Goal: Task Accomplishment & Management: Manage account settings

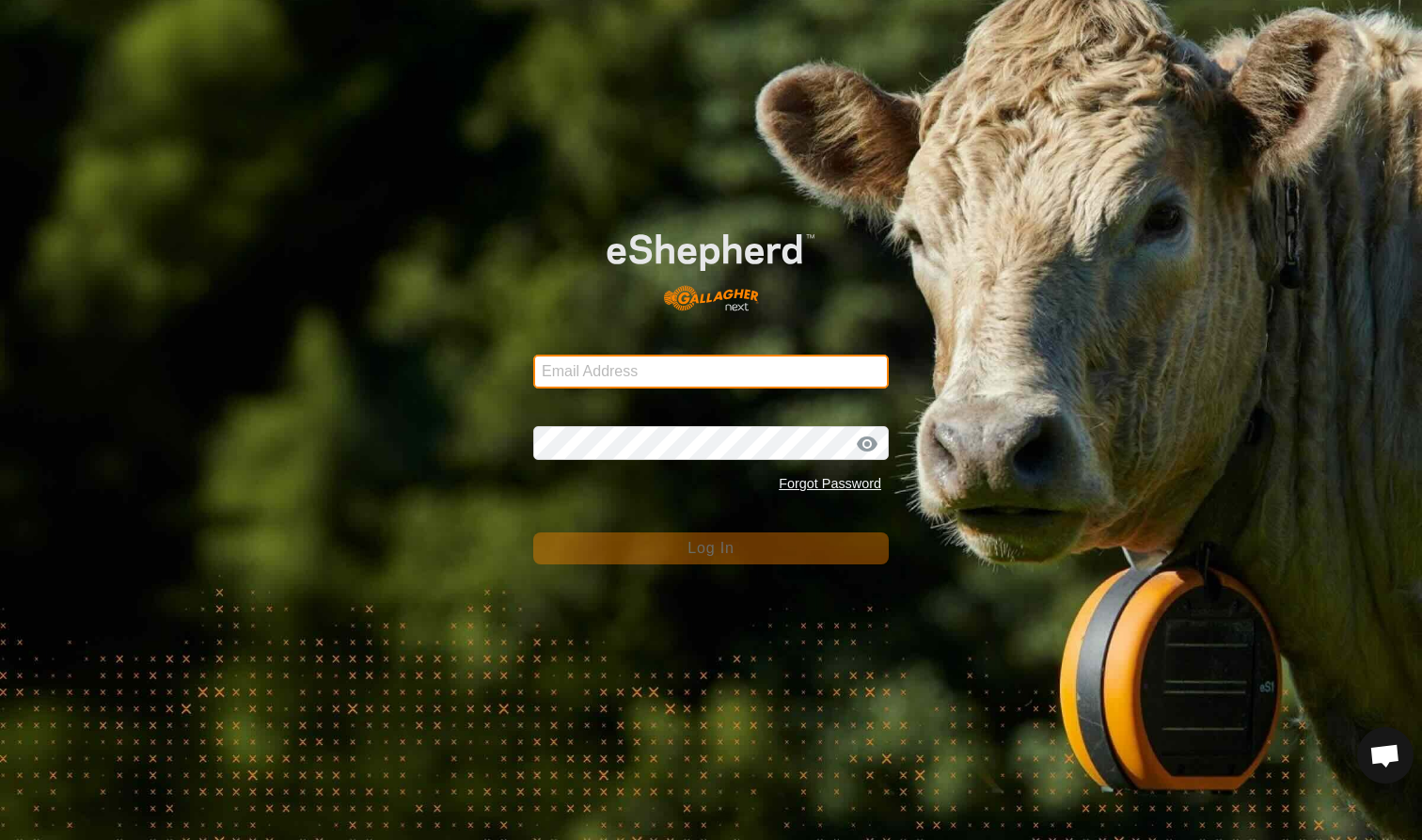
type input "[EMAIL_ADDRESS][DOMAIN_NAME]"
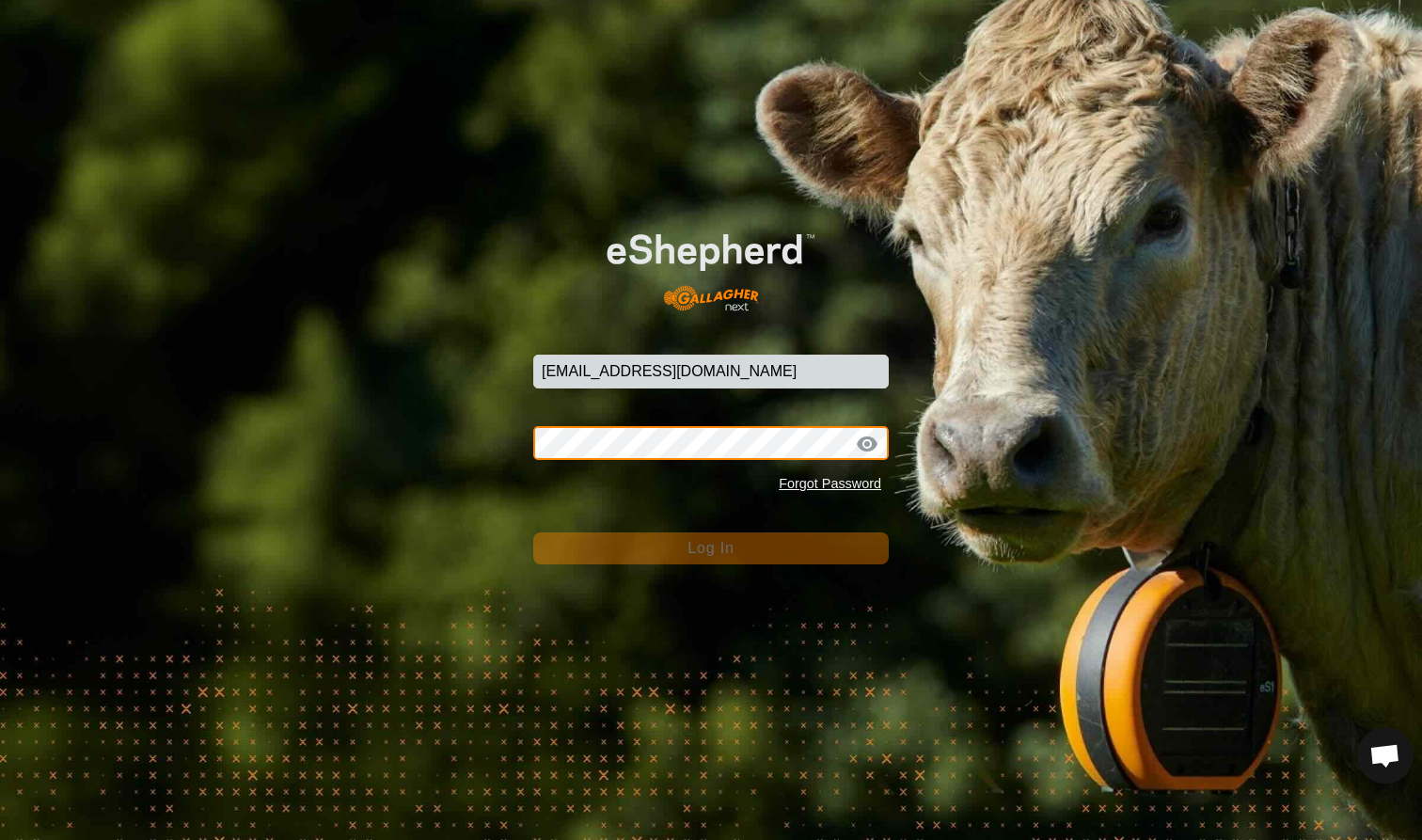
click at [711, 547] on button "Log In" at bounding box center [711, 548] width 355 height 32
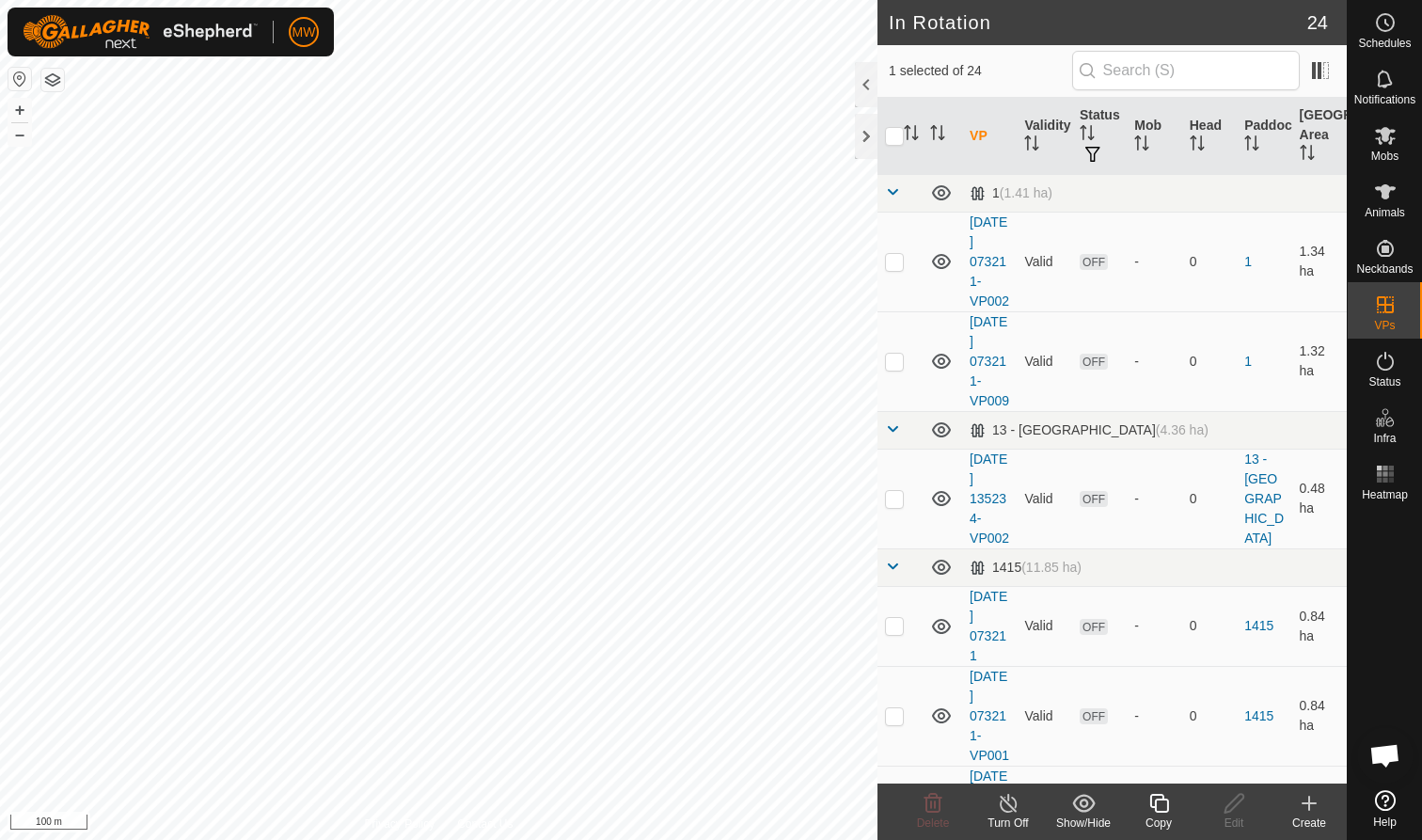
click at [1005, 807] on icon at bounding box center [1009, 802] width 24 height 23
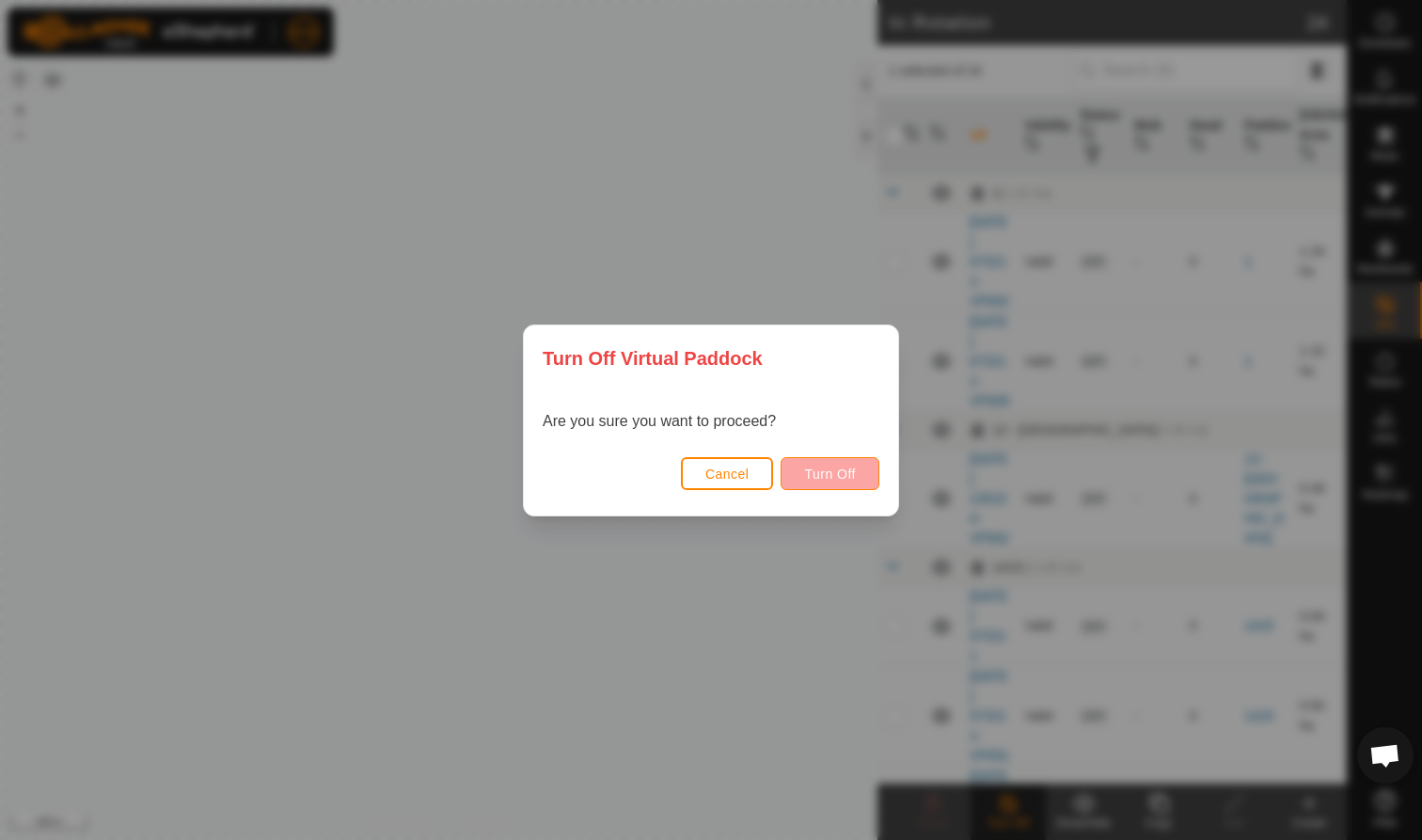
click at [836, 479] on span "Turn Off" at bounding box center [830, 473] width 52 height 15
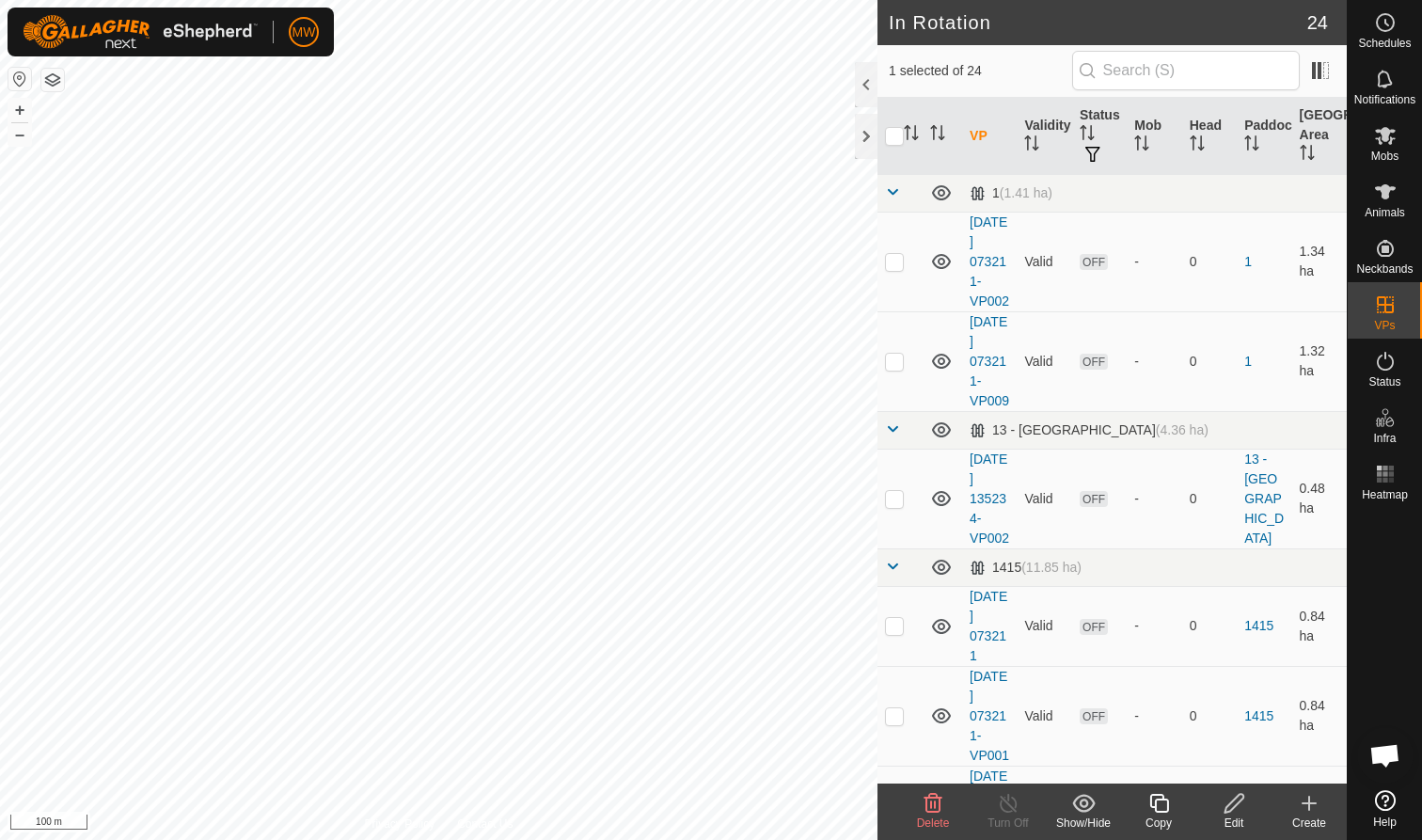
click at [931, 811] on icon at bounding box center [933, 802] width 18 height 19
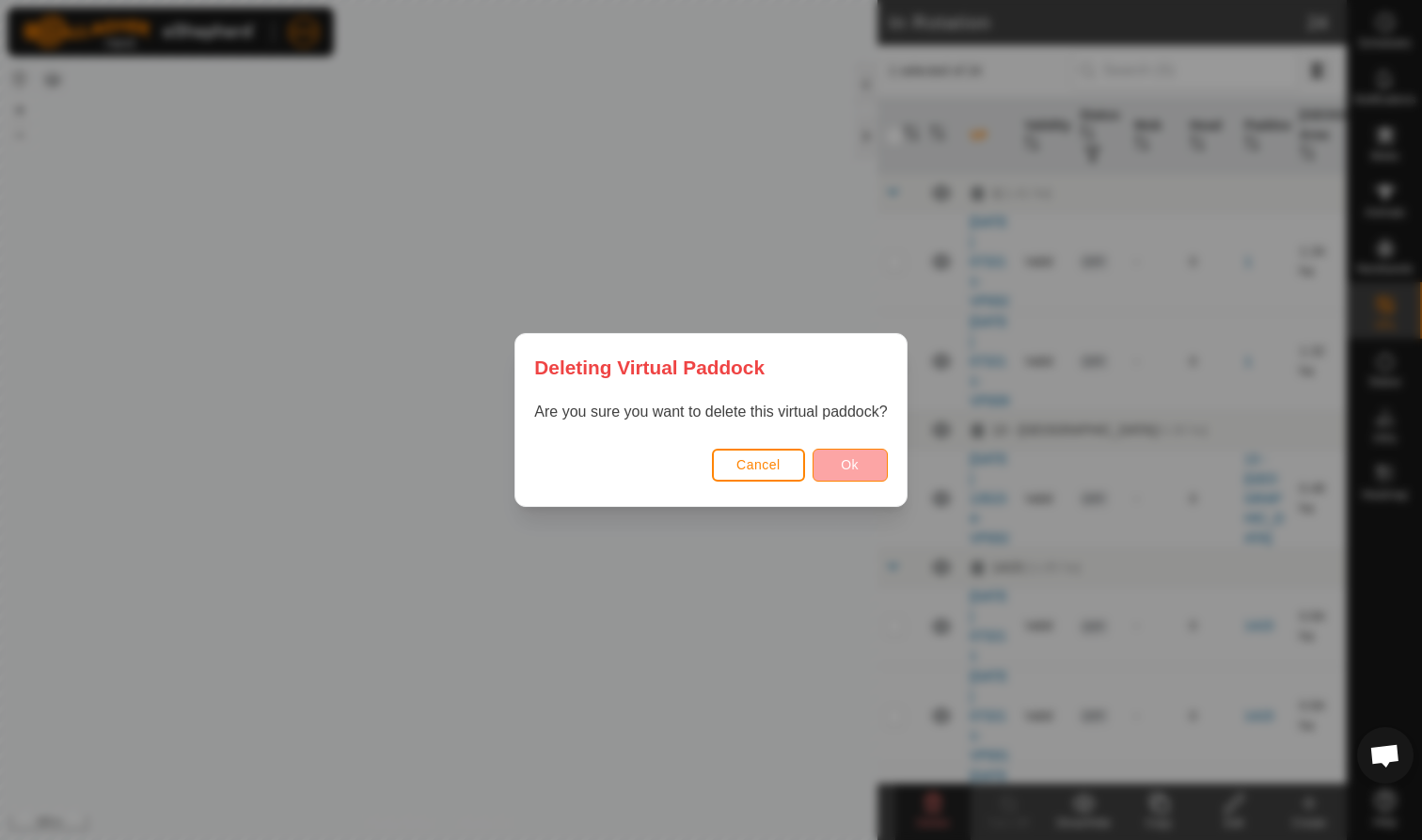
click at [873, 459] on button "Ok" at bounding box center [849, 465] width 75 height 33
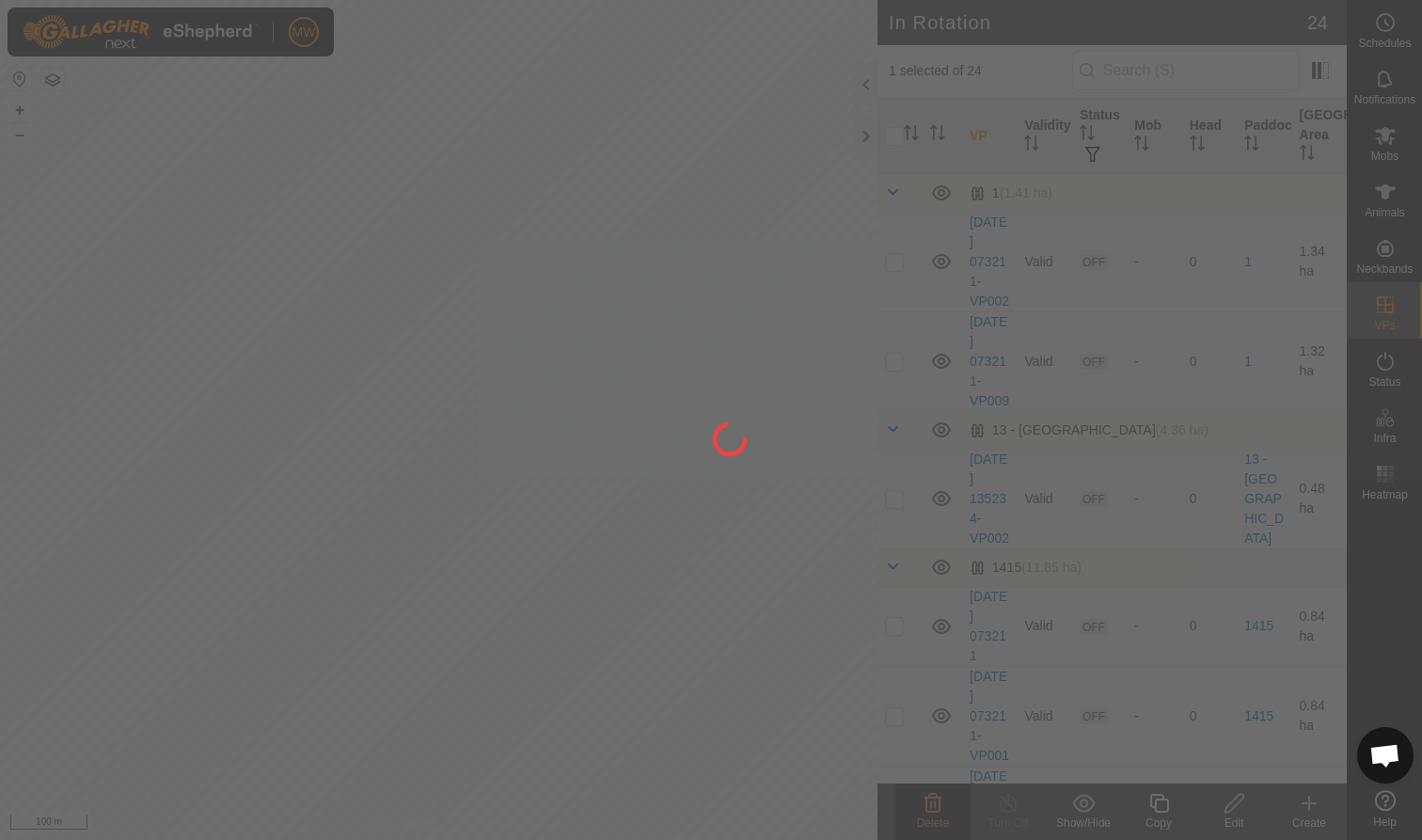
checkbox input "false"
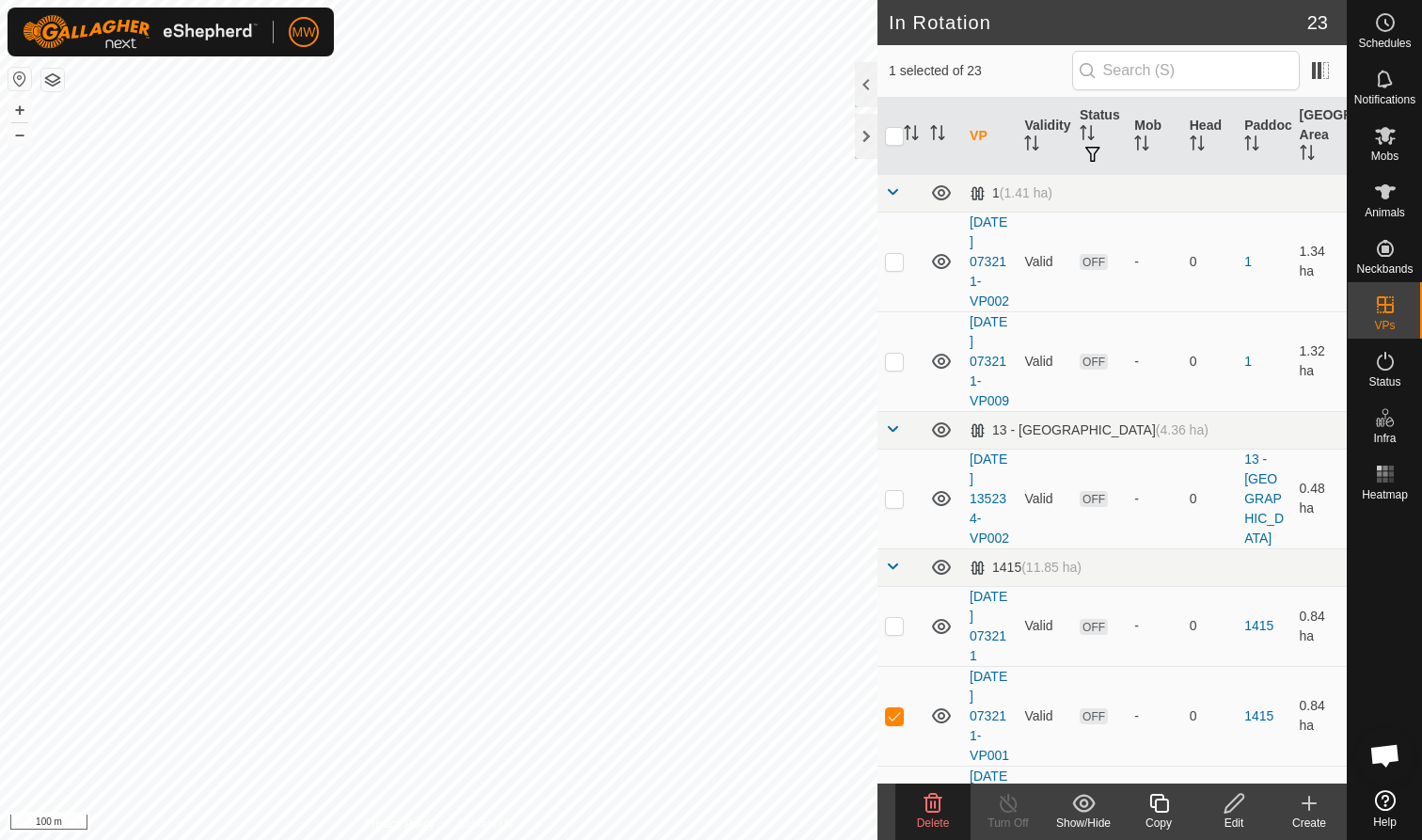
click at [930, 807] on icon at bounding box center [933, 802] width 18 height 19
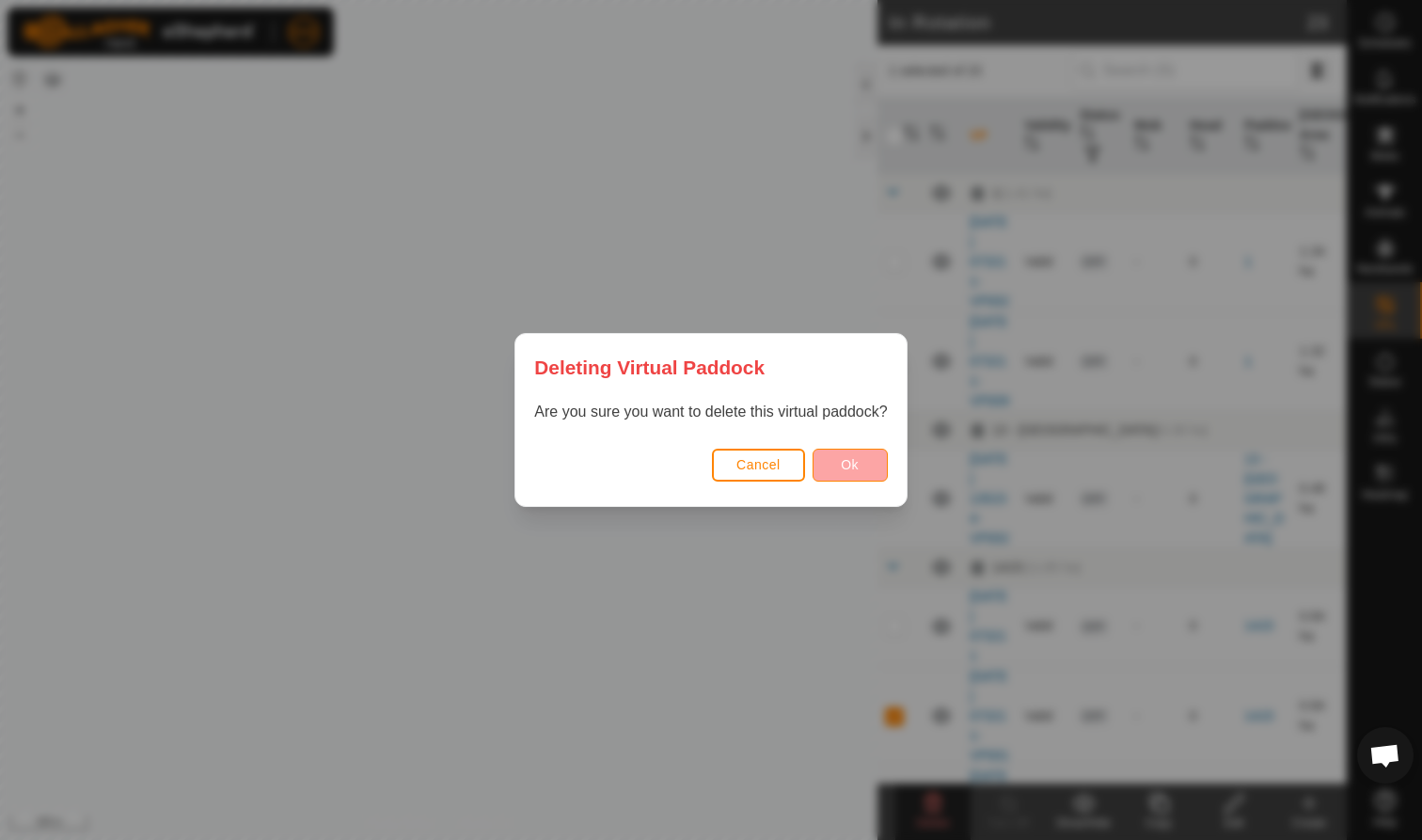
click at [856, 457] on span "Ok" at bounding box center [849, 464] width 18 height 15
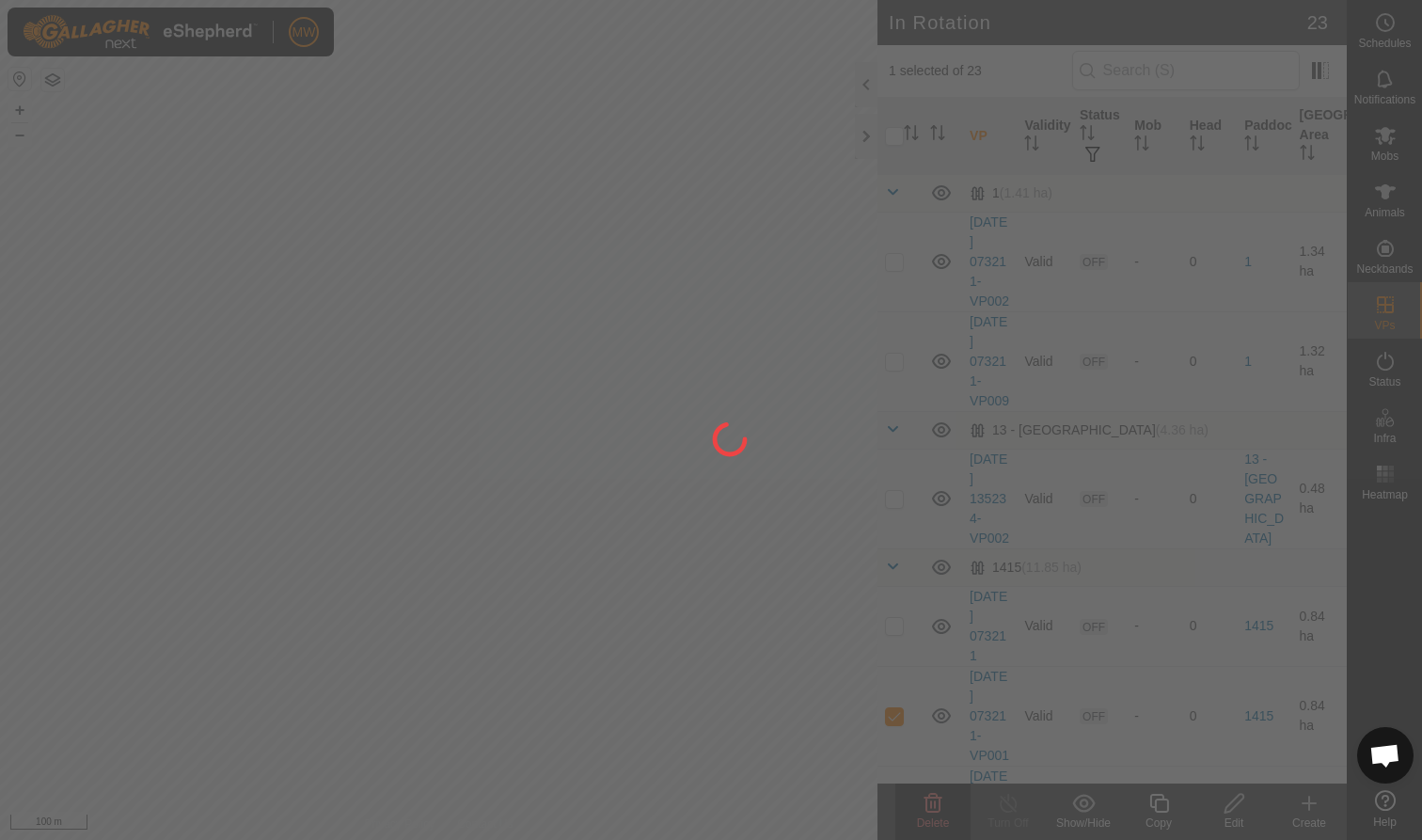
checkbox input "false"
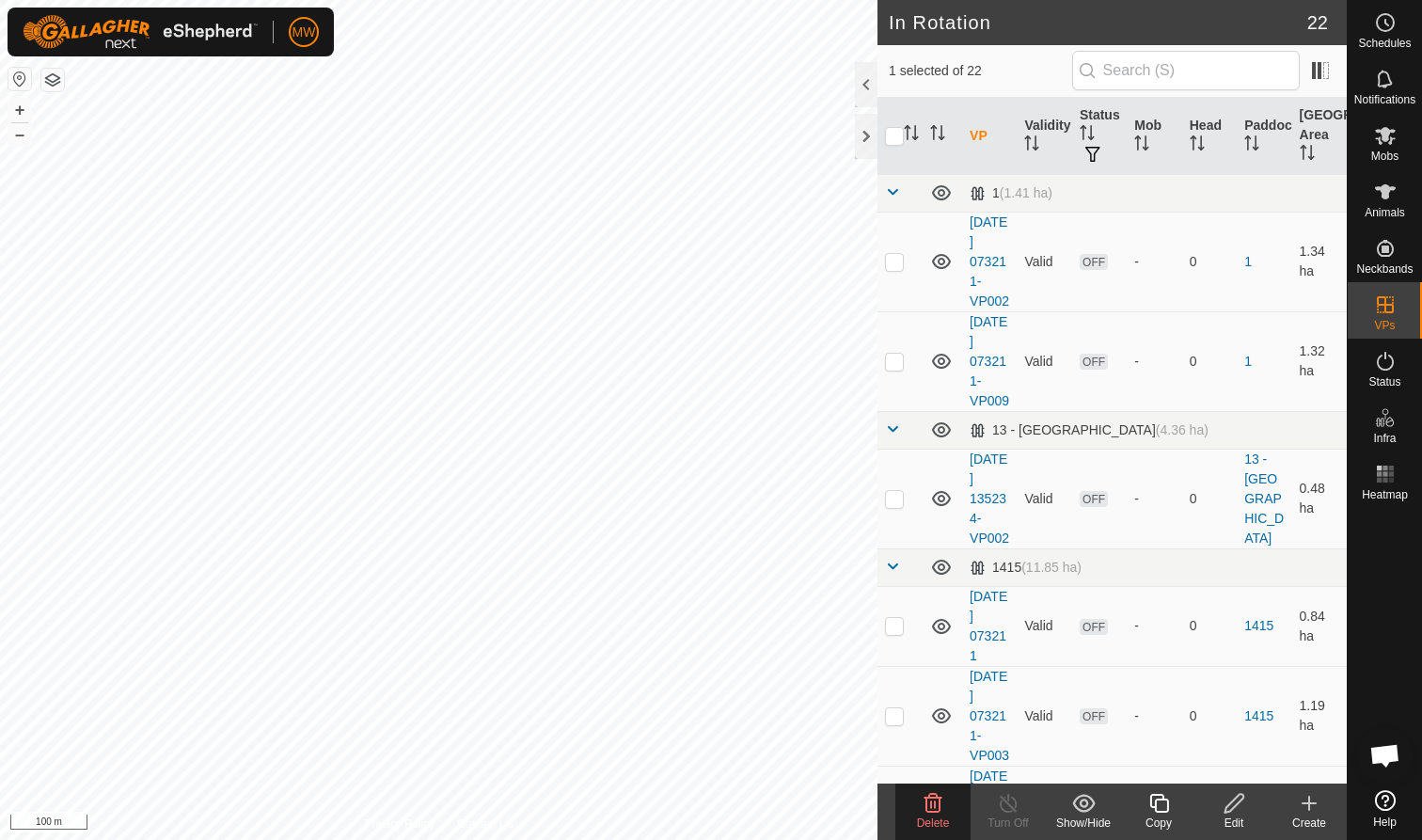
click at [940, 796] on icon at bounding box center [933, 802] width 18 height 19
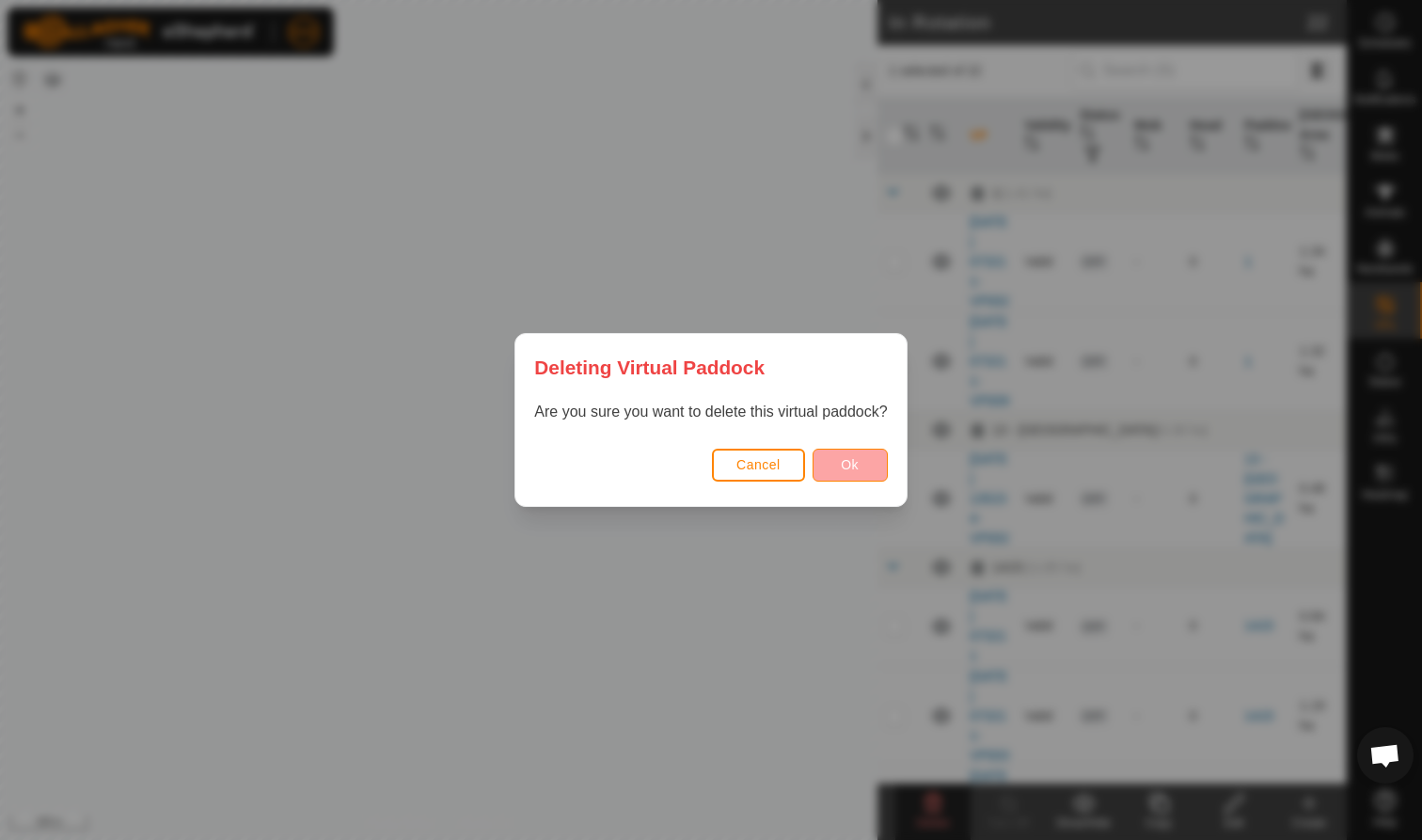
click at [837, 467] on button "Ok" at bounding box center [849, 465] width 75 height 33
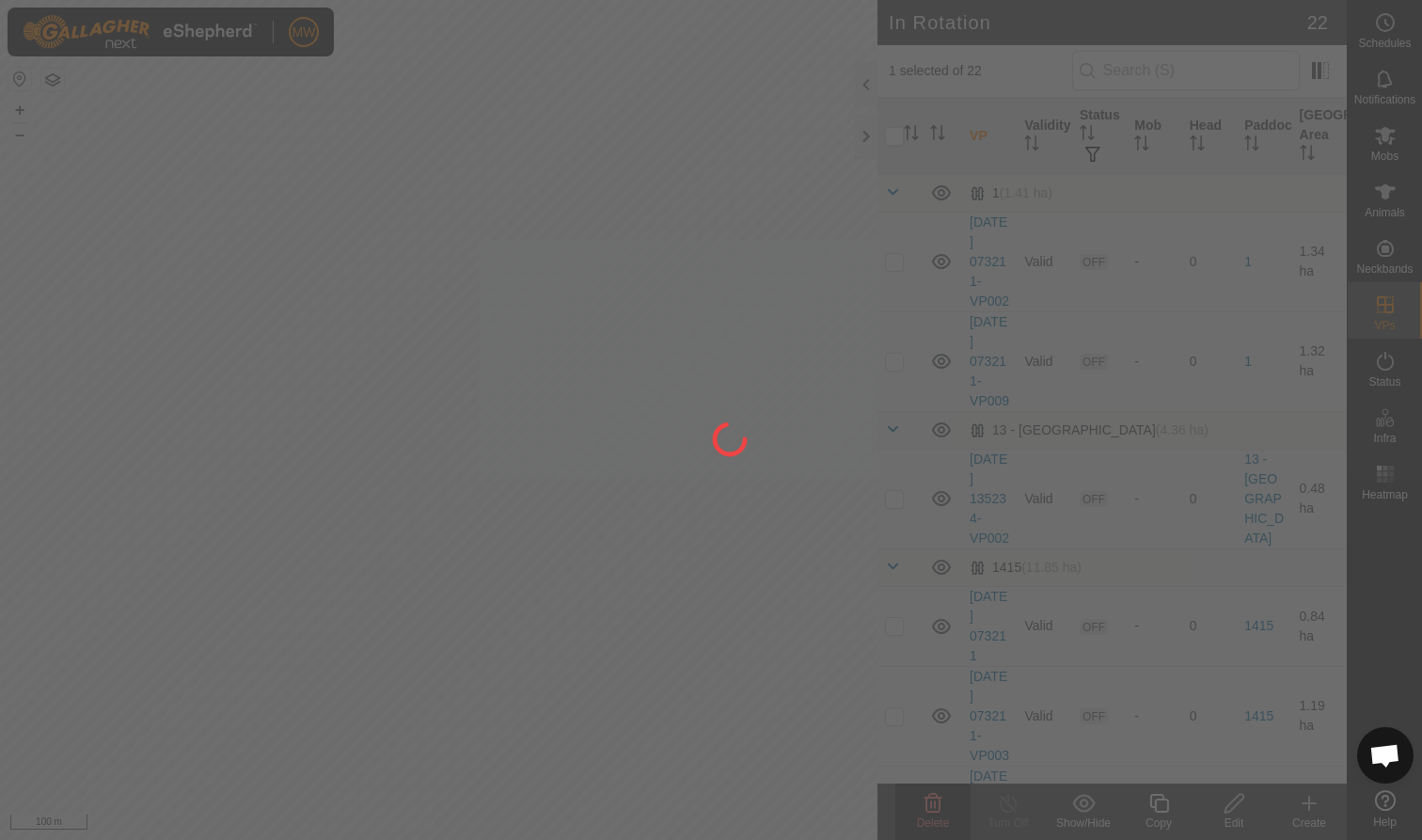
checkbox input "false"
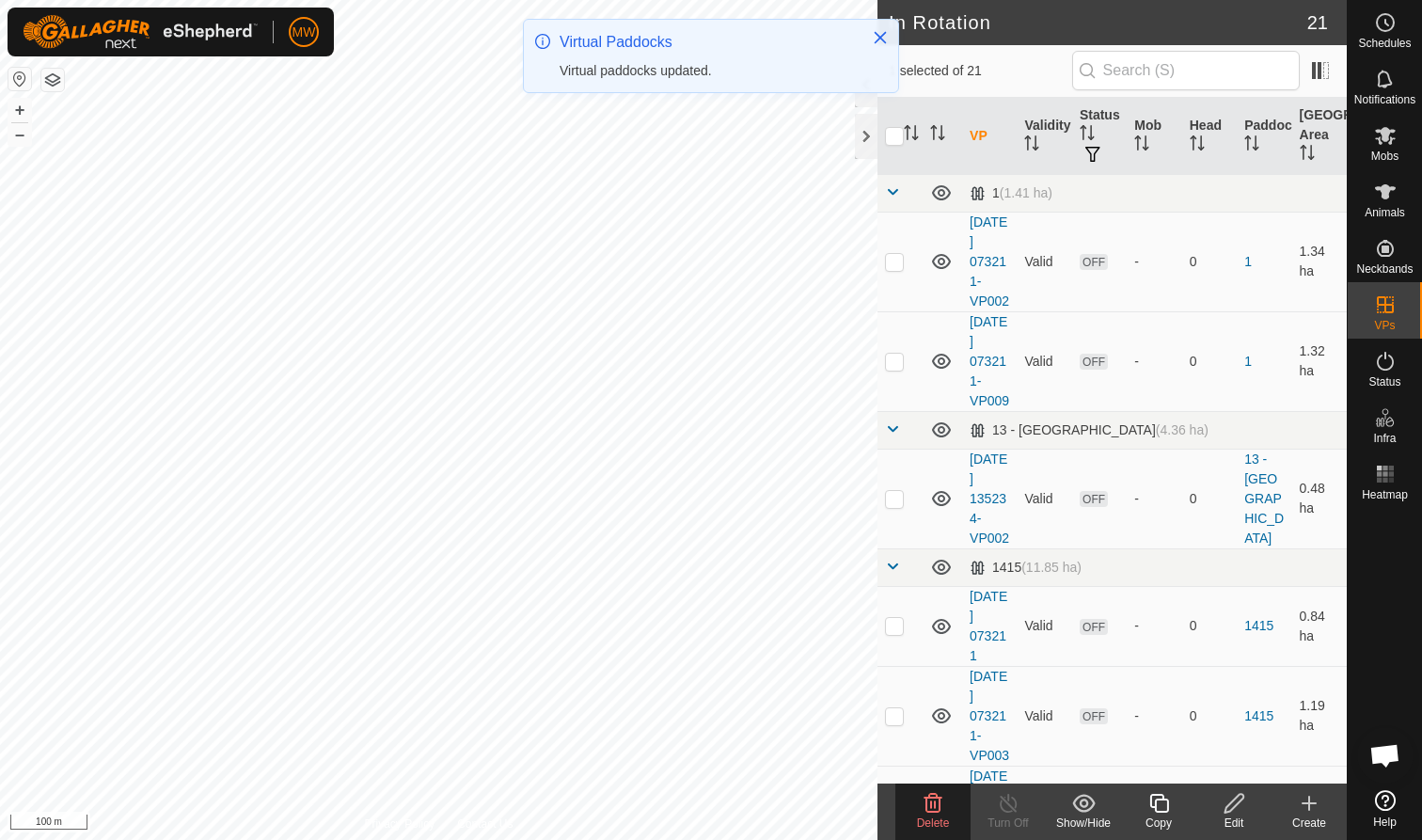
click at [929, 823] on span "Delete" at bounding box center [933, 822] width 33 height 13
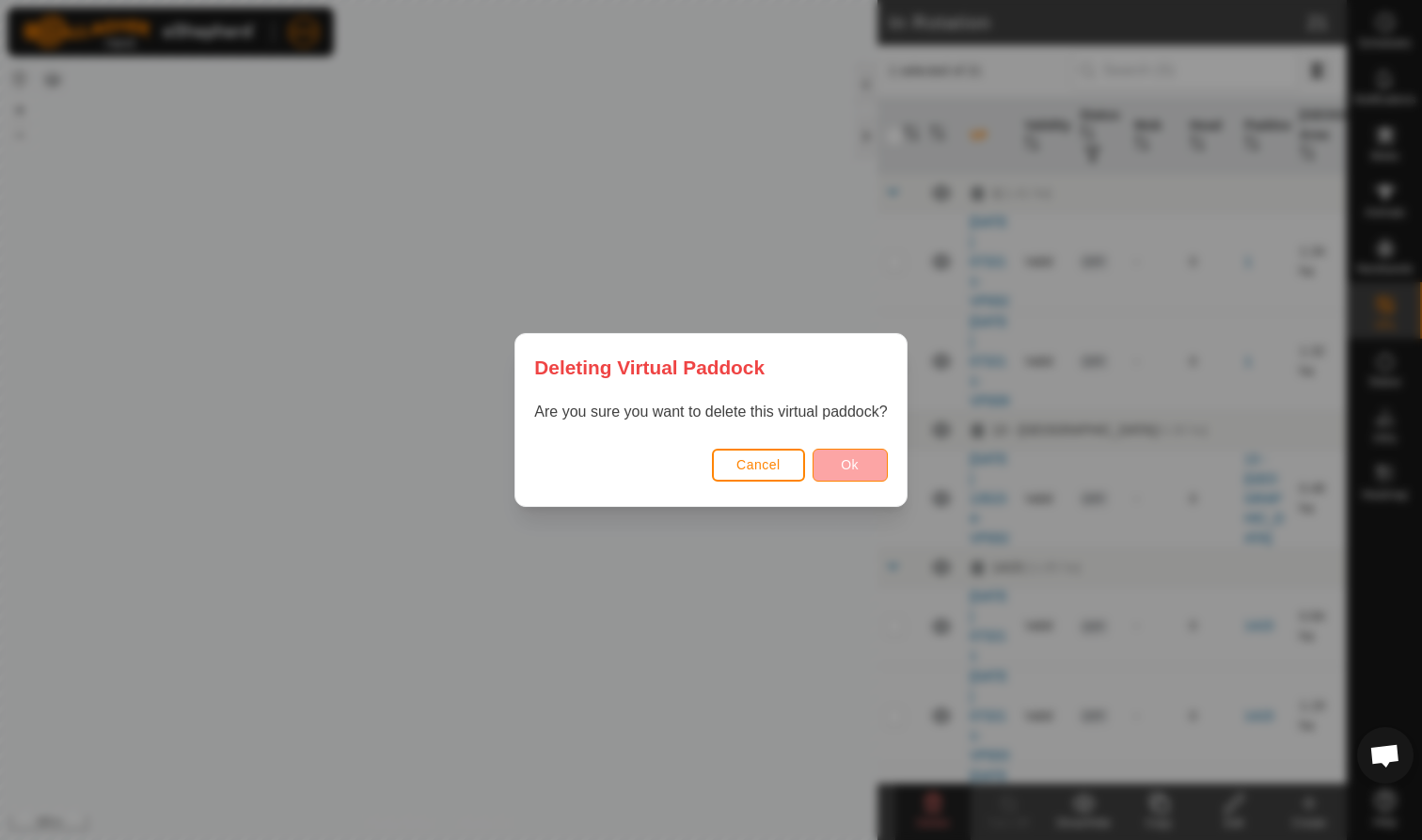
click at [873, 463] on button "Ok" at bounding box center [849, 465] width 75 height 33
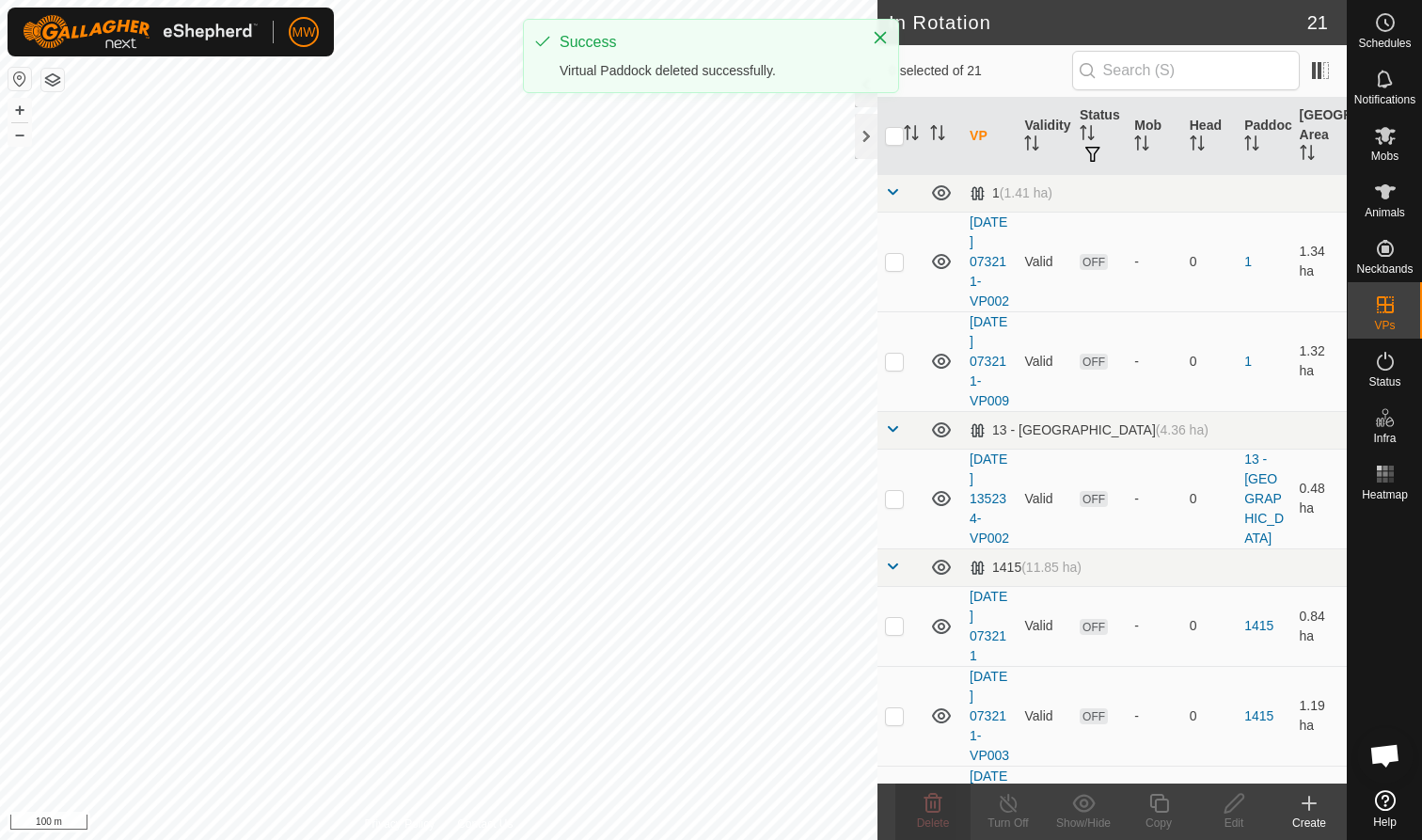
checkbox input "false"
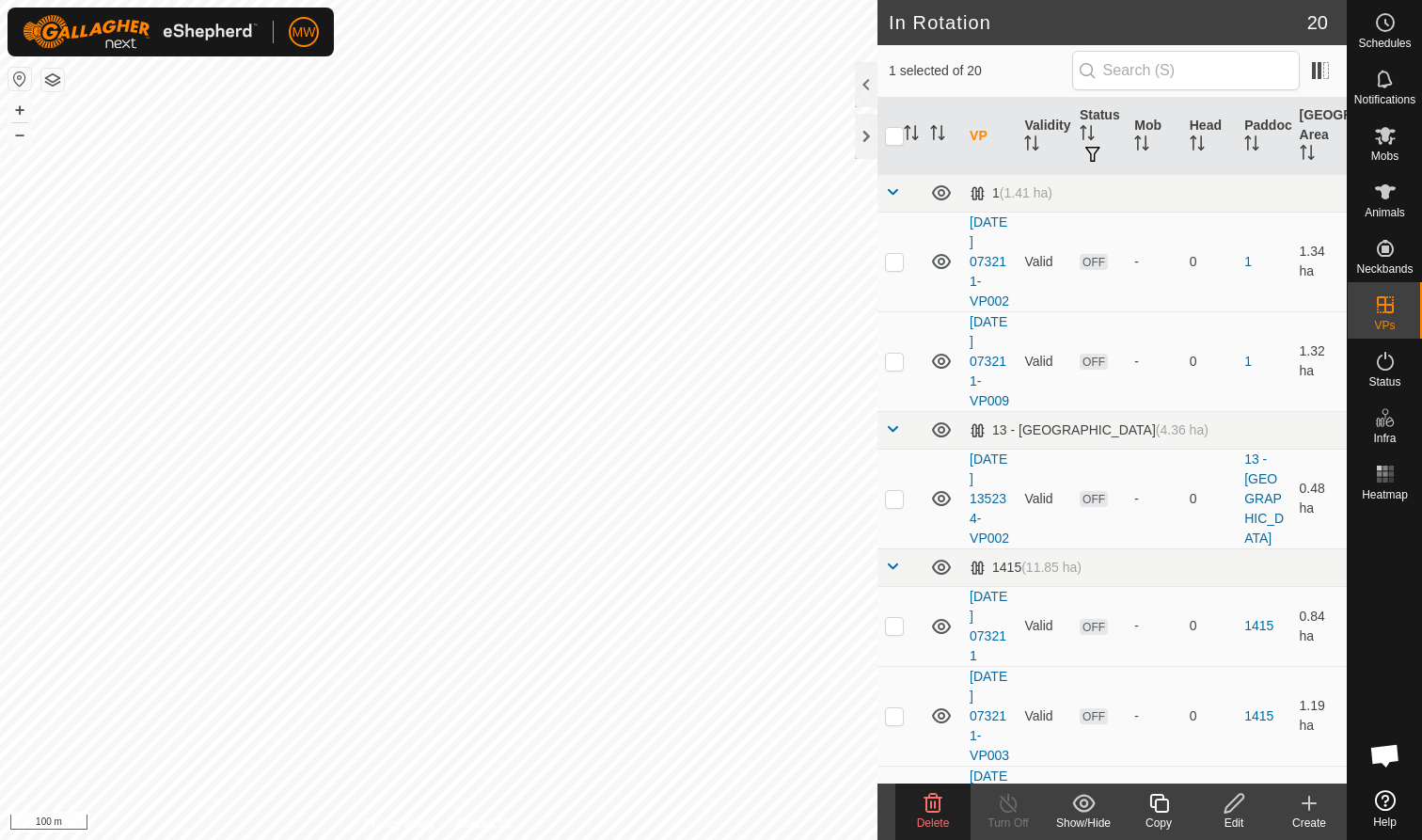
click at [926, 806] on icon at bounding box center [933, 802] width 18 height 19
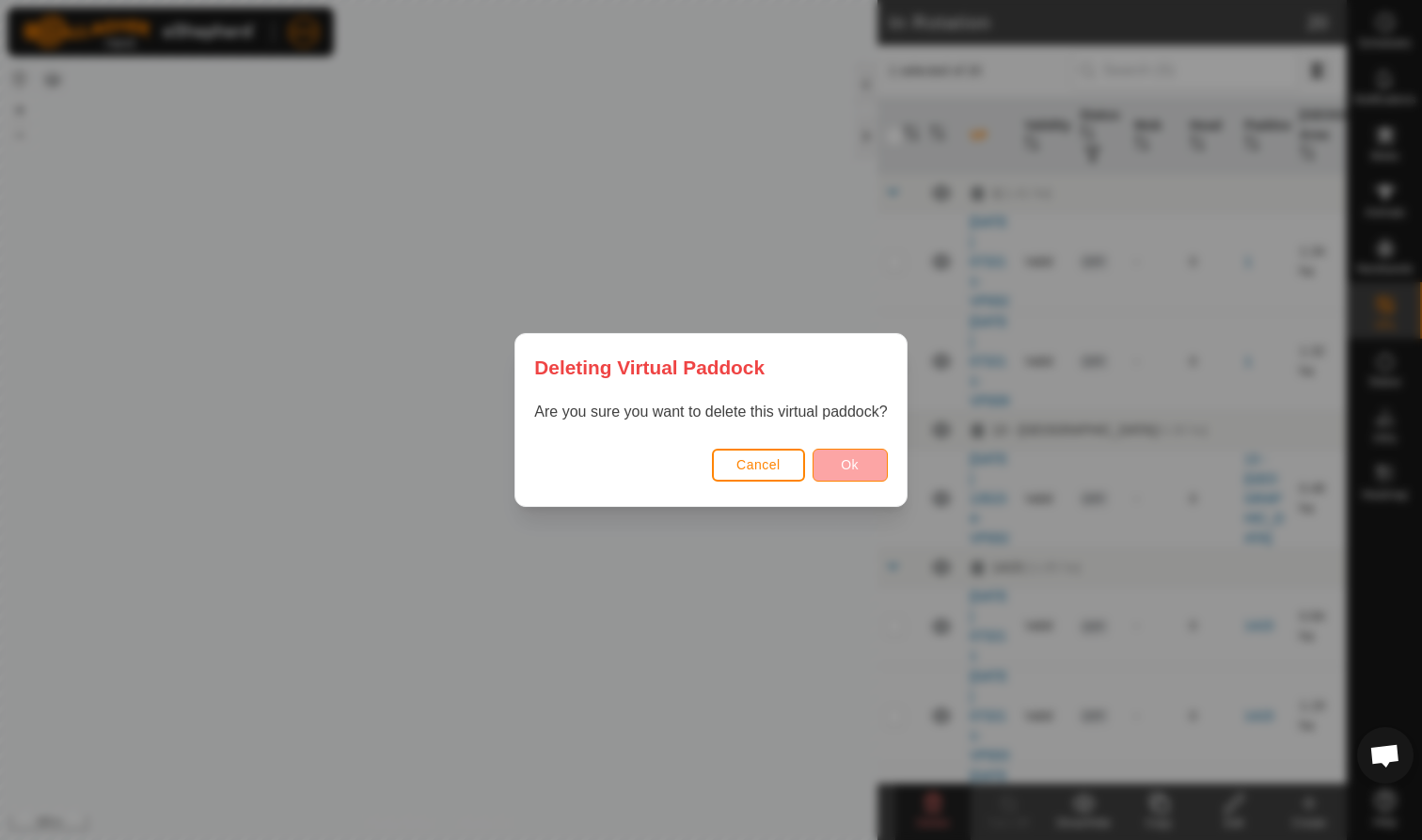
click at [860, 458] on button "Ok" at bounding box center [849, 465] width 75 height 33
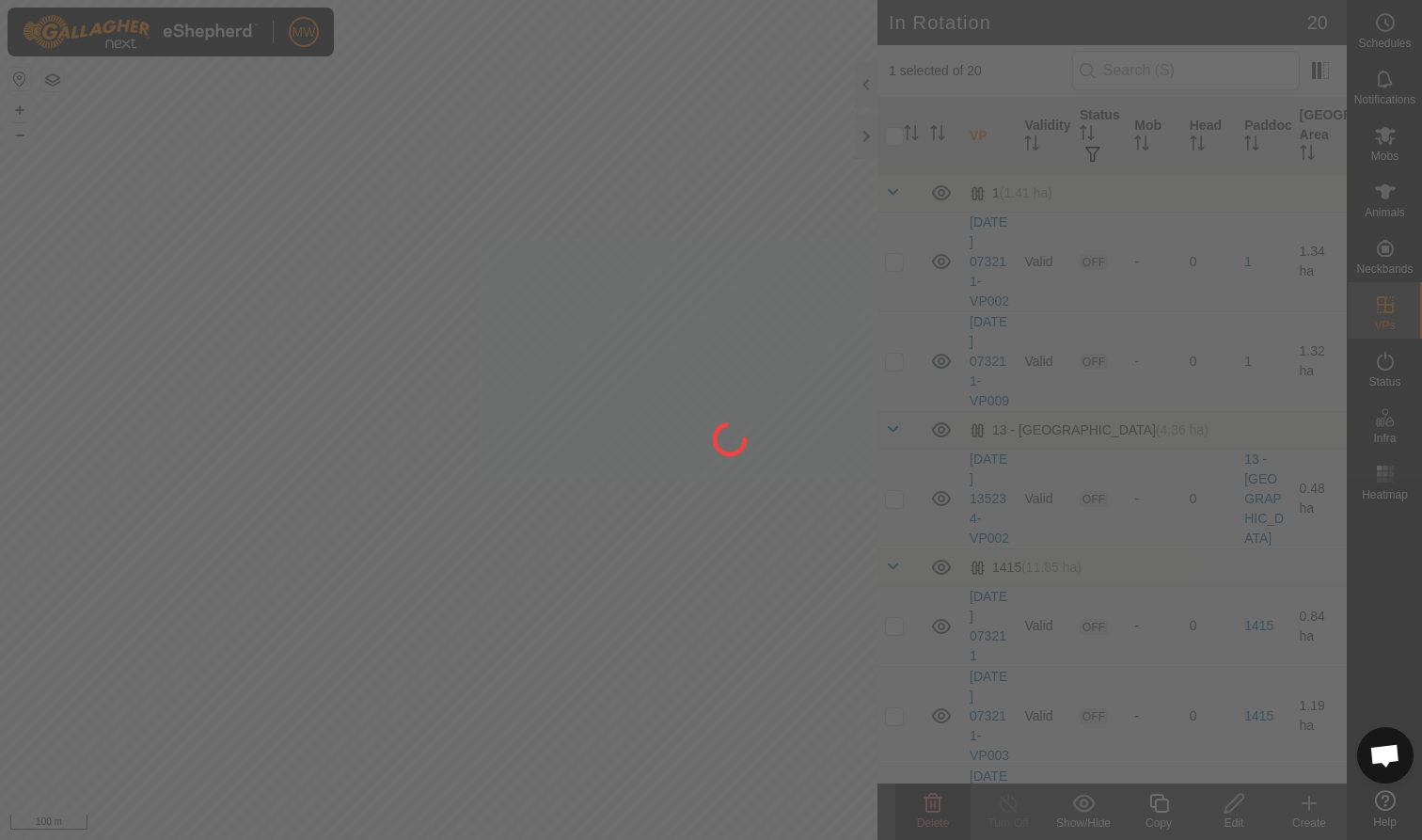
checkbox input "false"
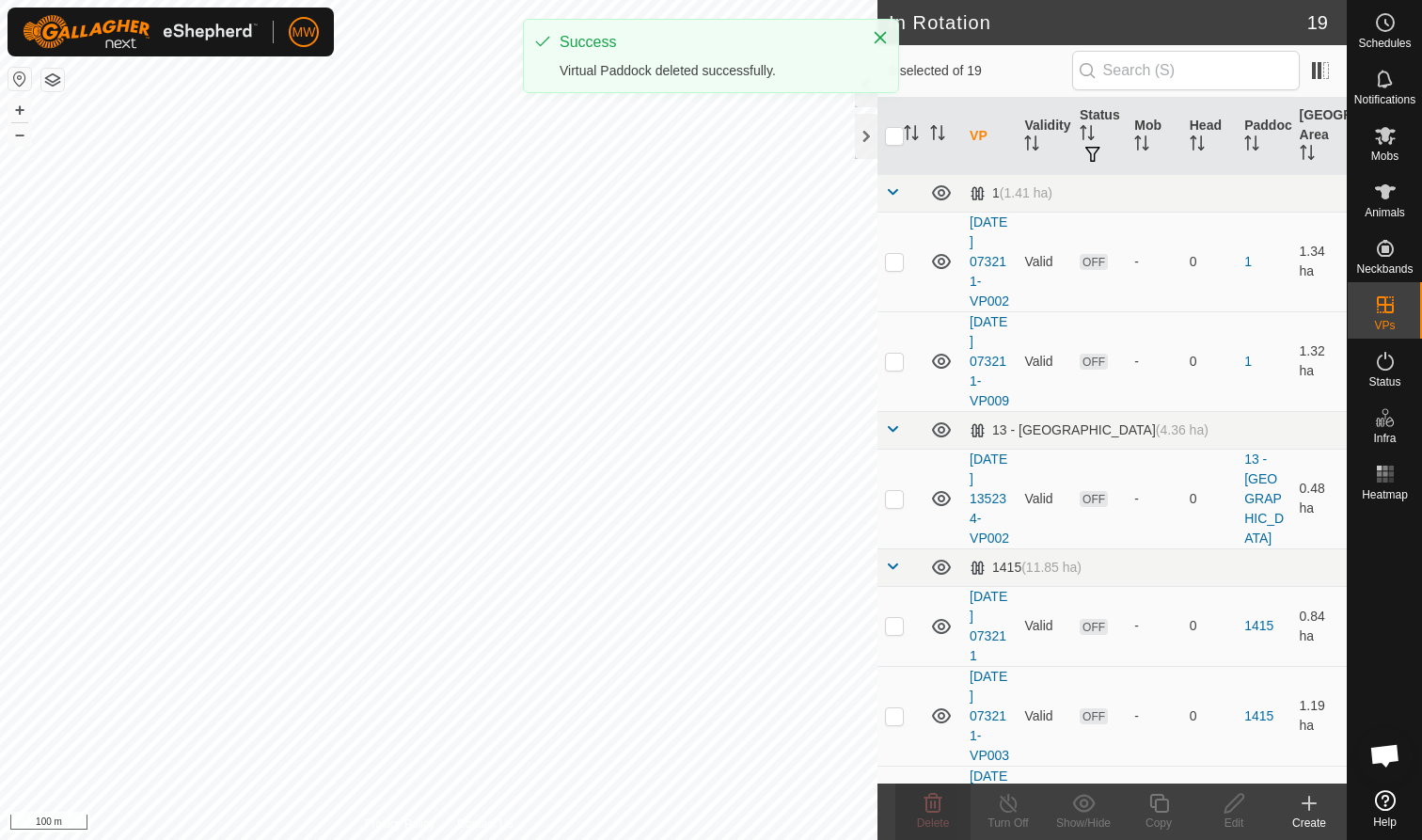
checkbox input "true"
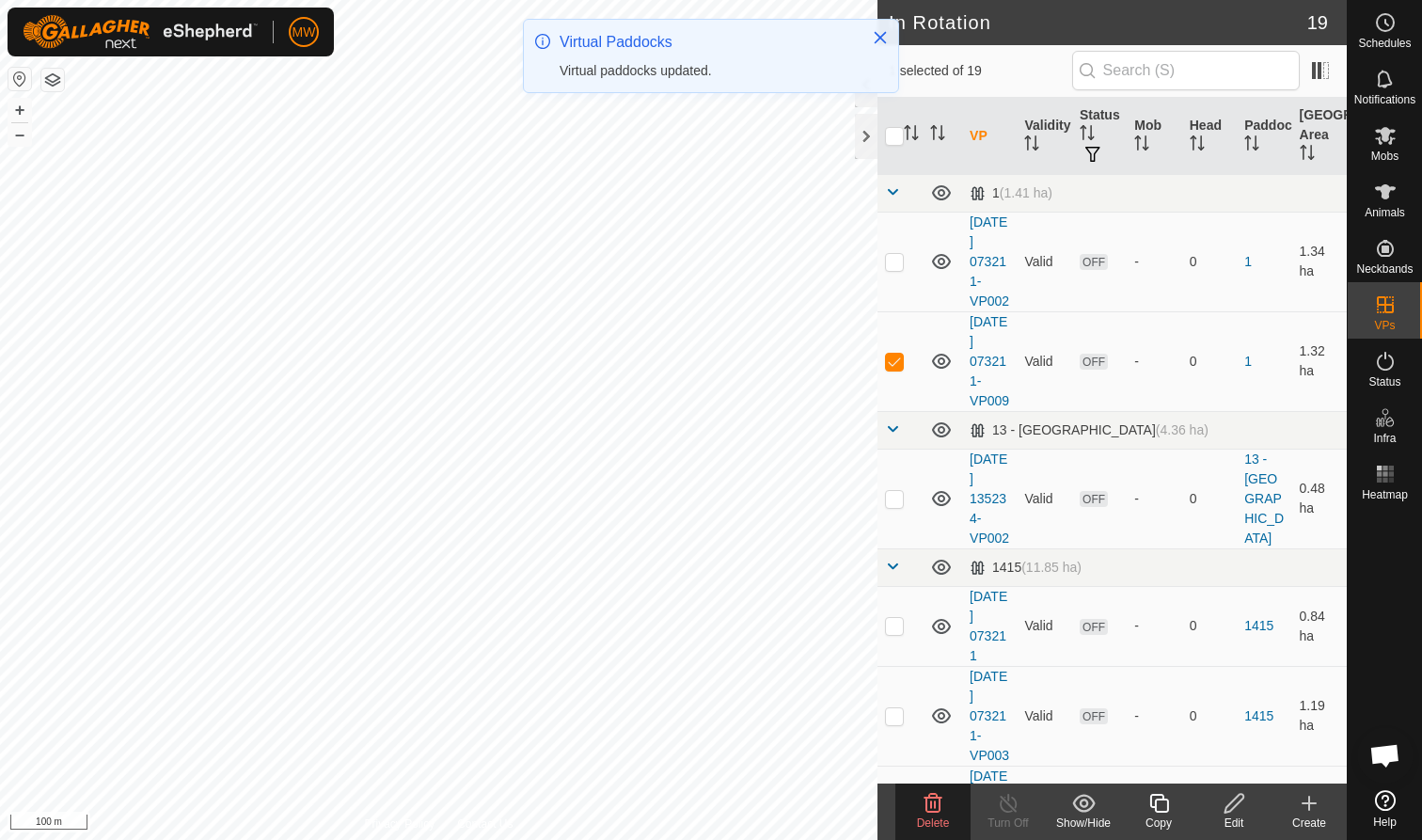
click at [931, 801] on icon at bounding box center [933, 802] width 18 height 19
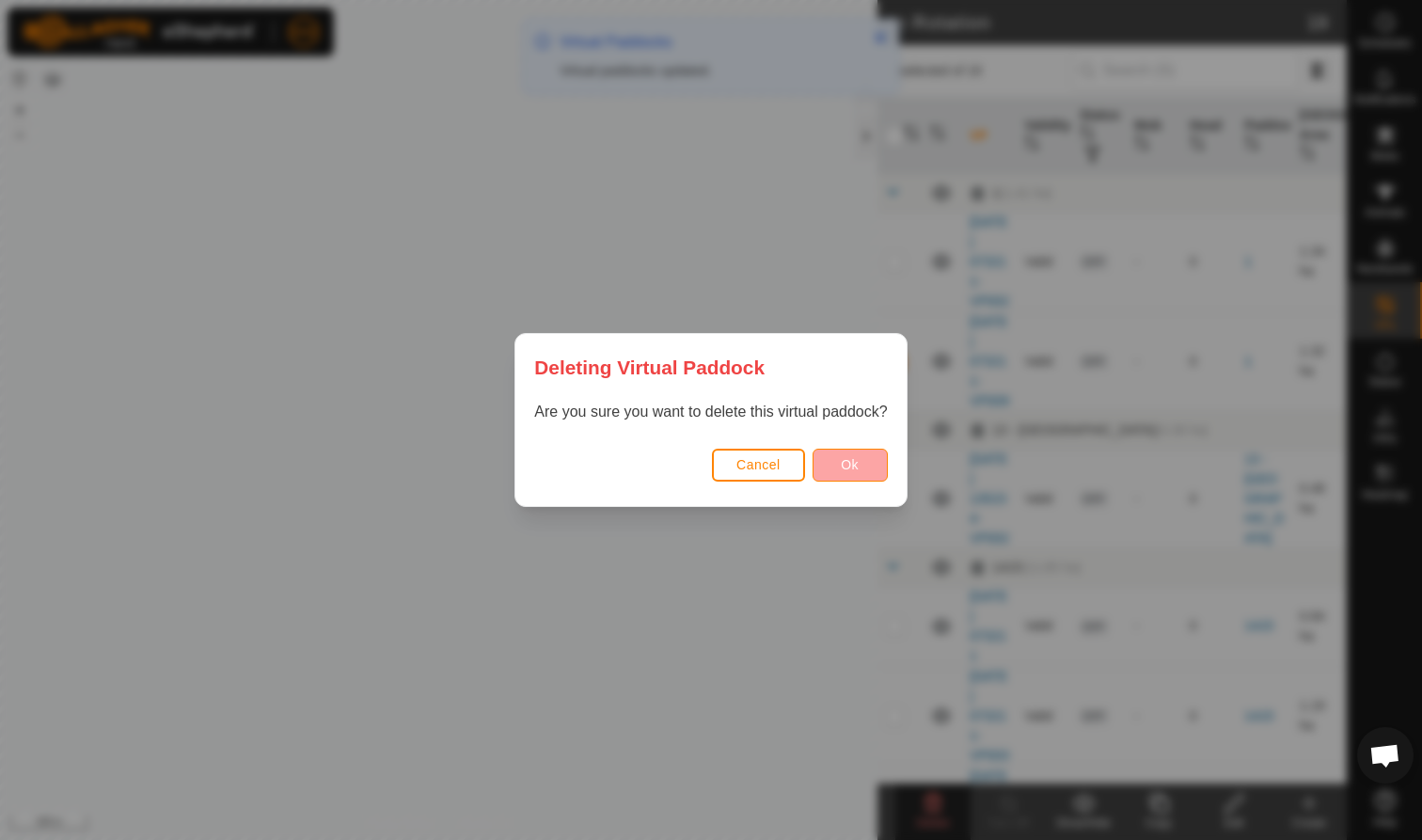
click at [850, 459] on span "Ok" at bounding box center [849, 464] width 18 height 15
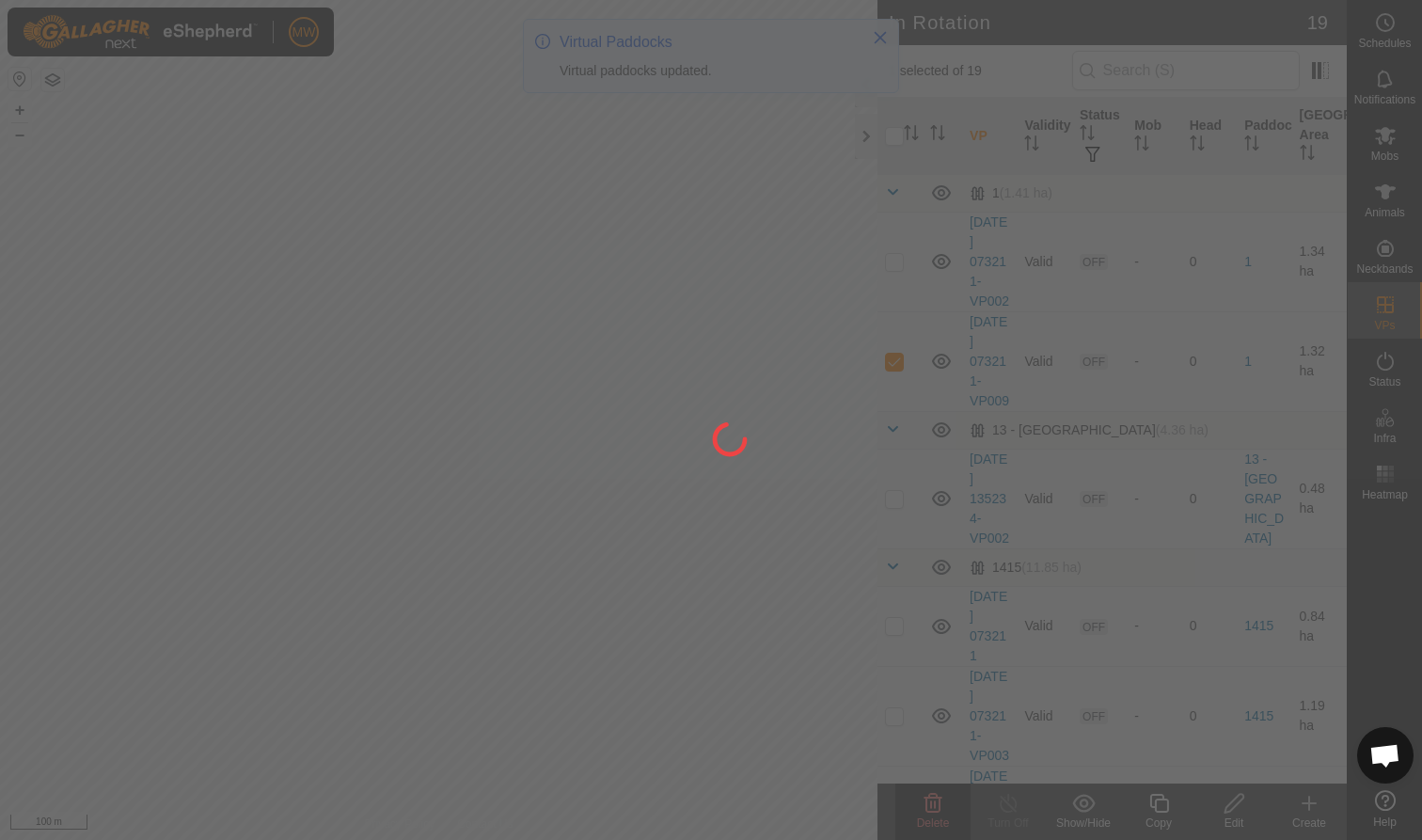
checkbox input "false"
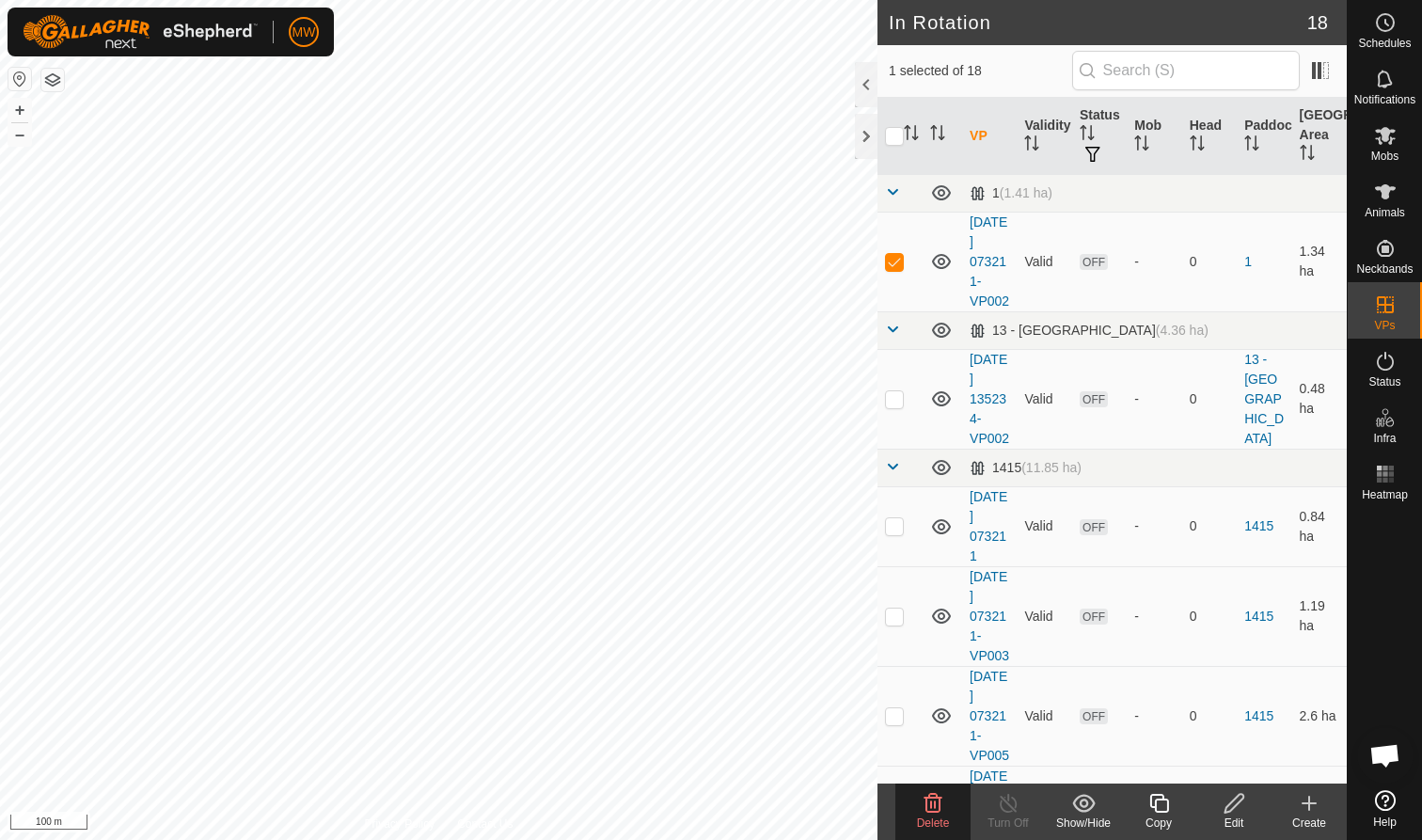
click at [930, 809] on icon at bounding box center [933, 802] width 23 height 23
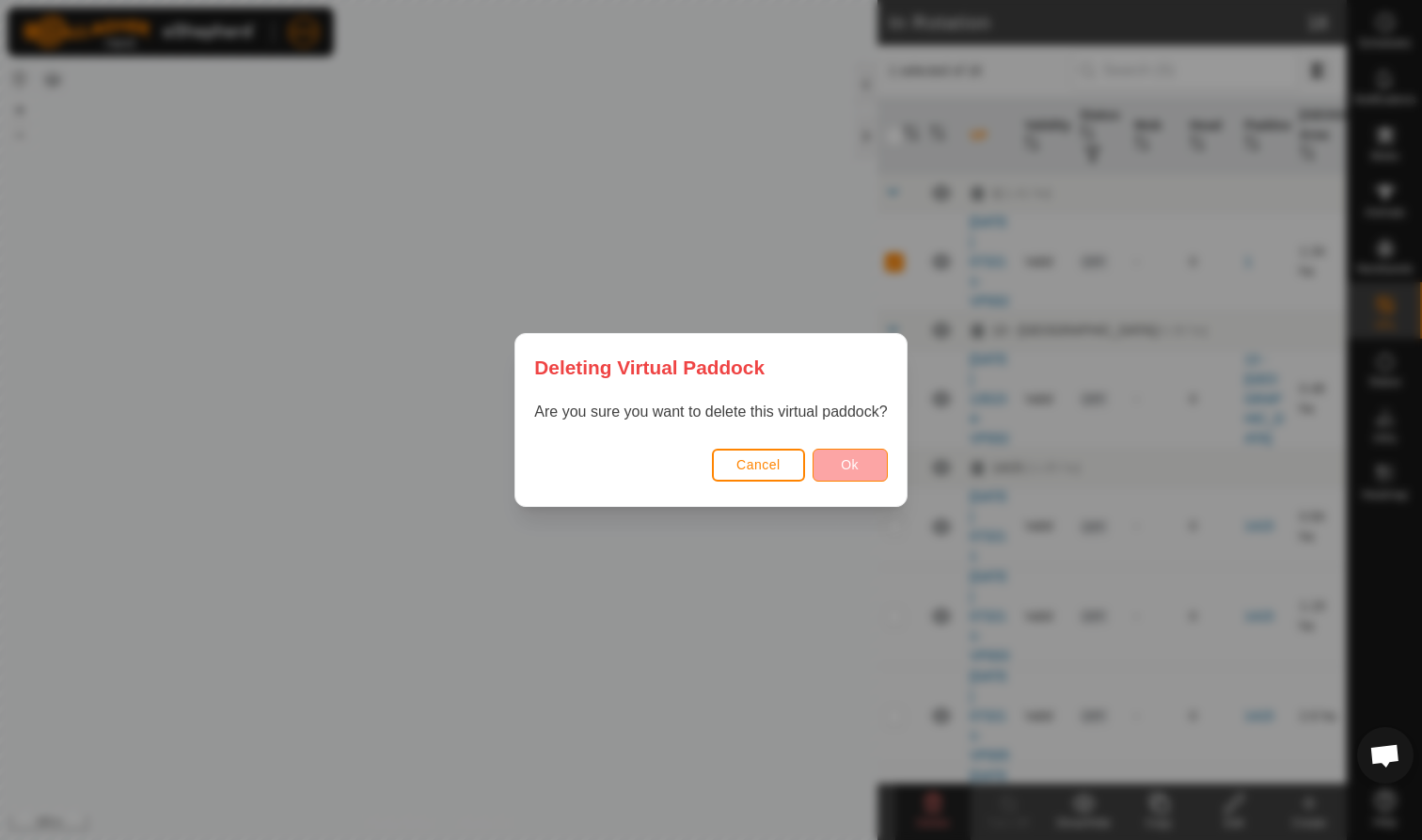
click at [846, 457] on span "Ok" at bounding box center [849, 464] width 18 height 15
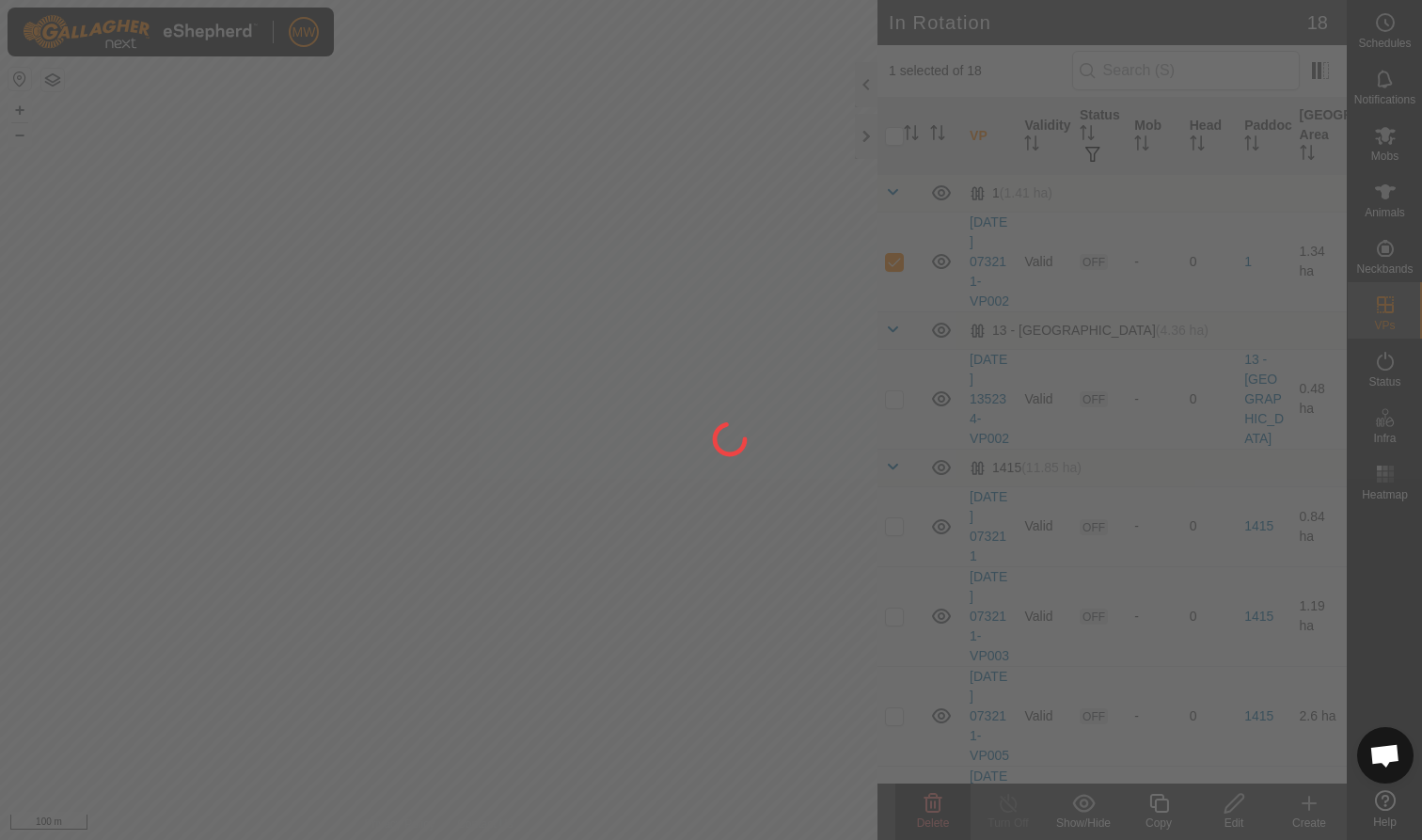
checkbox input "false"
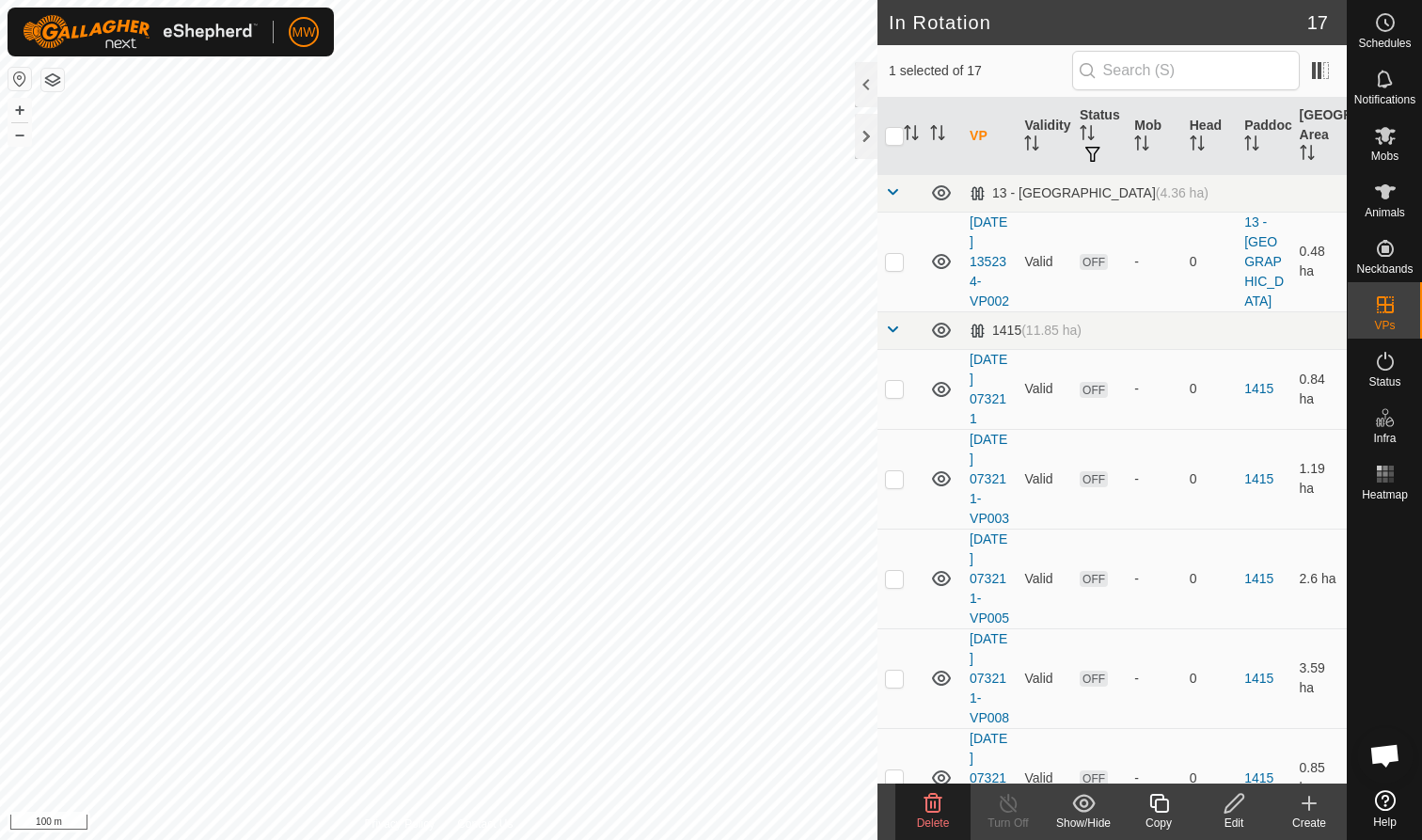
click at [936, 808] on icon at bounding box center [933, 802] width 23 height 23
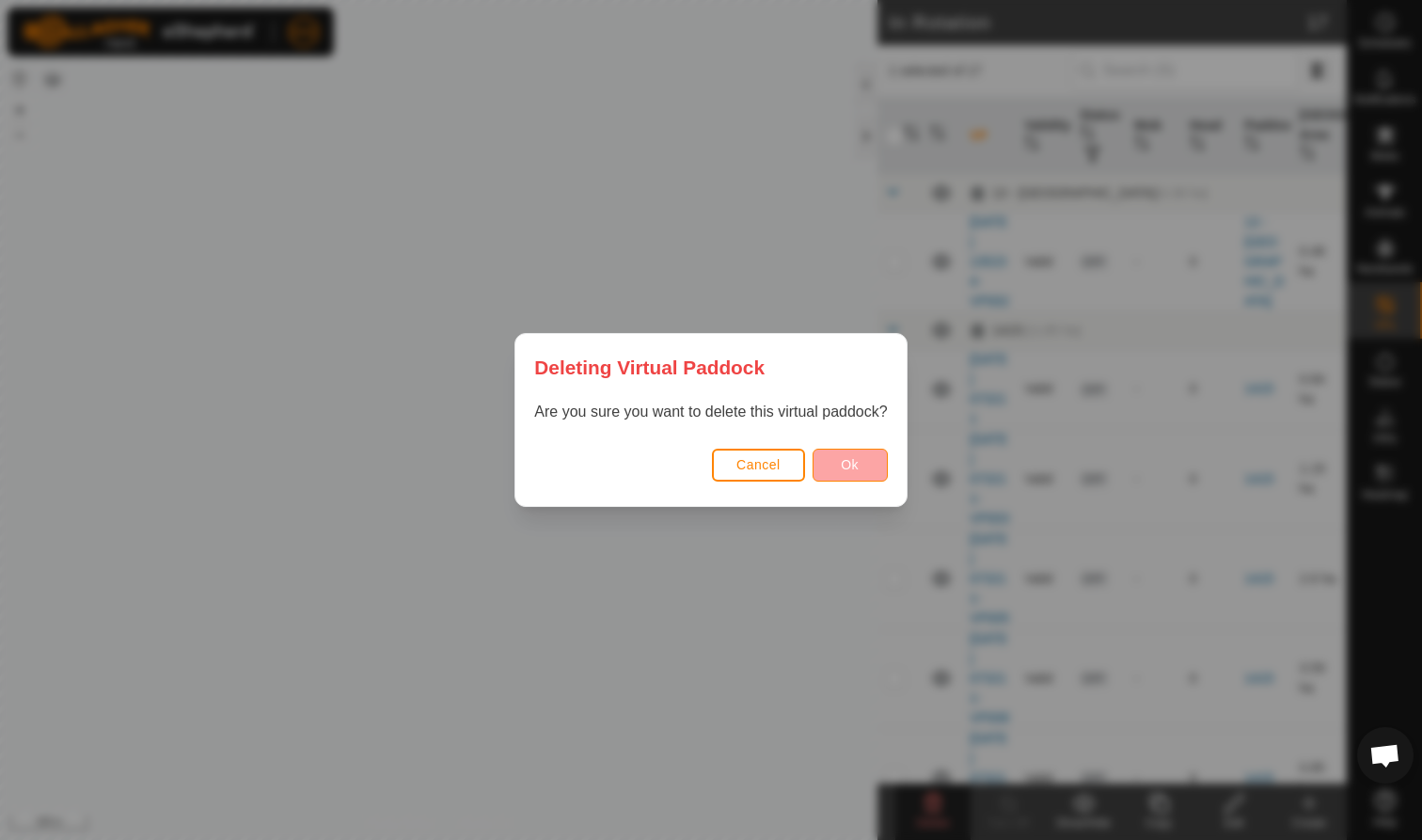
click at [856, 459] on span "Ok" at bounding box center [849, 464] width 18 height 15
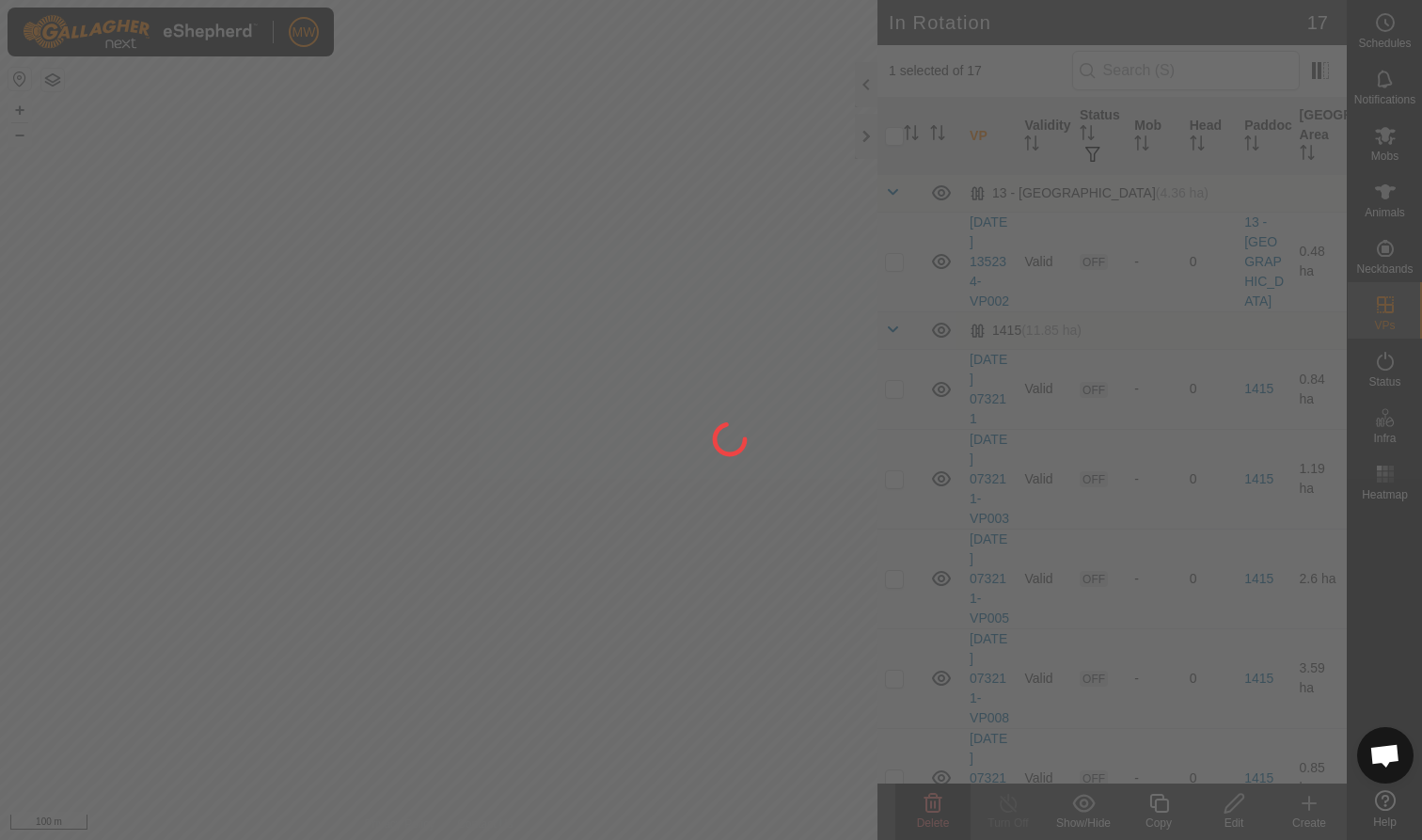
checkbox input "false"
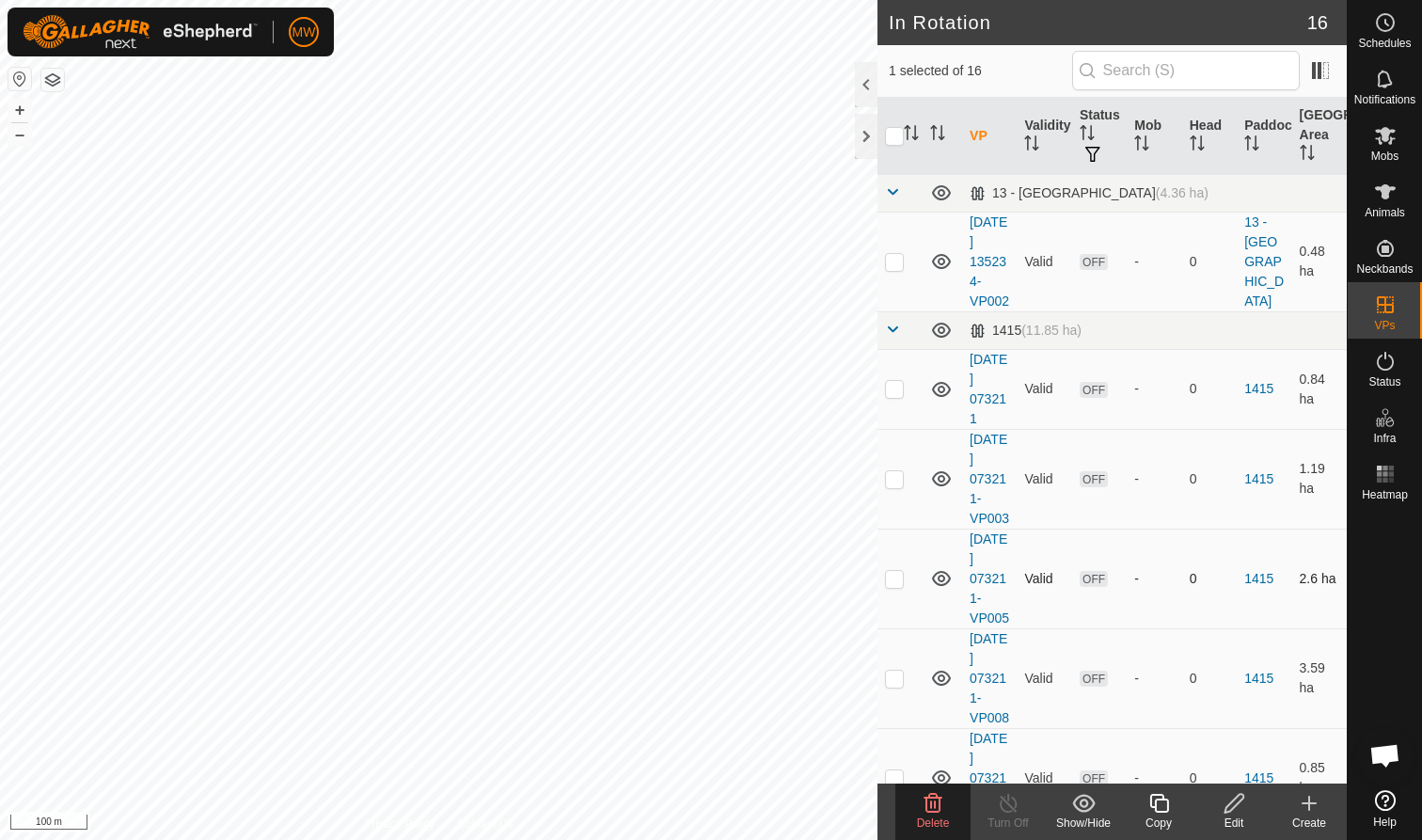
checkbox input "false"
checkbox input "true"
click at [926, 808] on icon at bounding box center [933, 802] width 18 height 19
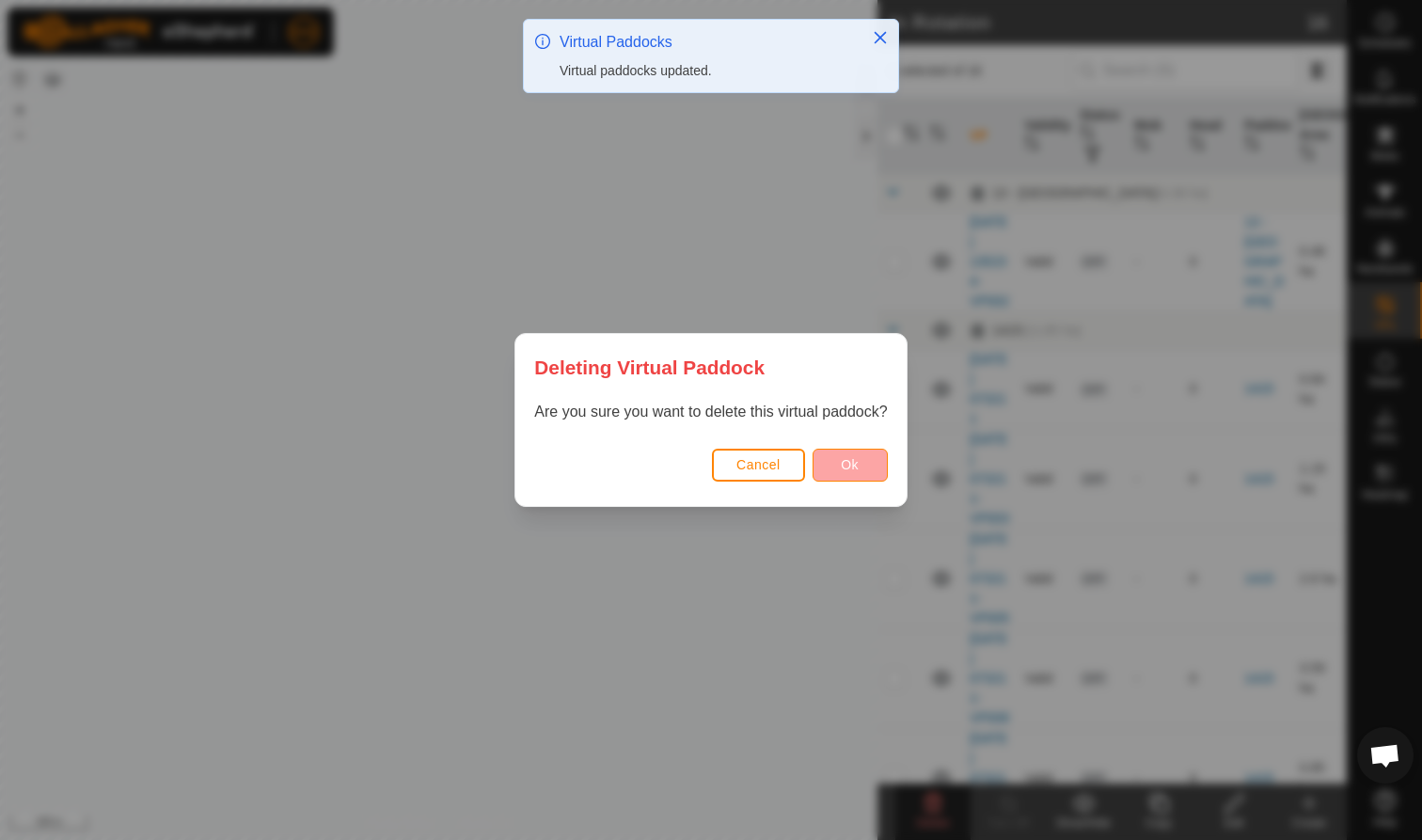
click at [851, 465] on span "Ok" at bounding box center [849, 464] width 18 height 15
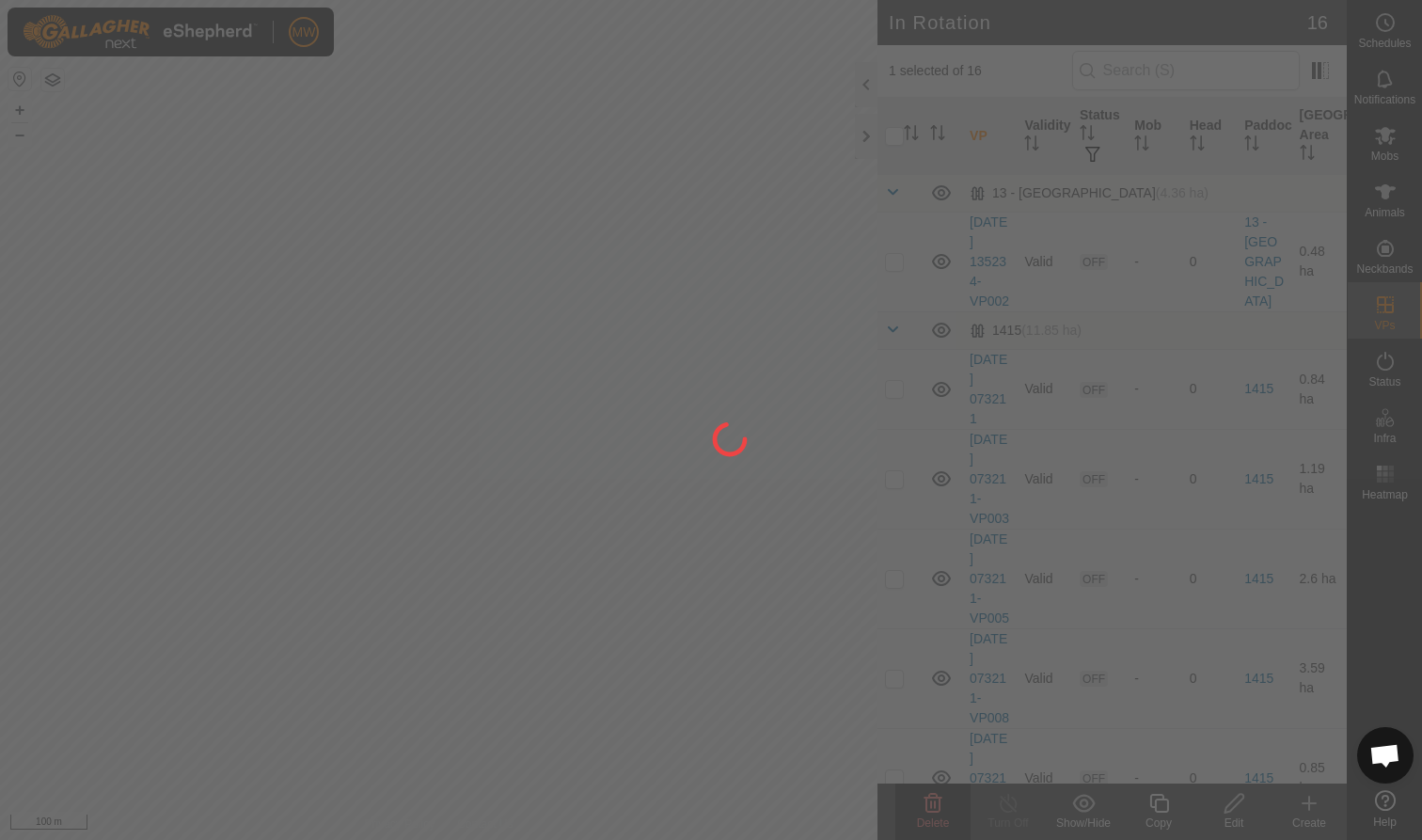
checkbox input "false"
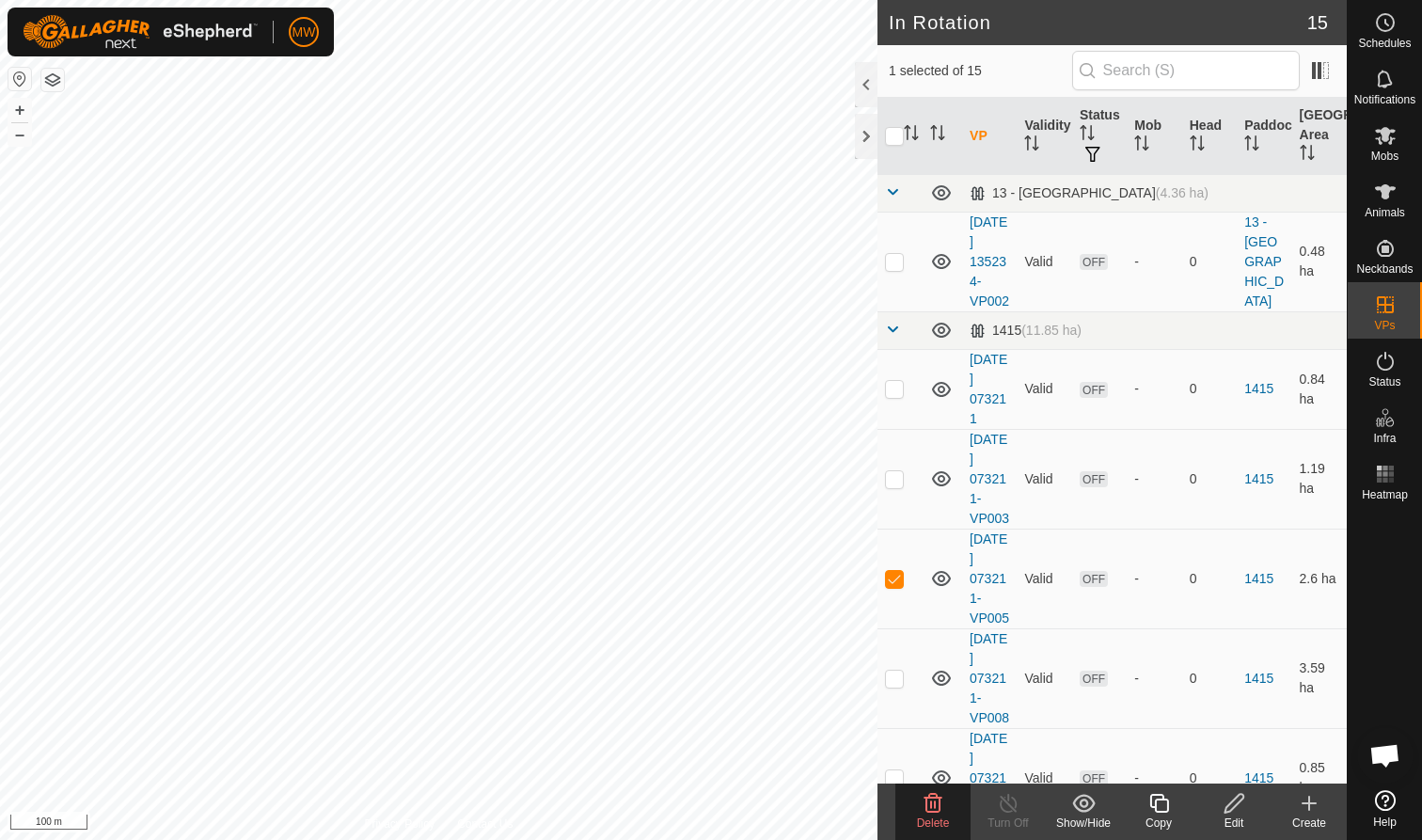
checkbox input "false"
checkbox input "true"
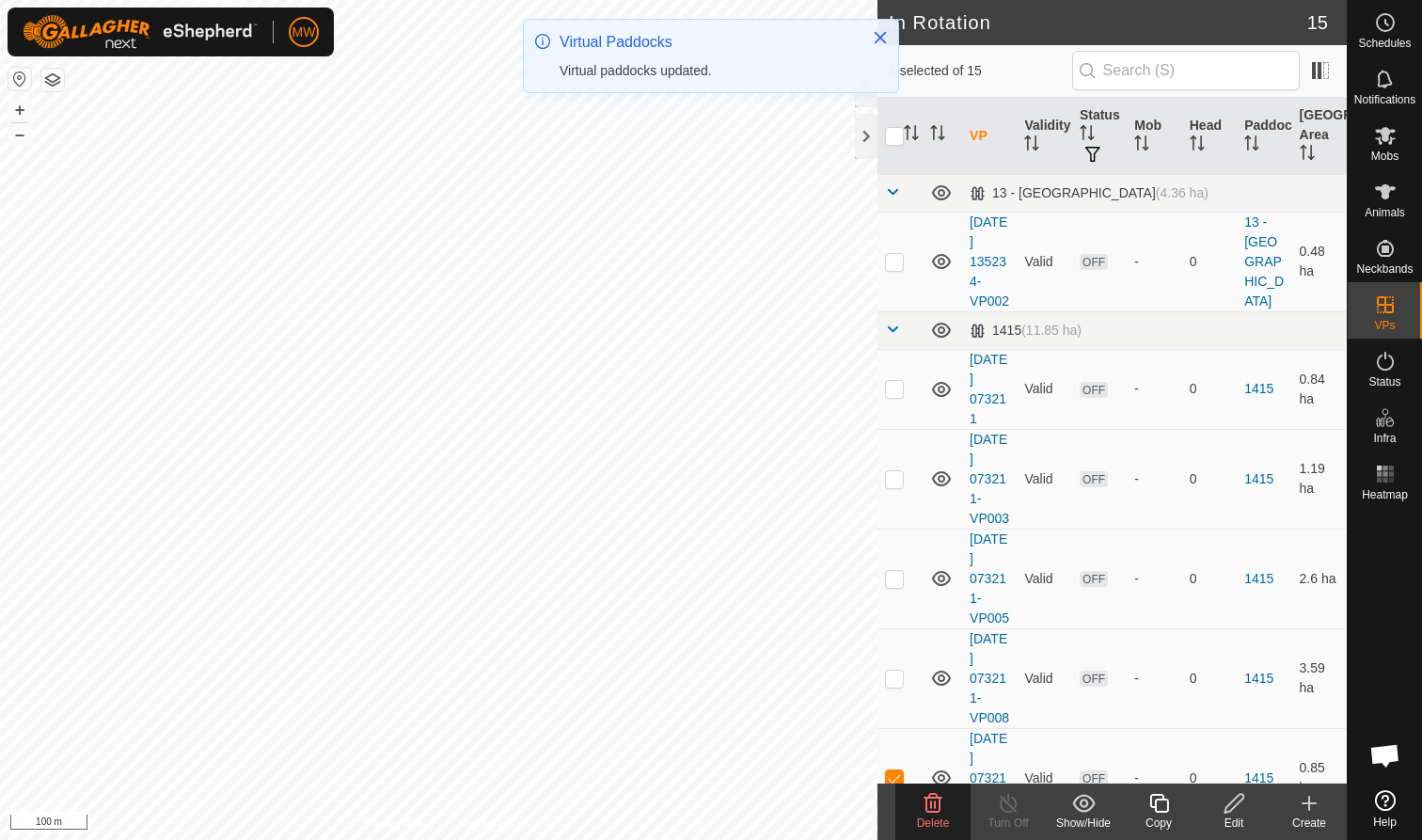
checkbox input "false"
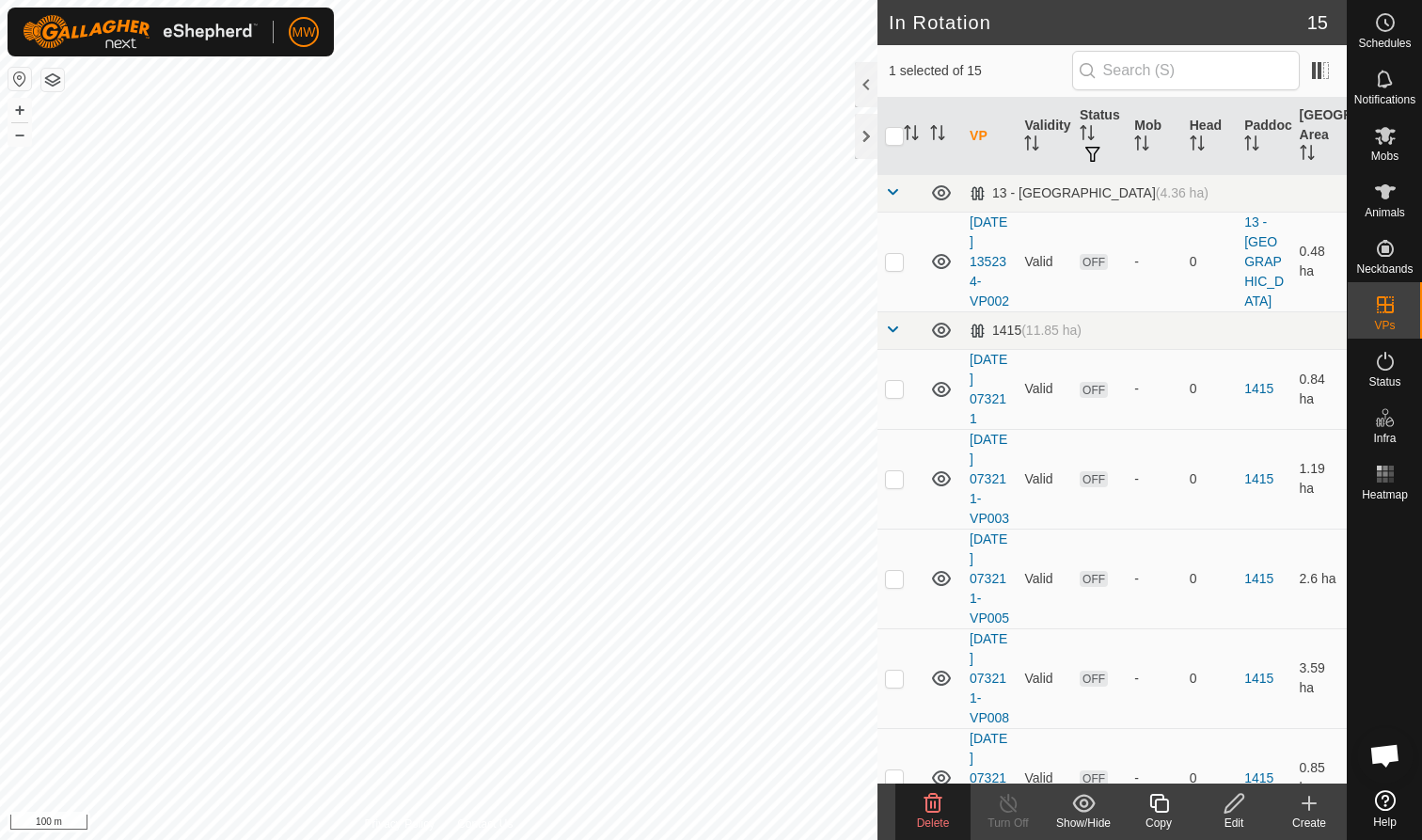
click at [933, 808] on icon at bounding box center [933, 802] width 23 height 23
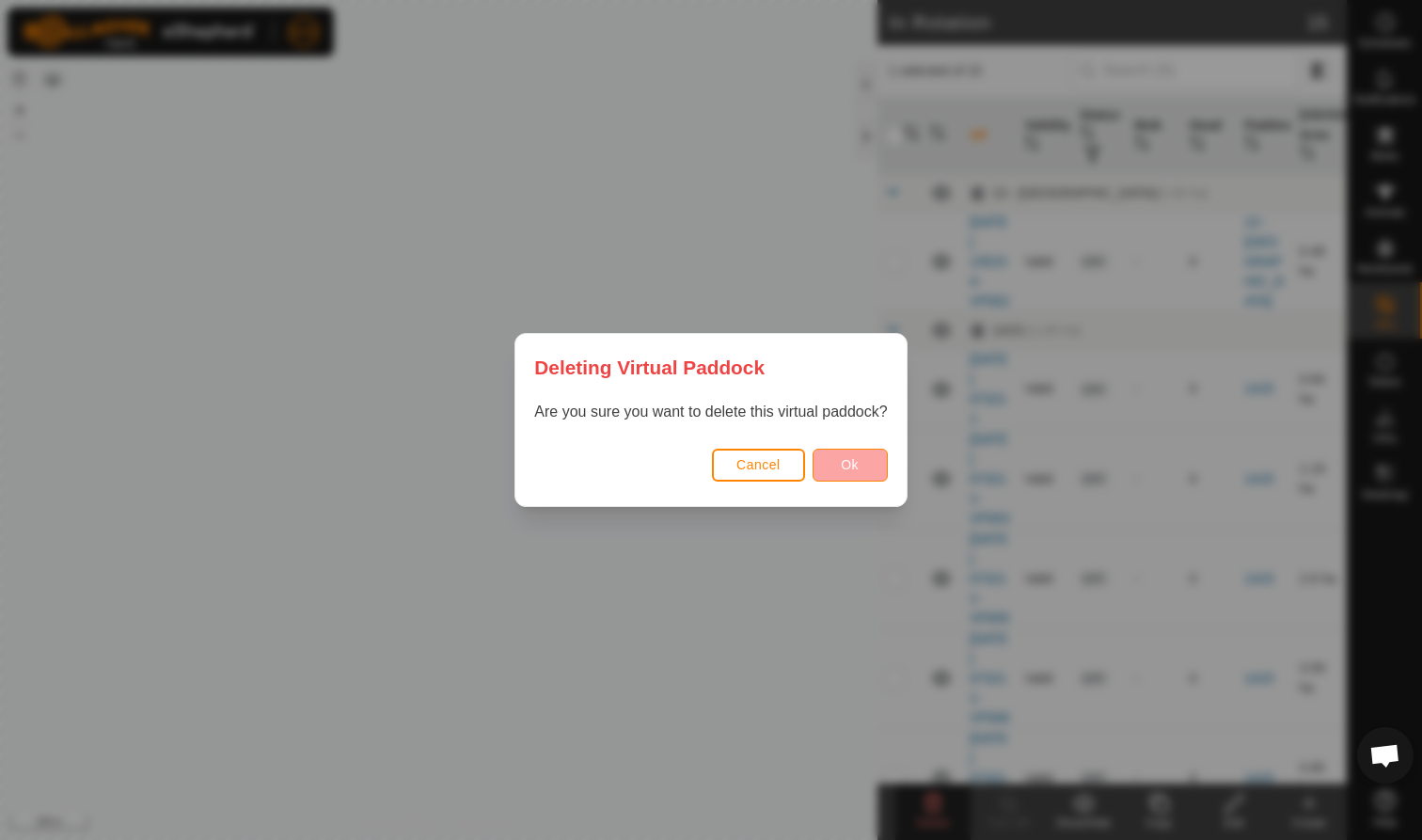
click at [852, 467] on span "Ok" at bounding box center [849, 464] width 18 height 15
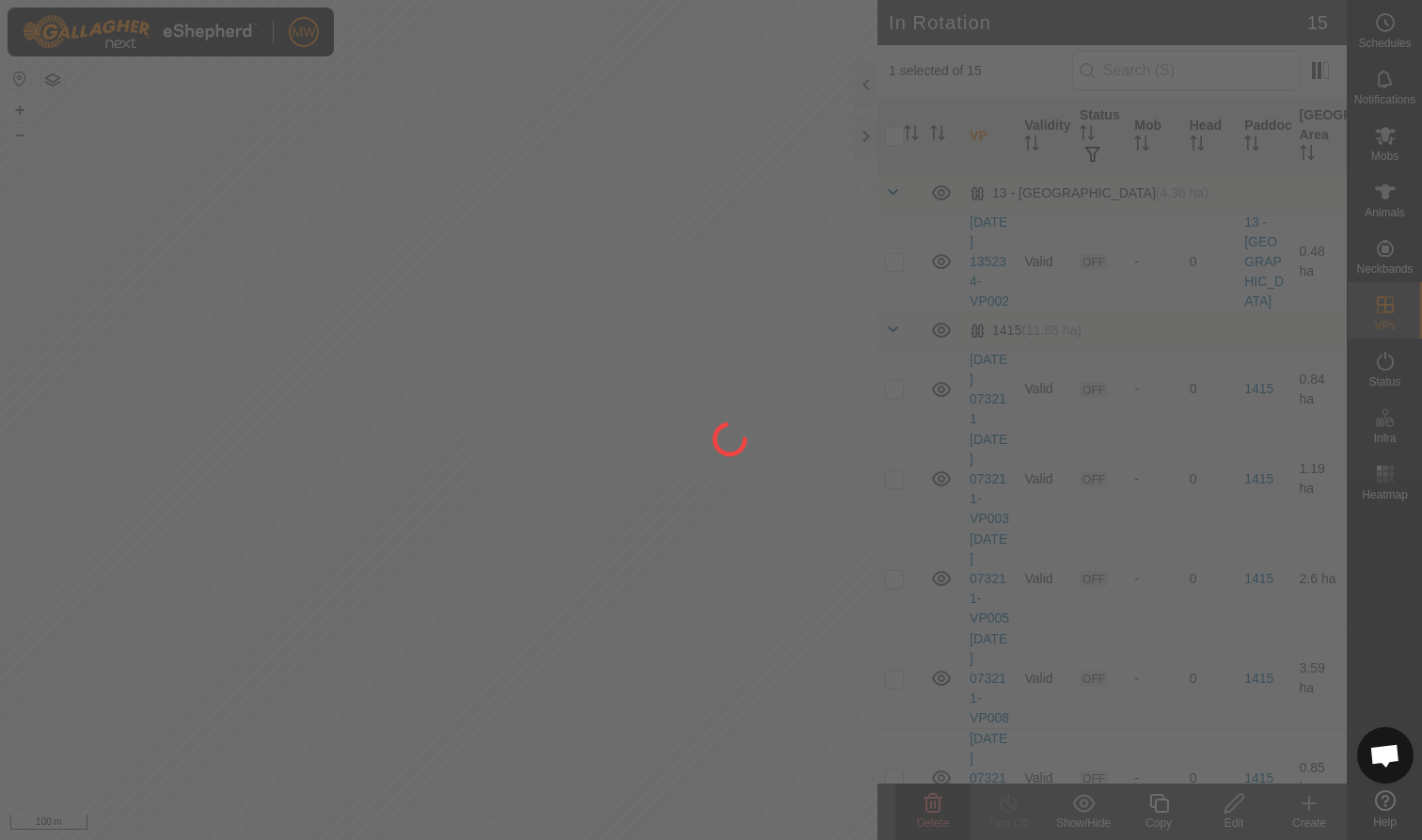
checkbox input "false"
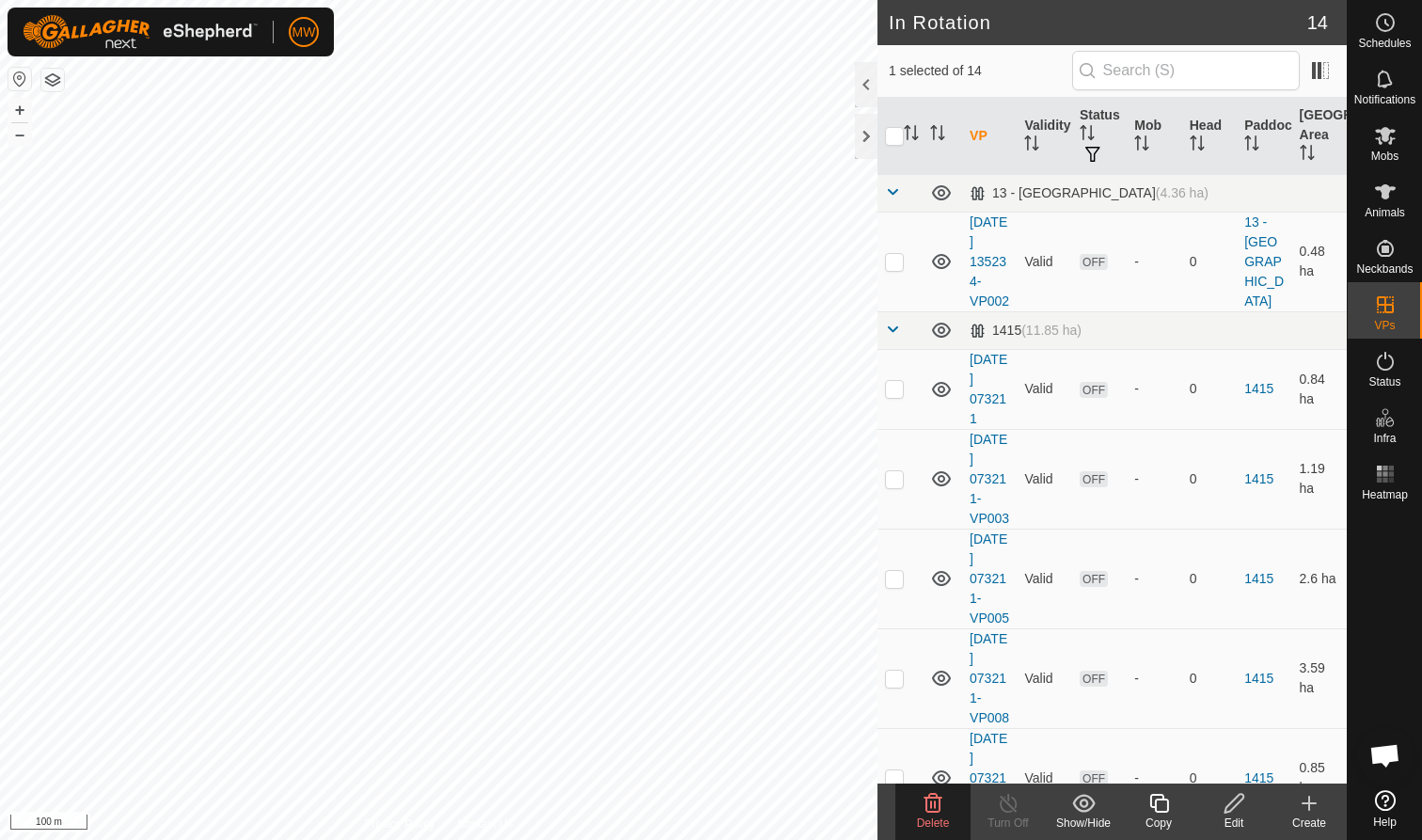
click at [940, 817] on span "Delete" at bounding box center [933, 822] width 33 height 13
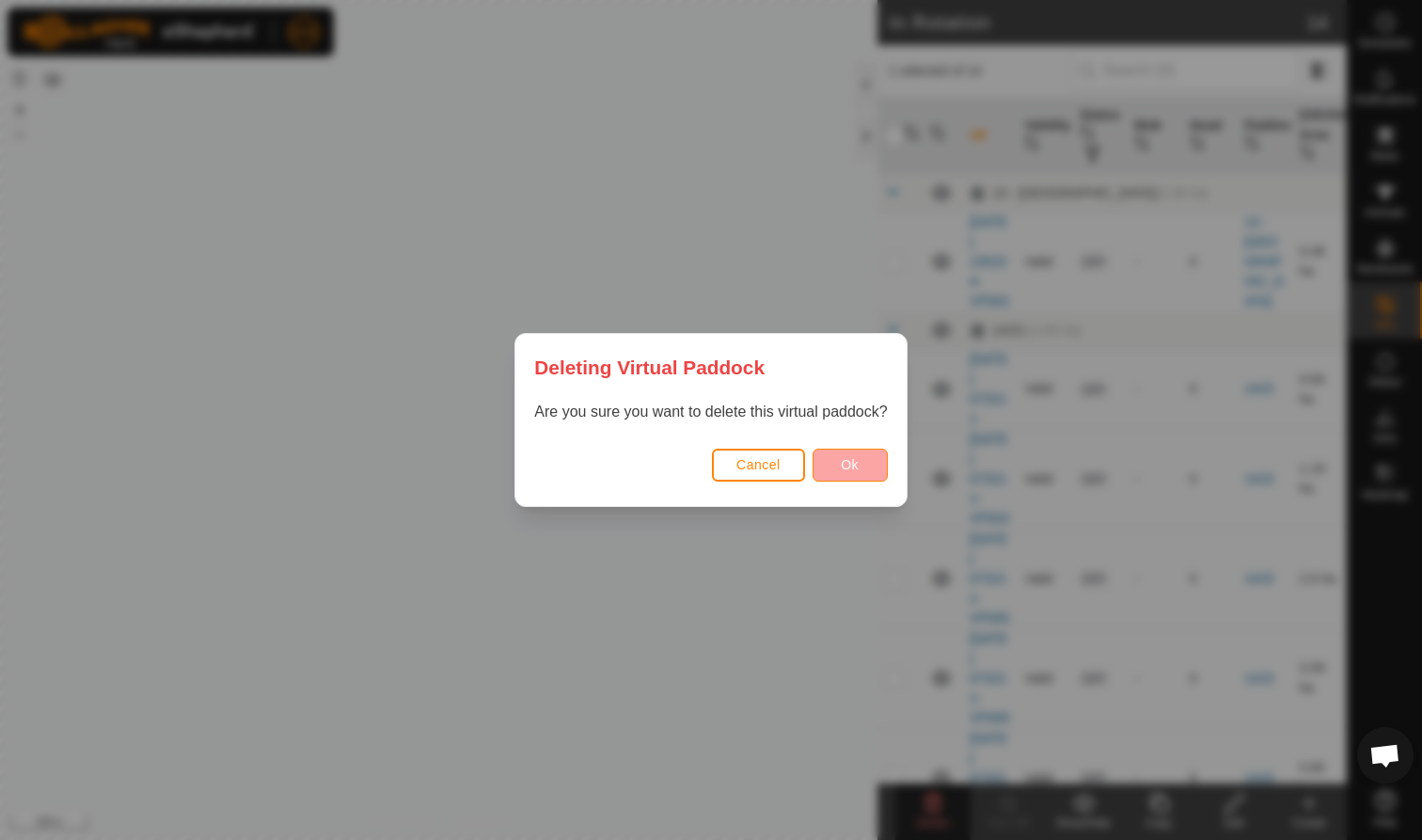
click at [852, 467] on span "Ok" at bounding box center [849, 464] width 18 height 15
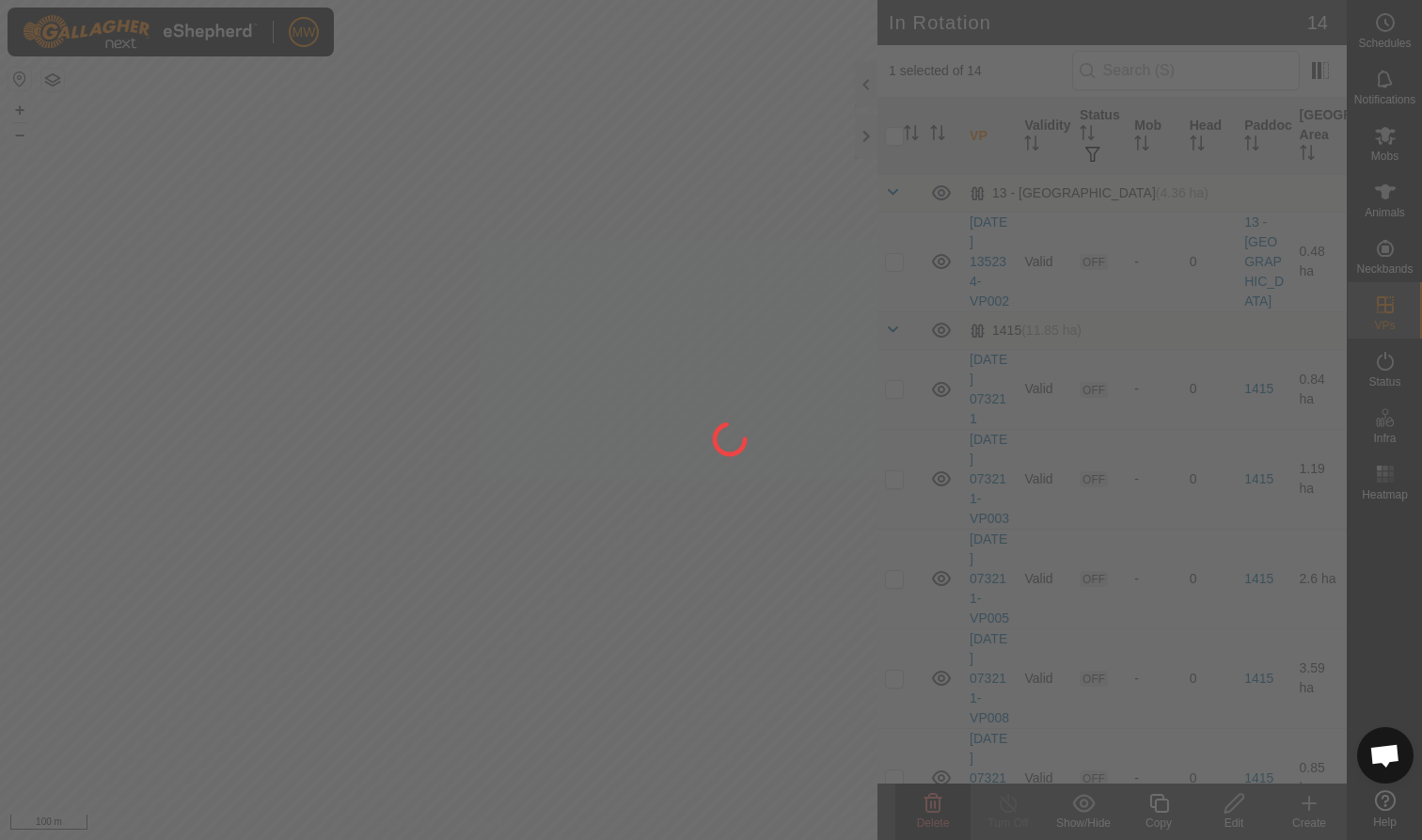
checkbox input "false"
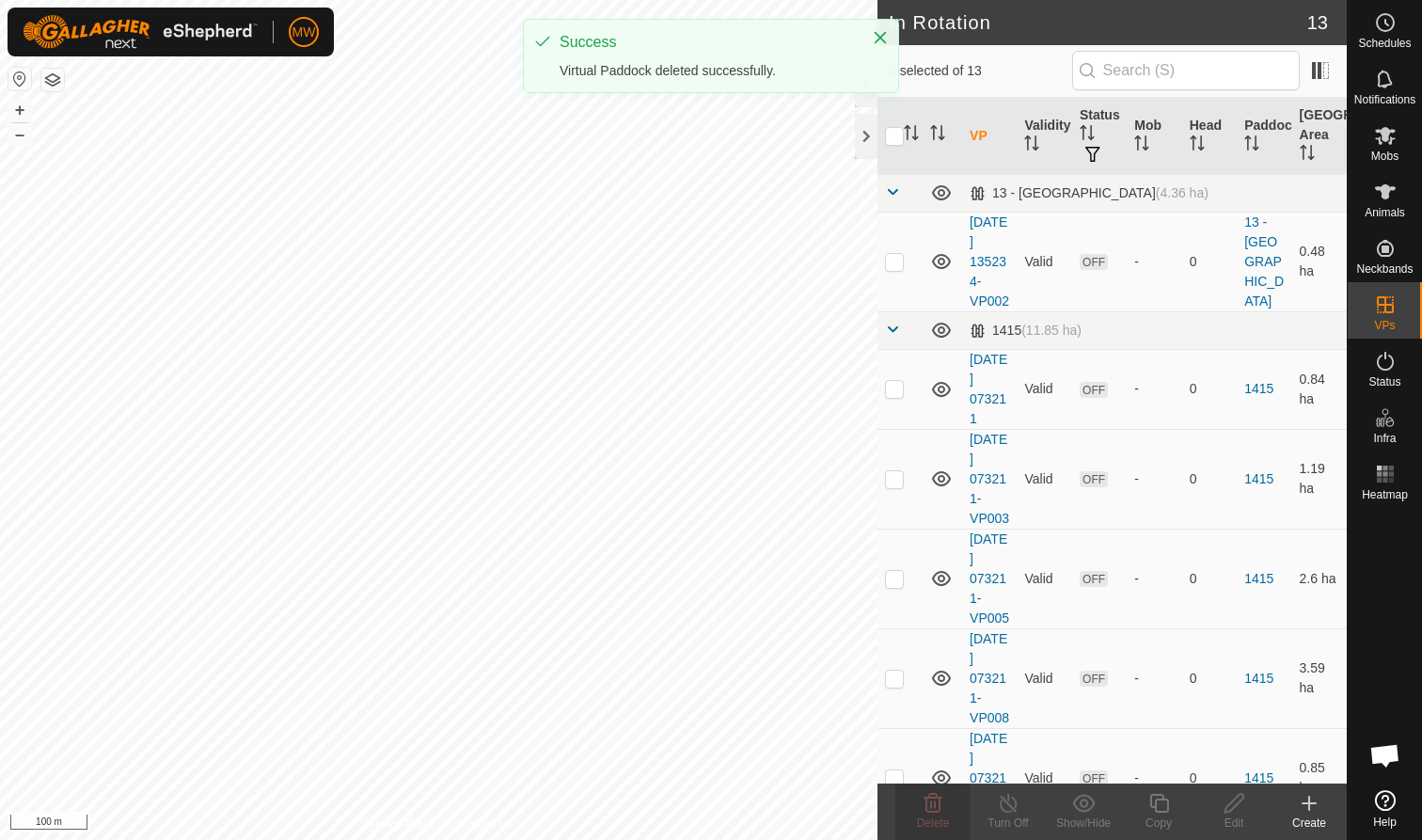
checkbox input "true"
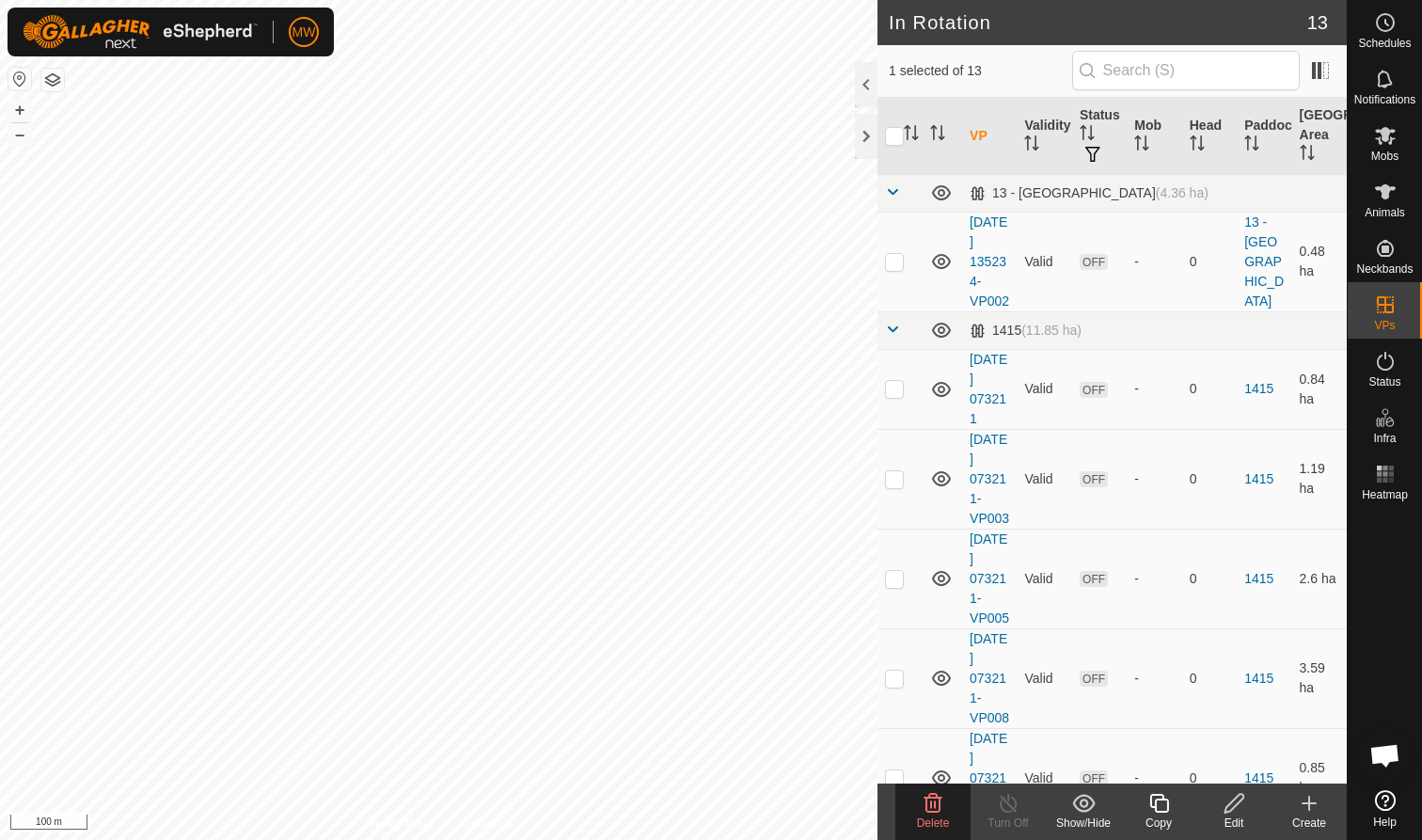
click at [931, 803] on icon at bounding box center [933, 802] width 18 height 19
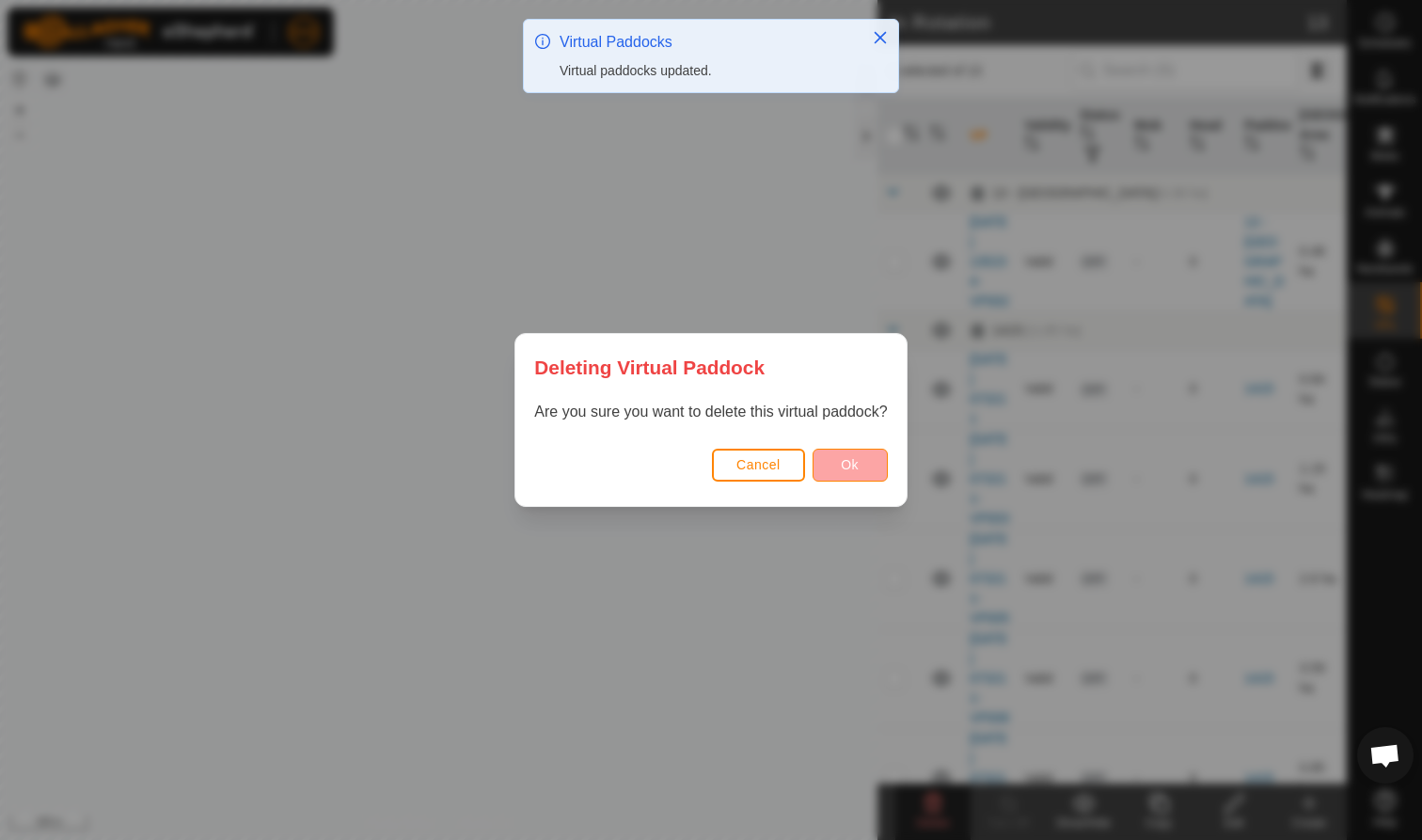
click at [856, 457] on span "Ok" at bounding box center [849, 464] width 18 height 15
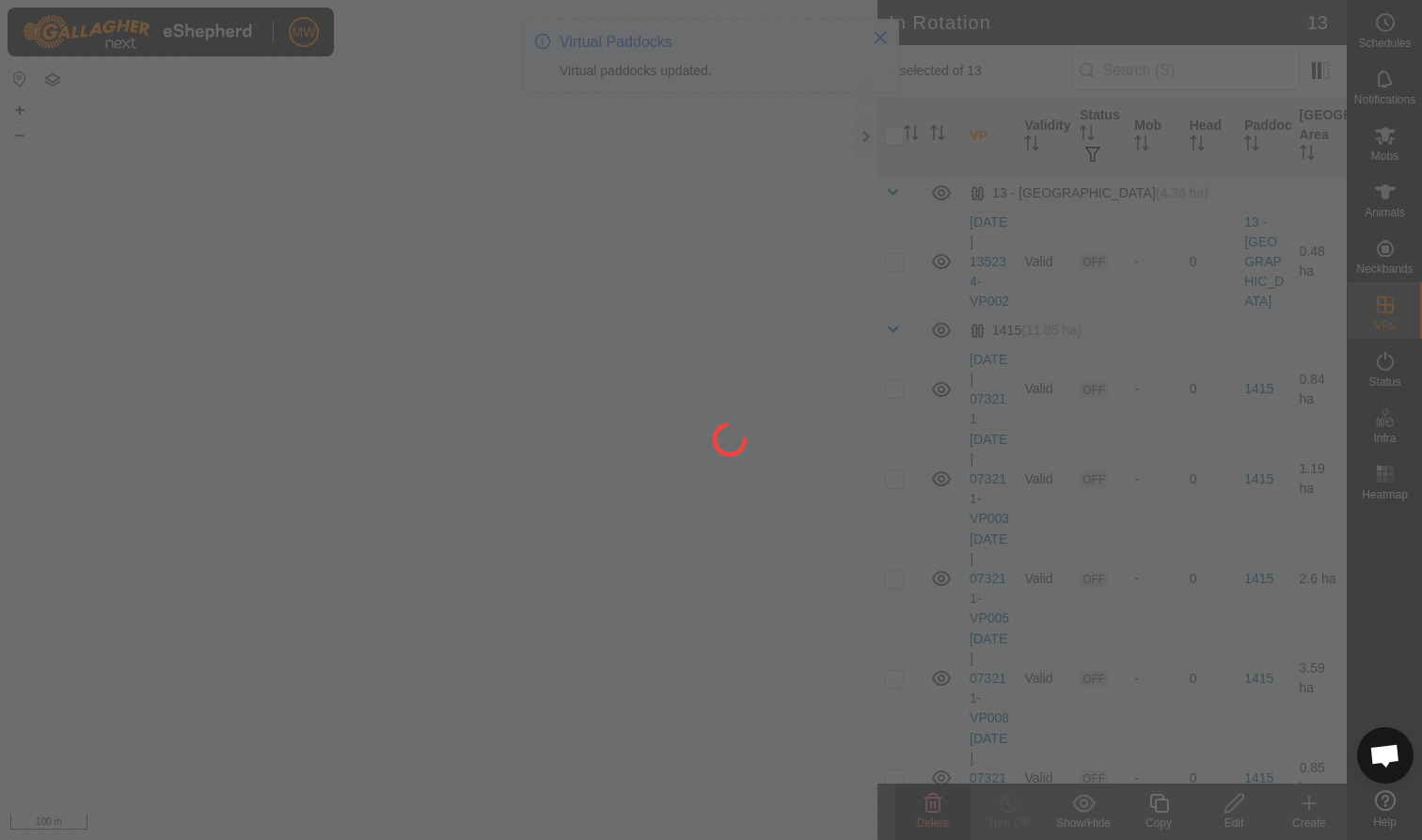
checkbox input "false"
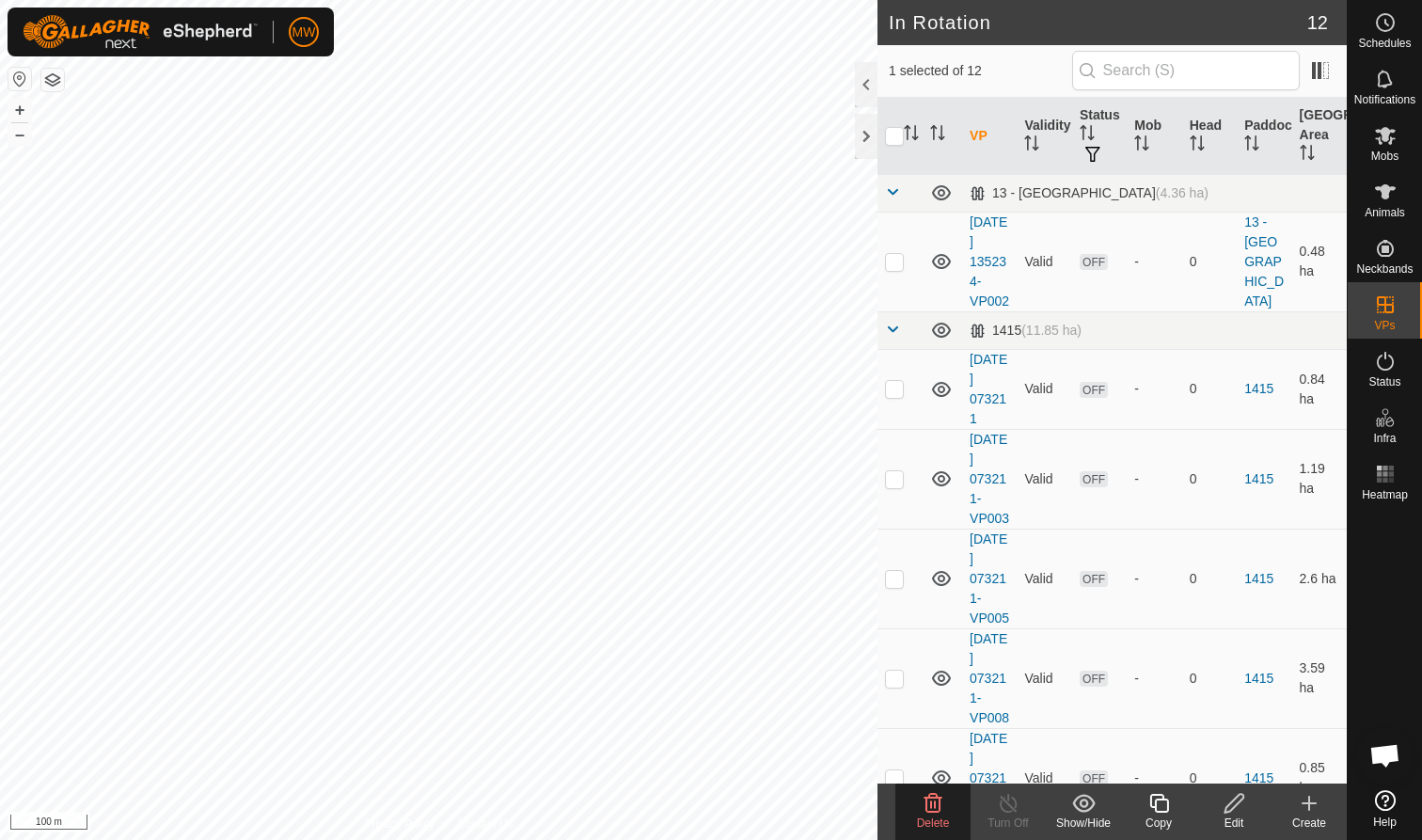
click at [934, 814] on div "Delete" at bounding box center [932, 822] width 75 height 17
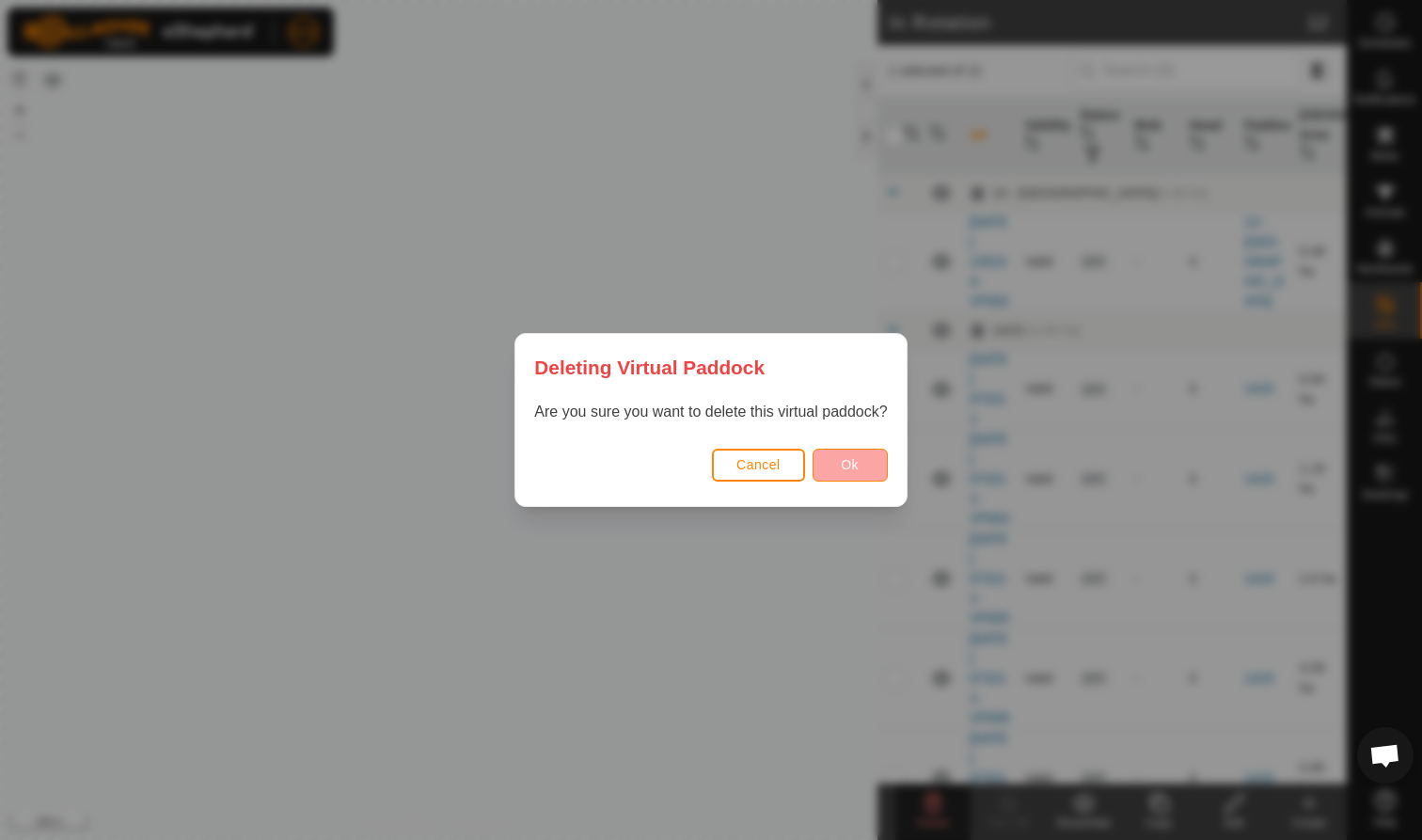
click at [852, 460] on span "Ok" at bounding box center [849, 464] width 18 height 15
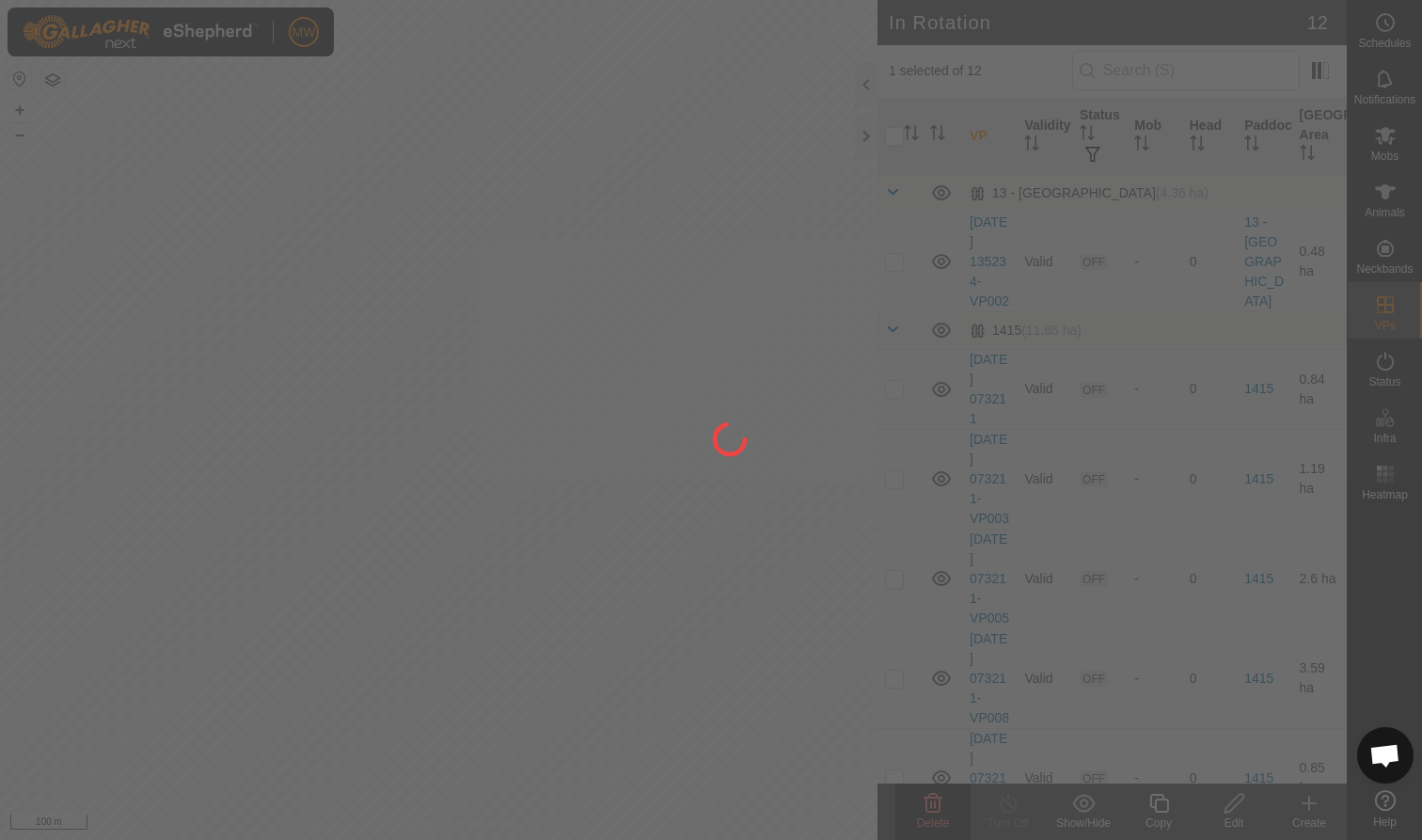
checkbox input "false"
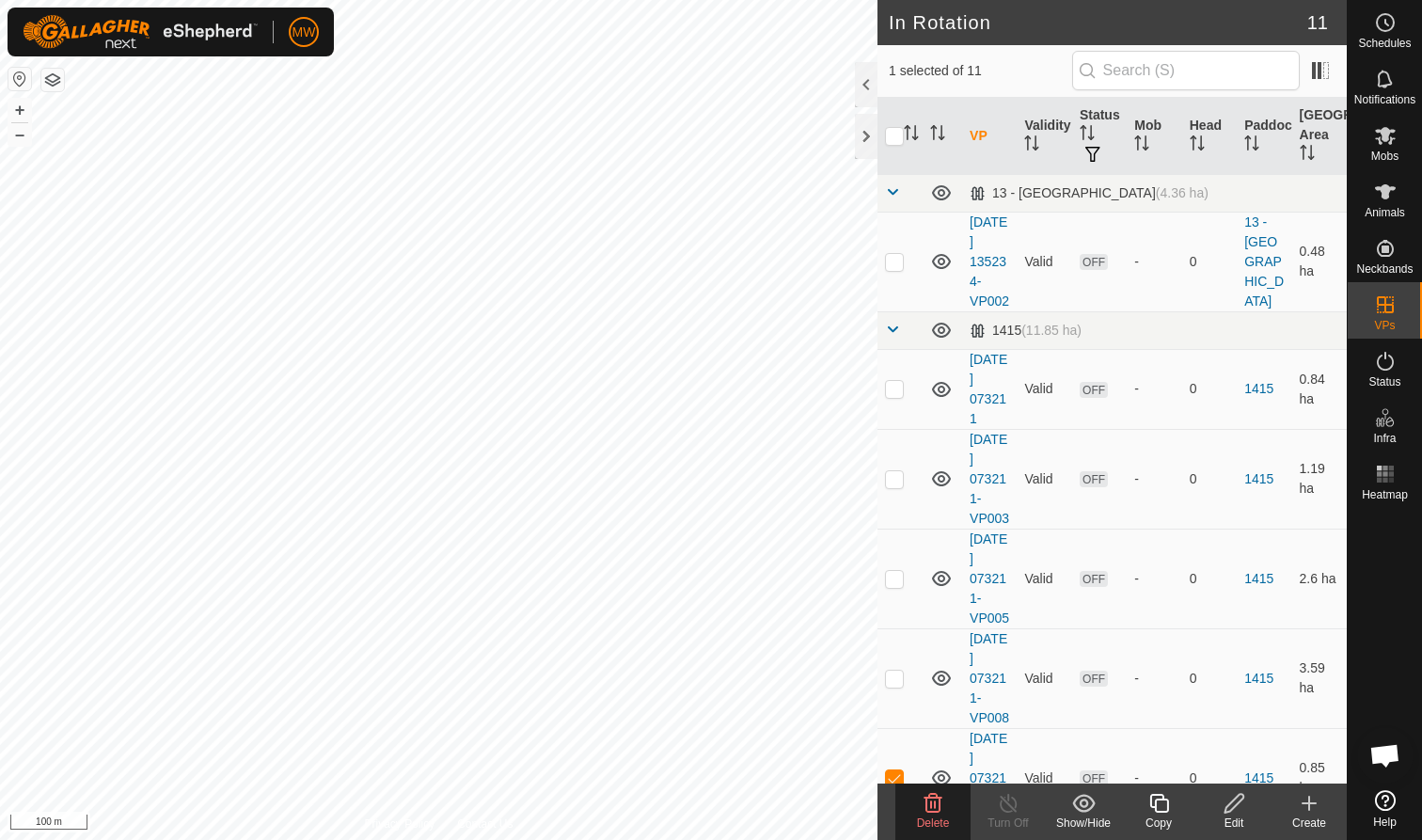
click at [922, 804] on icon at bounding box center [933, 802] width 23 height 23
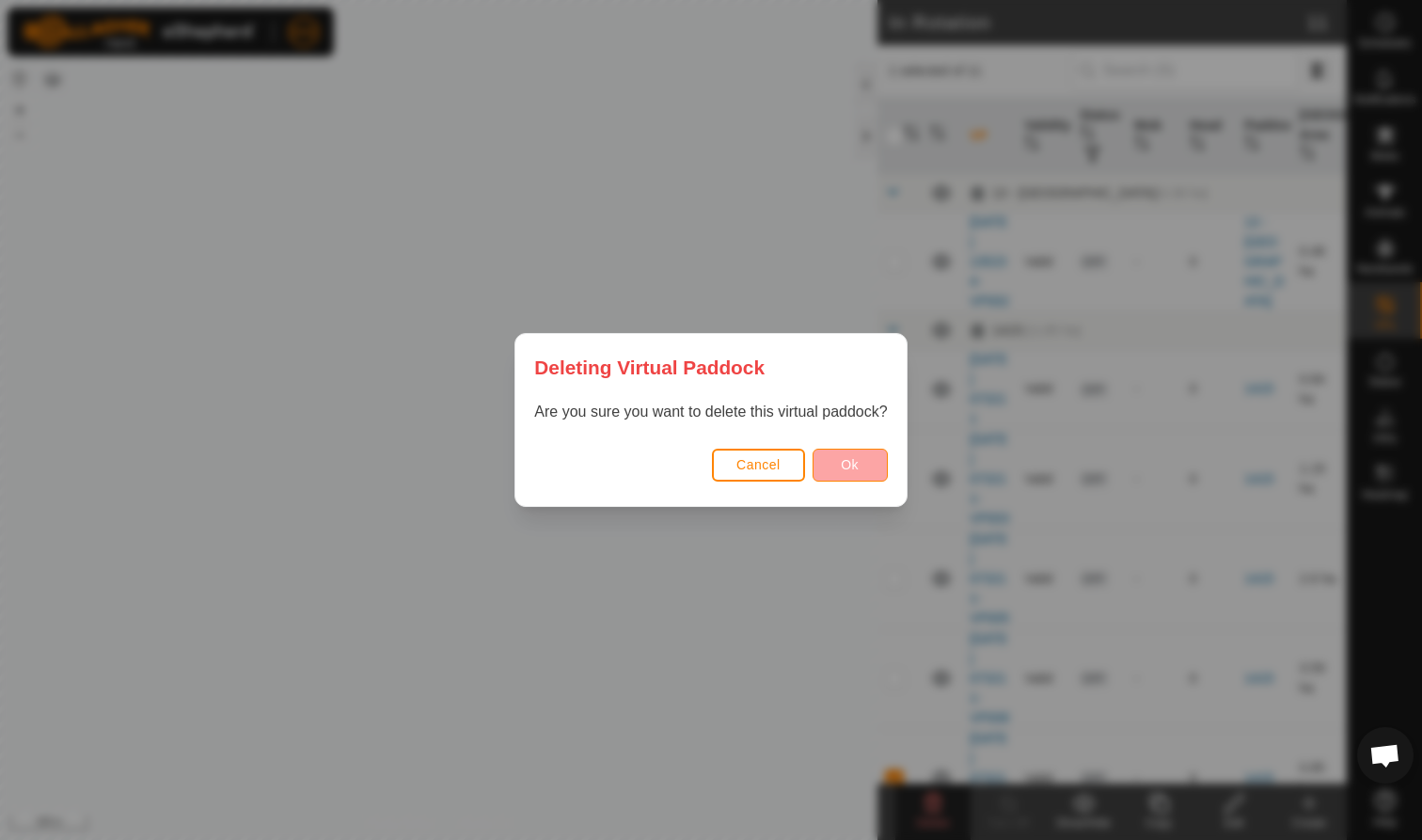
click at [852, 465] on span "Ok" at bounding box center [849, 464] width 18 height 15
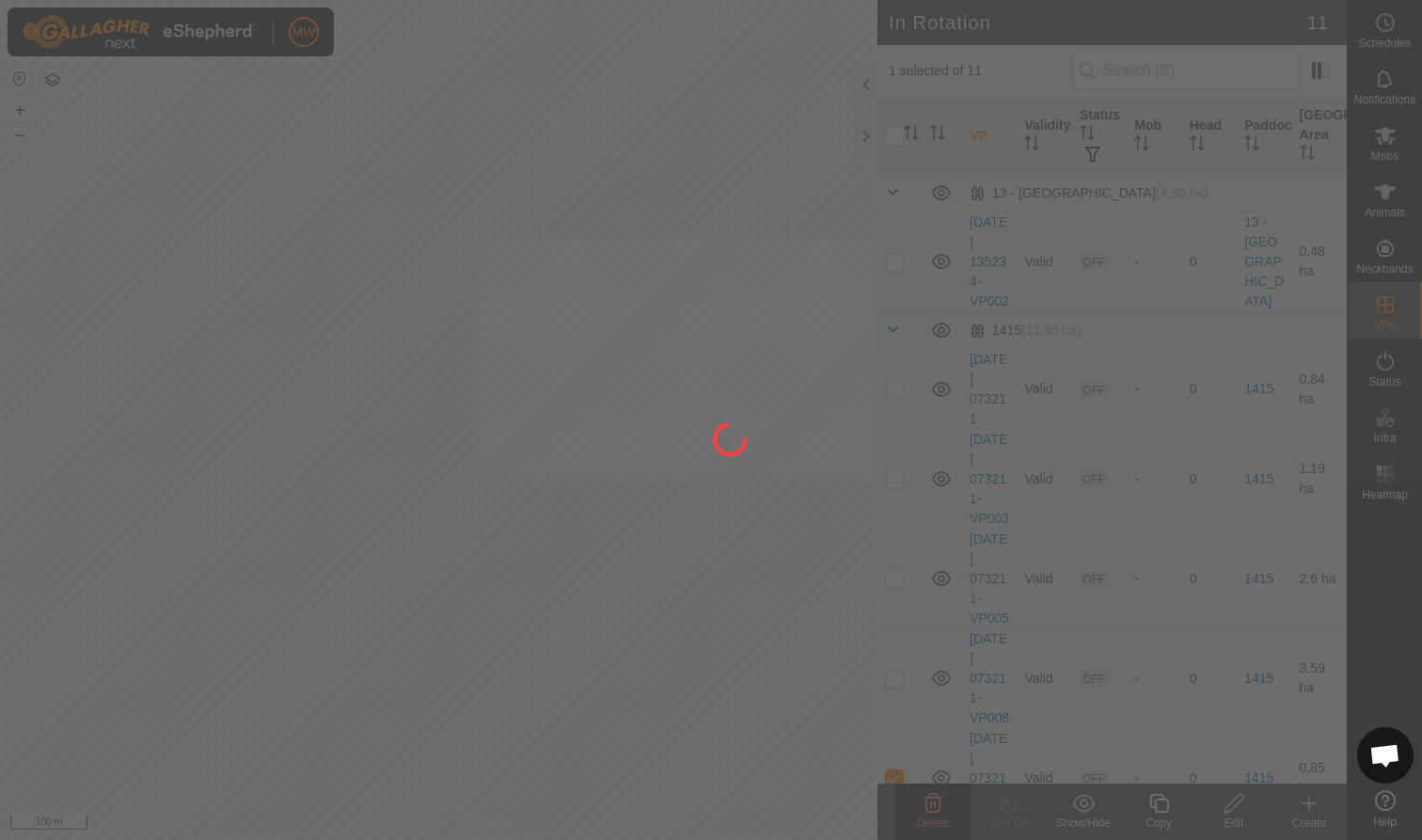
checkbox input "false"
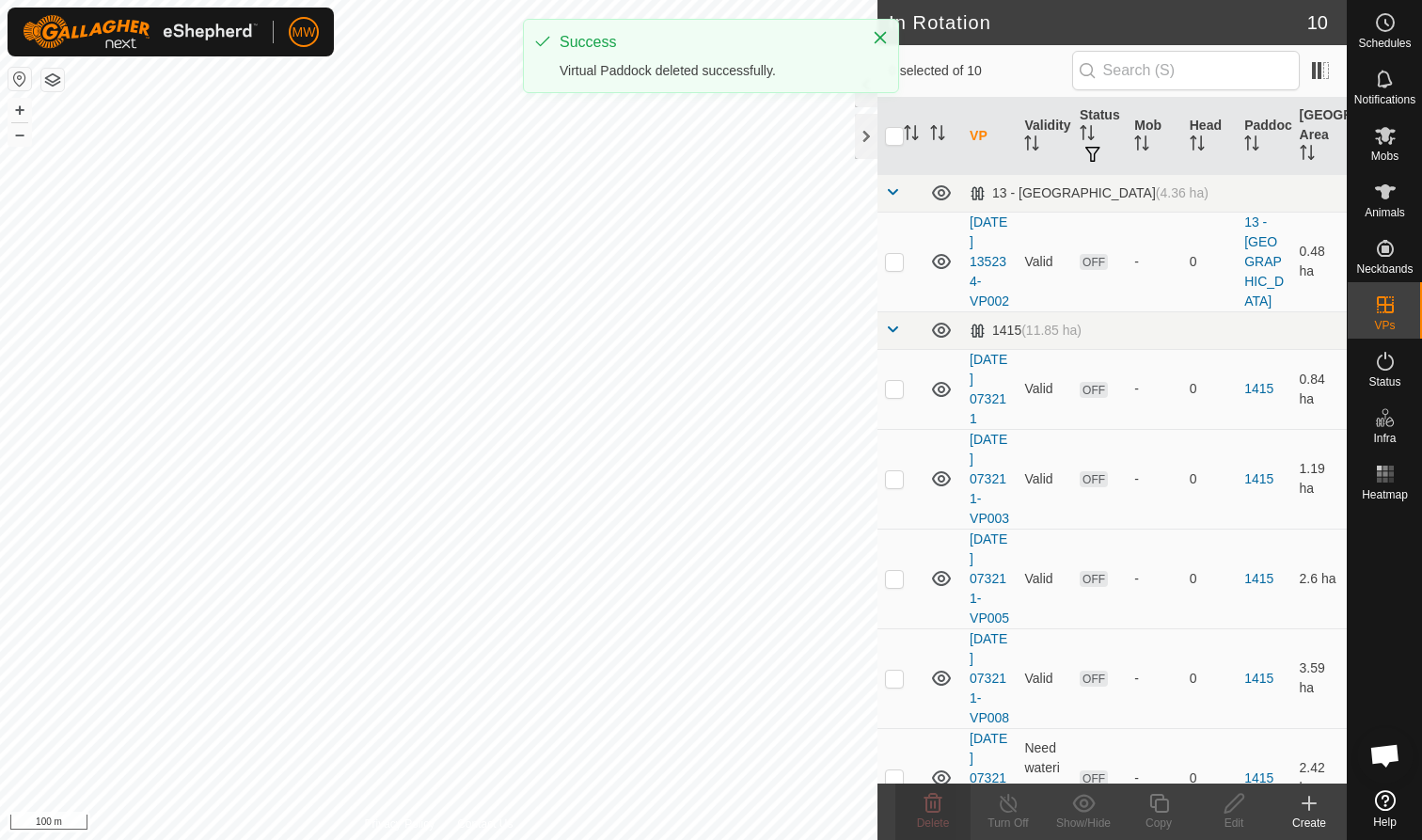
checkbox input "true"
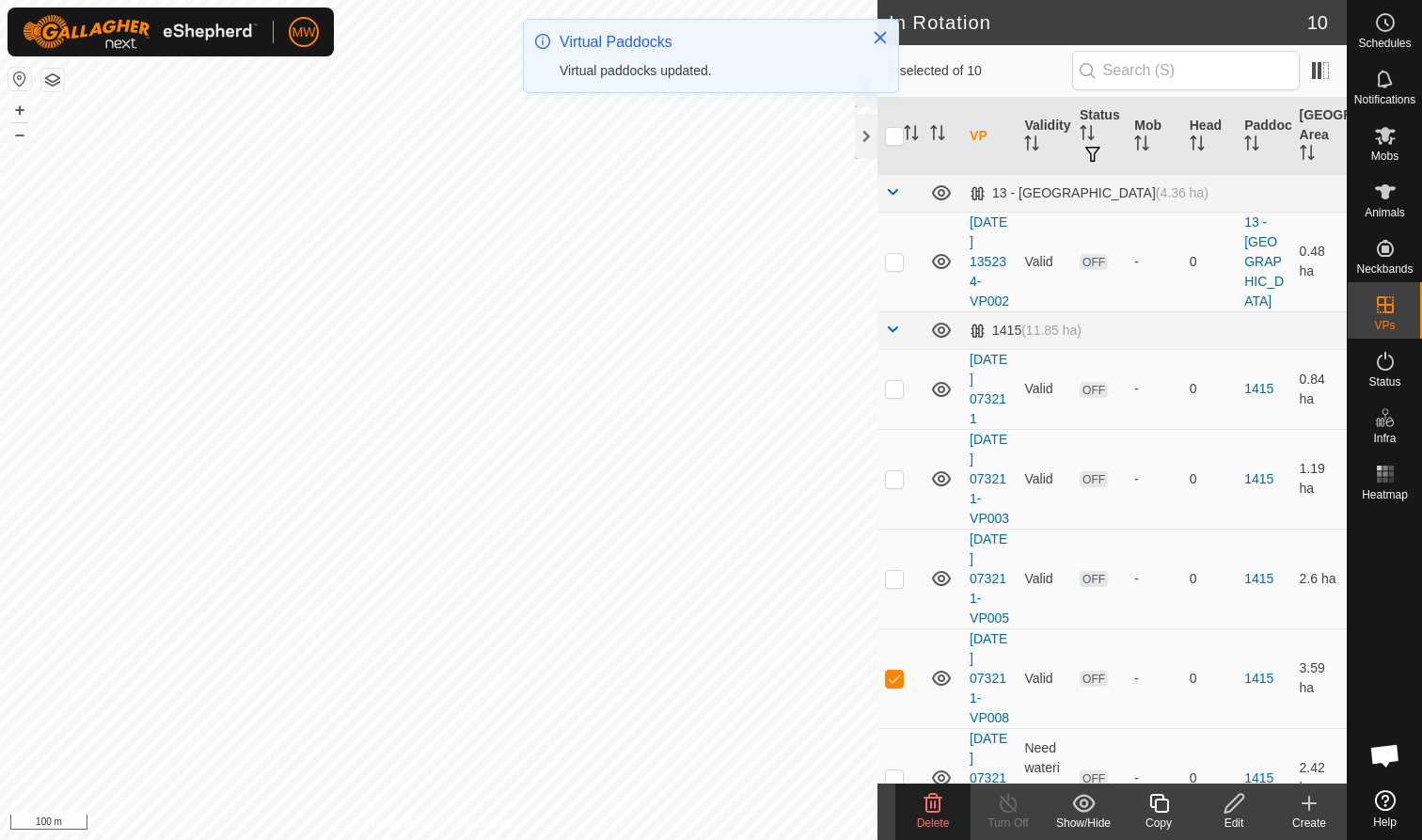
click at [935, 812] on icon at bounding box center [933, 802] width 18 height 19
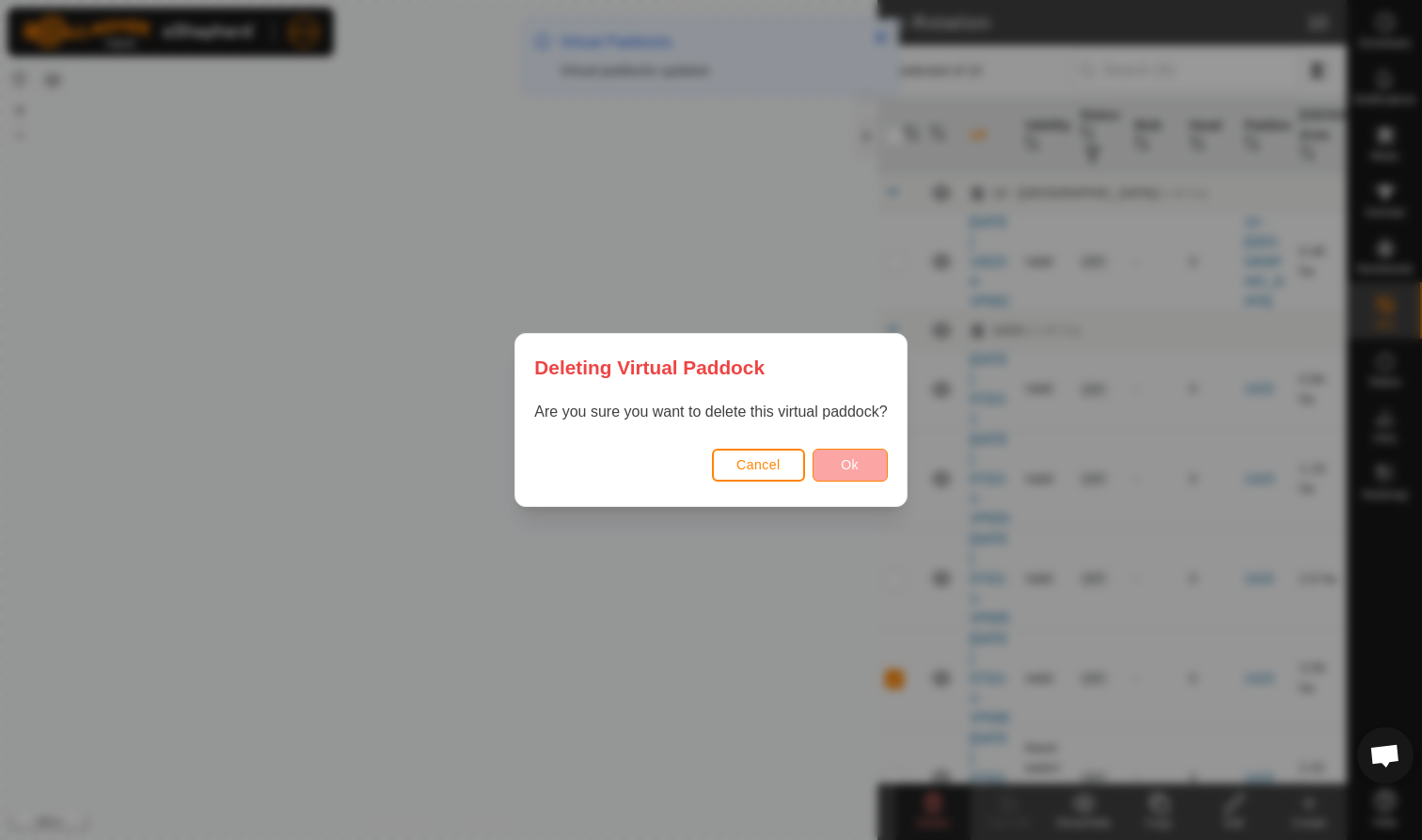
click at [855, 474] on button "Ok" at bounding box center [849, 465] width 75 height 33
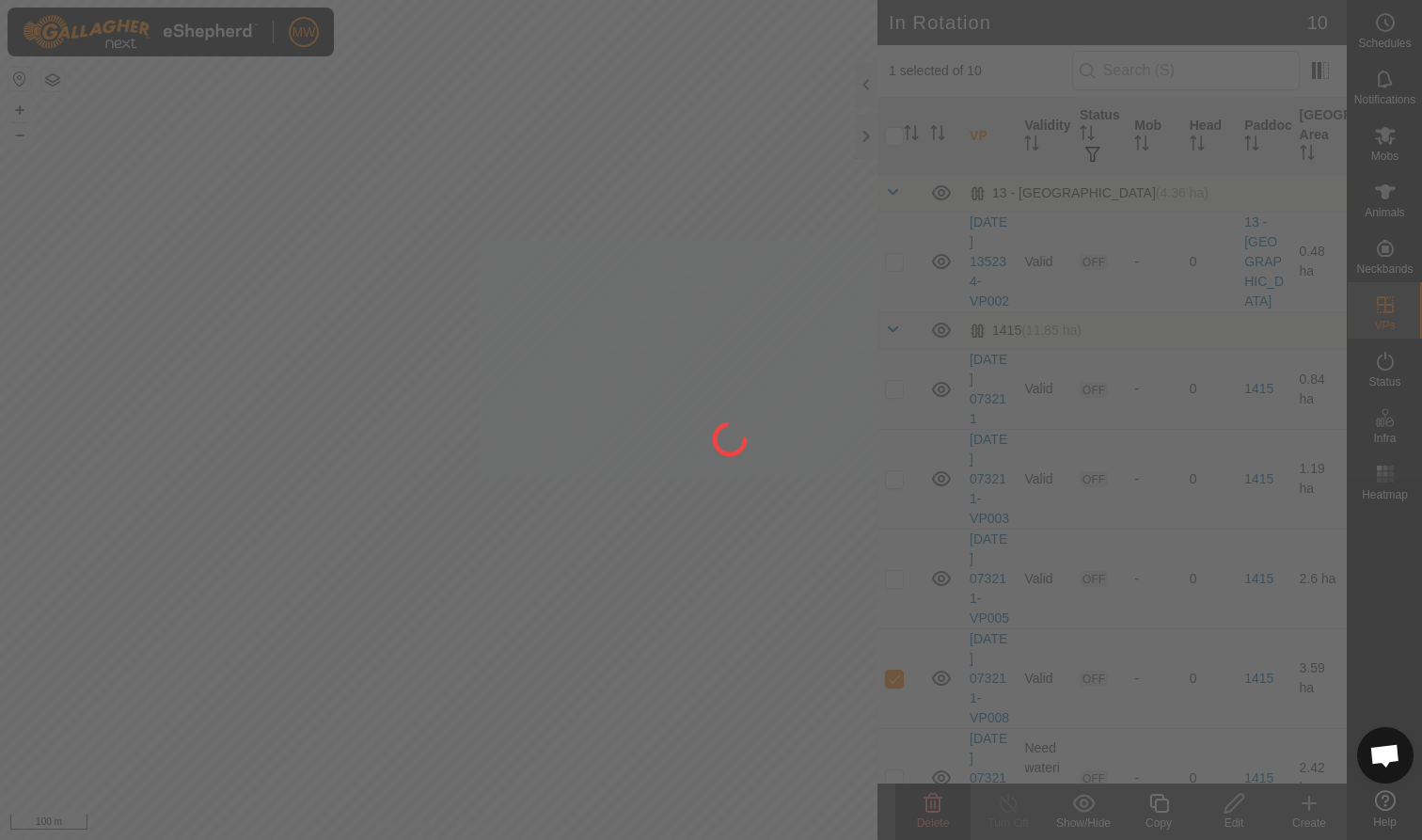
checkbox input "false"
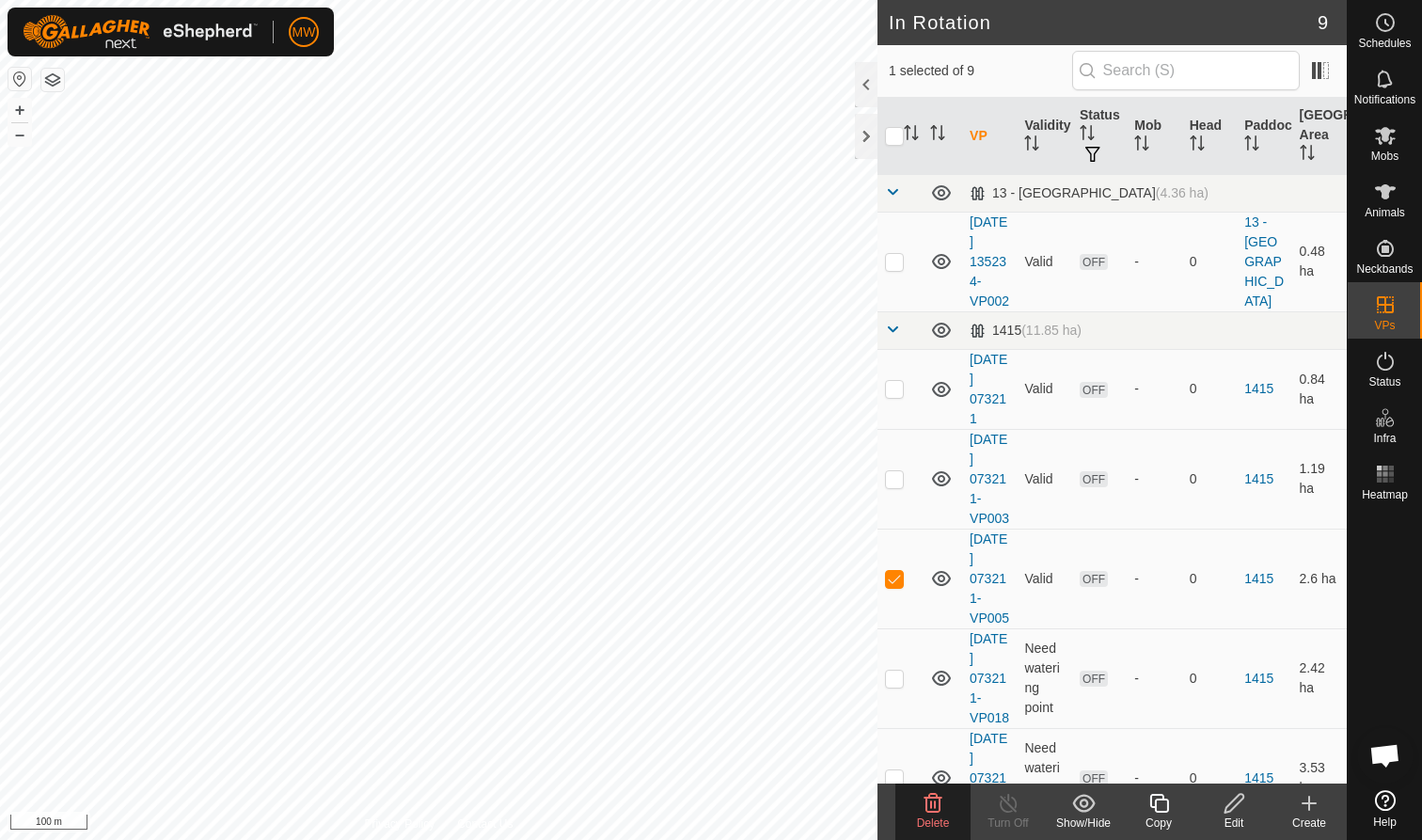
click at [933, 795] on icon at bounding box center [933, 802] width 23 height 23
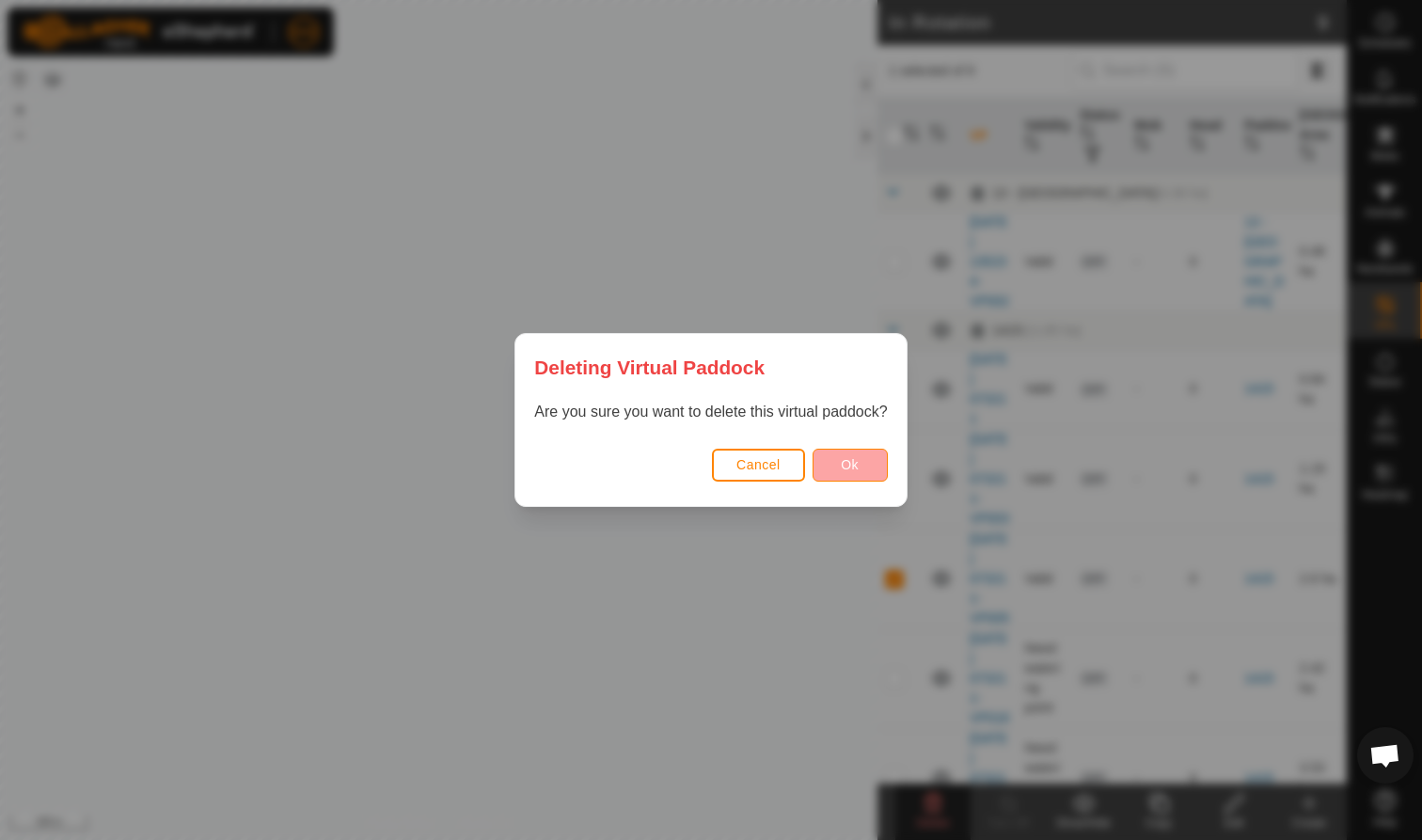
click at [841, 462] on span "Ok" at bounding box center [849, 464] width 18 height 15
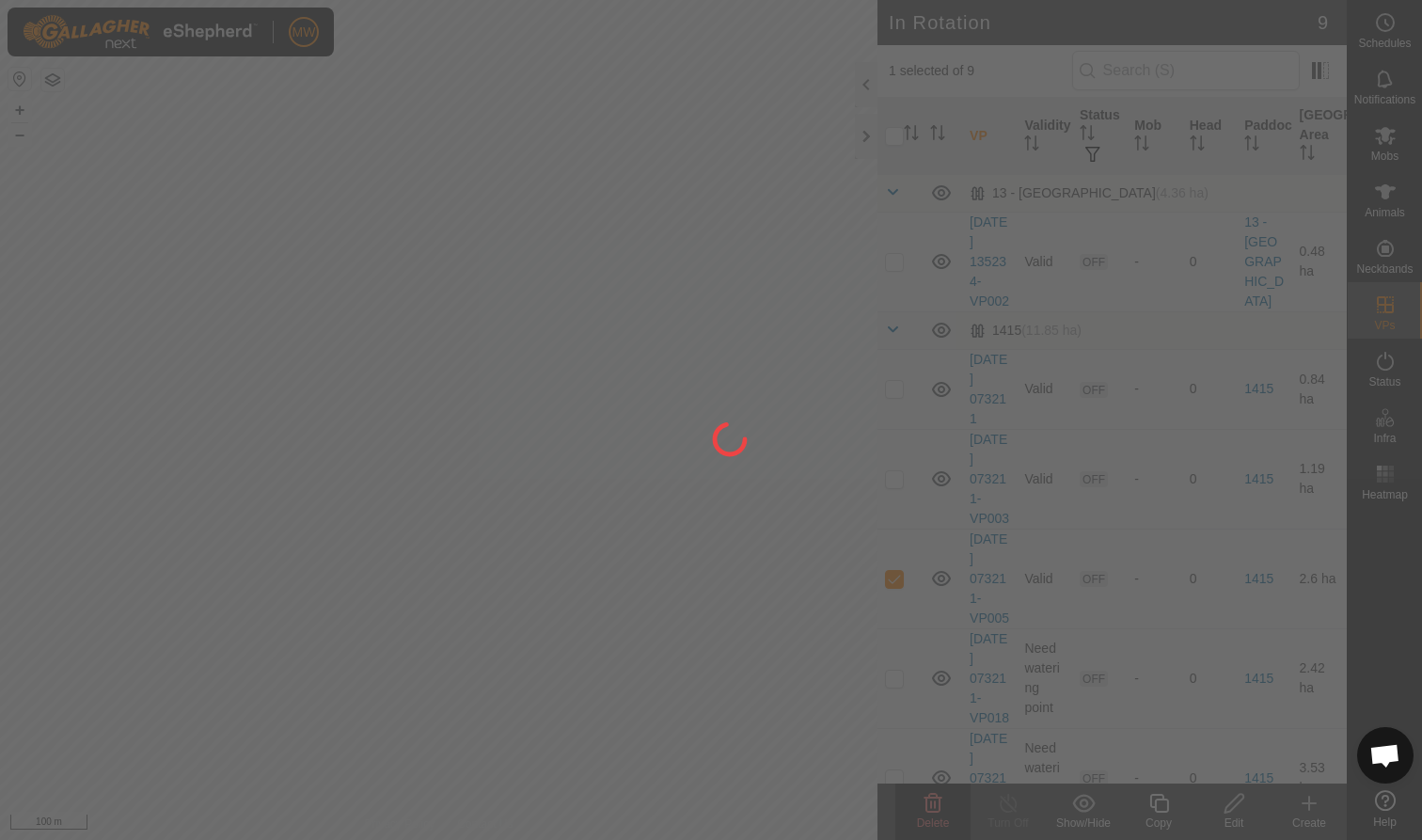
checkbox input "false"
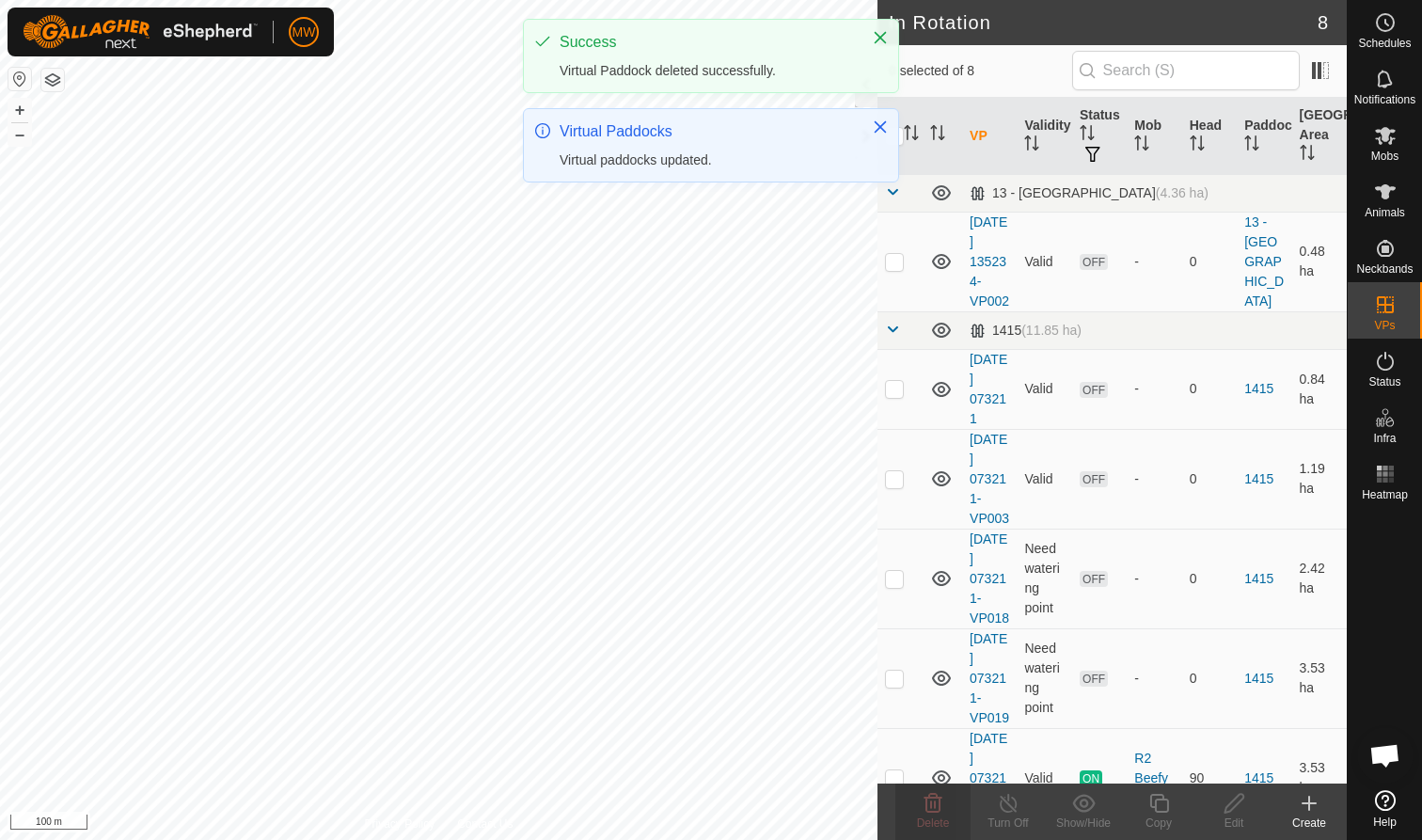
click at [741, 188] on div "Success Virtual Paddock deleted successfully. Virtual Paddocks Virtual paddocks…" at bounding box center [711, 108] width 376 height 179
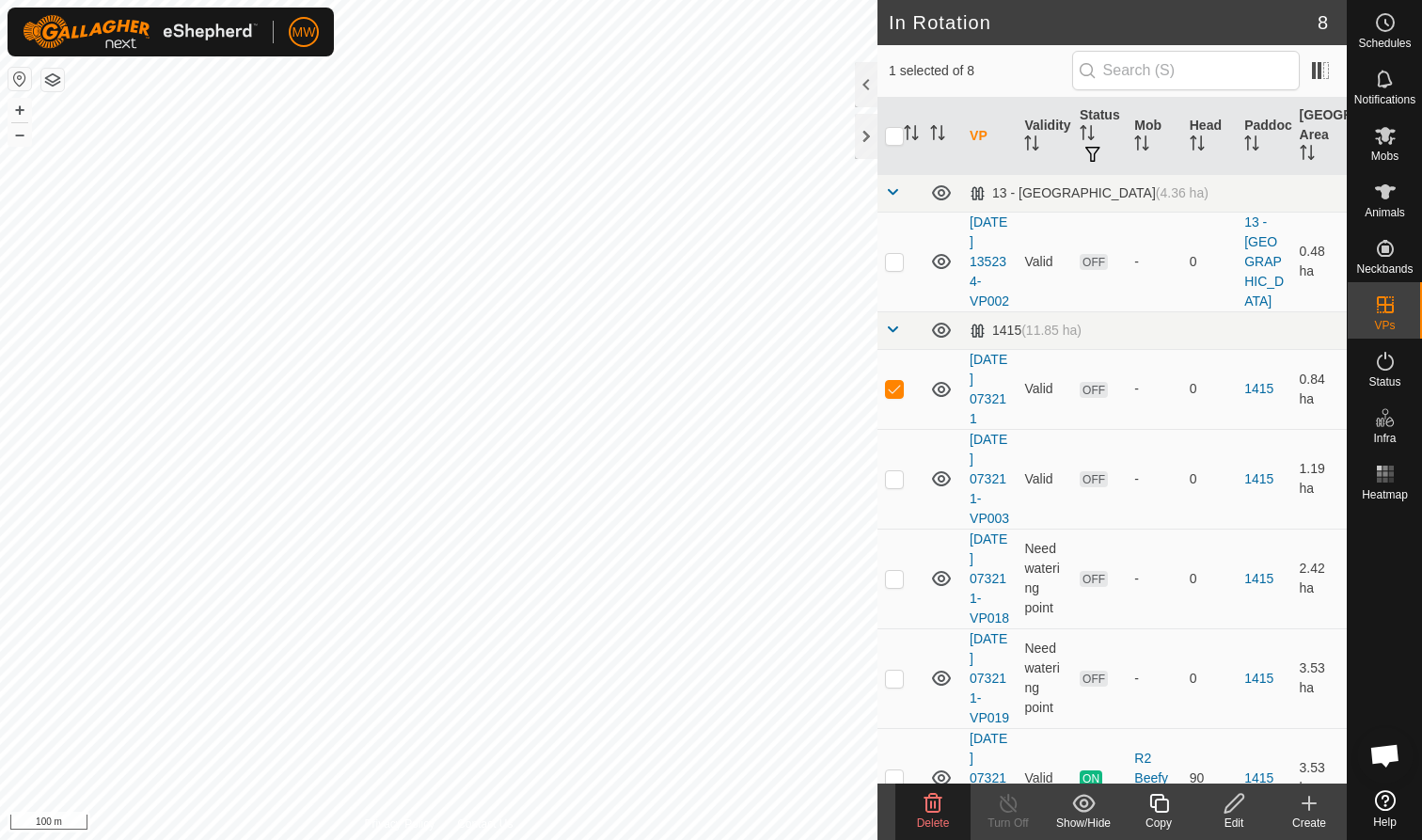
click at [941, 814] on div "Delete" at bounding box center [932, 822] width 75 height 17
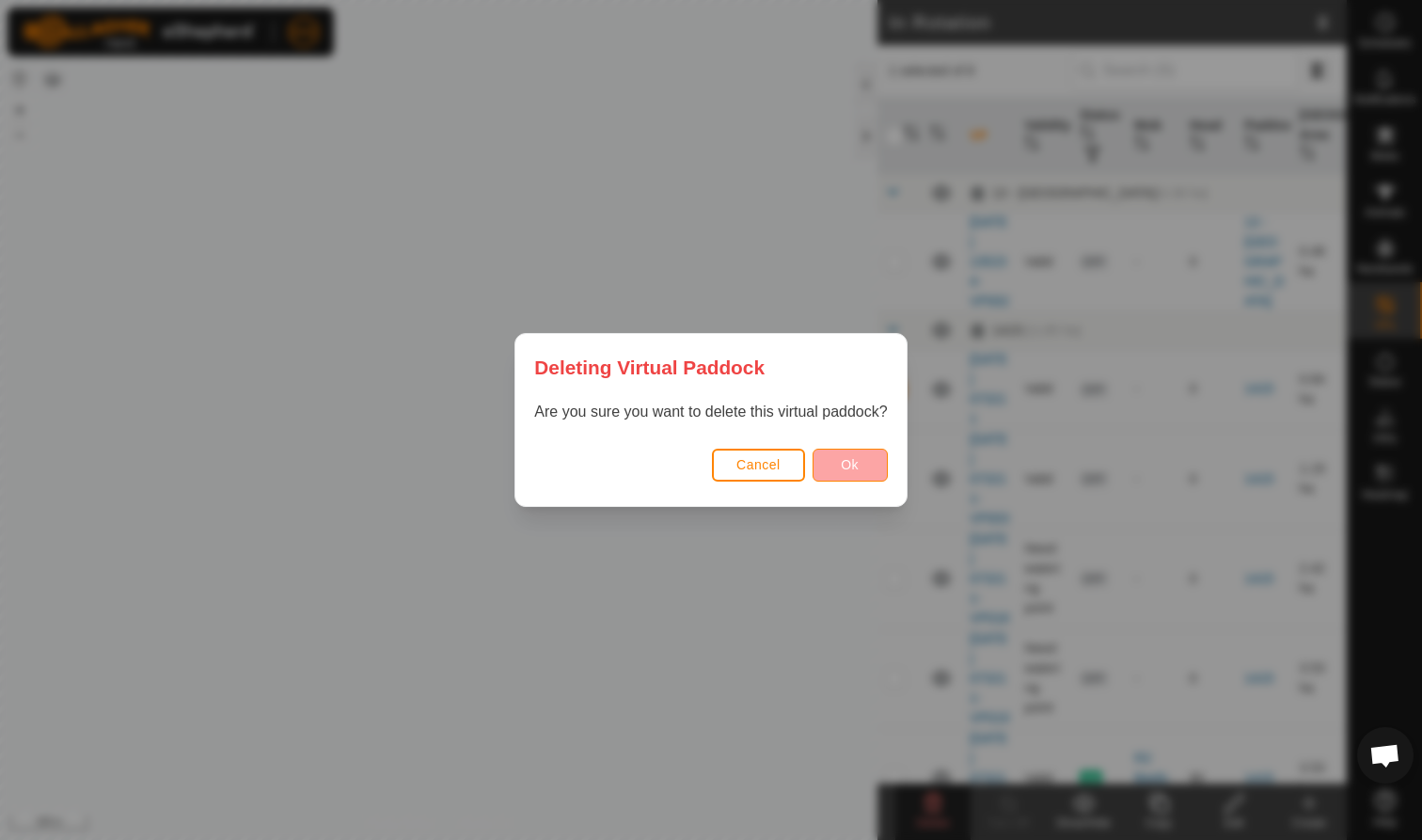
click at [861, 458] on button "Ok" at bounding box center [849, 465] width 75 height 33
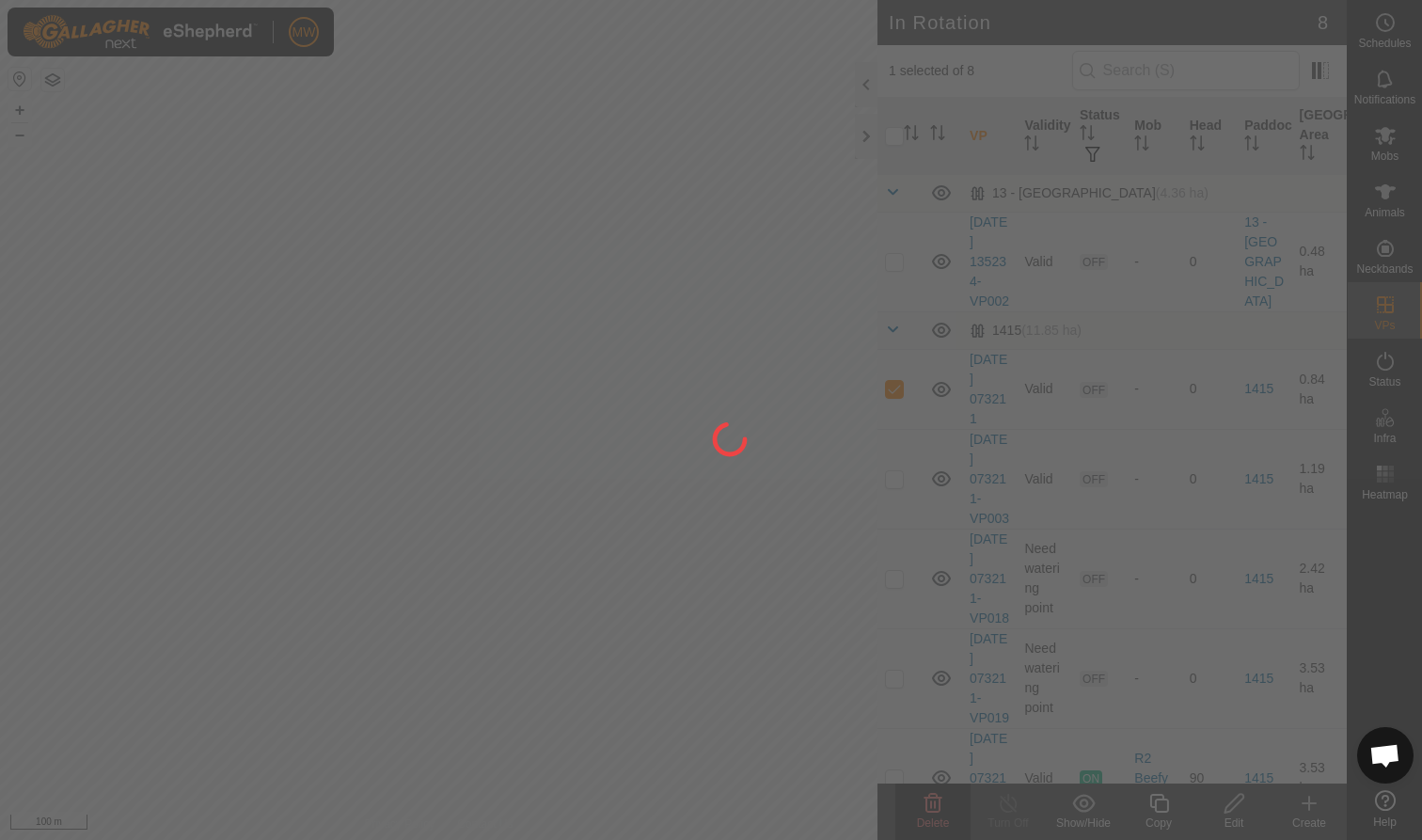
checkbox input "false"
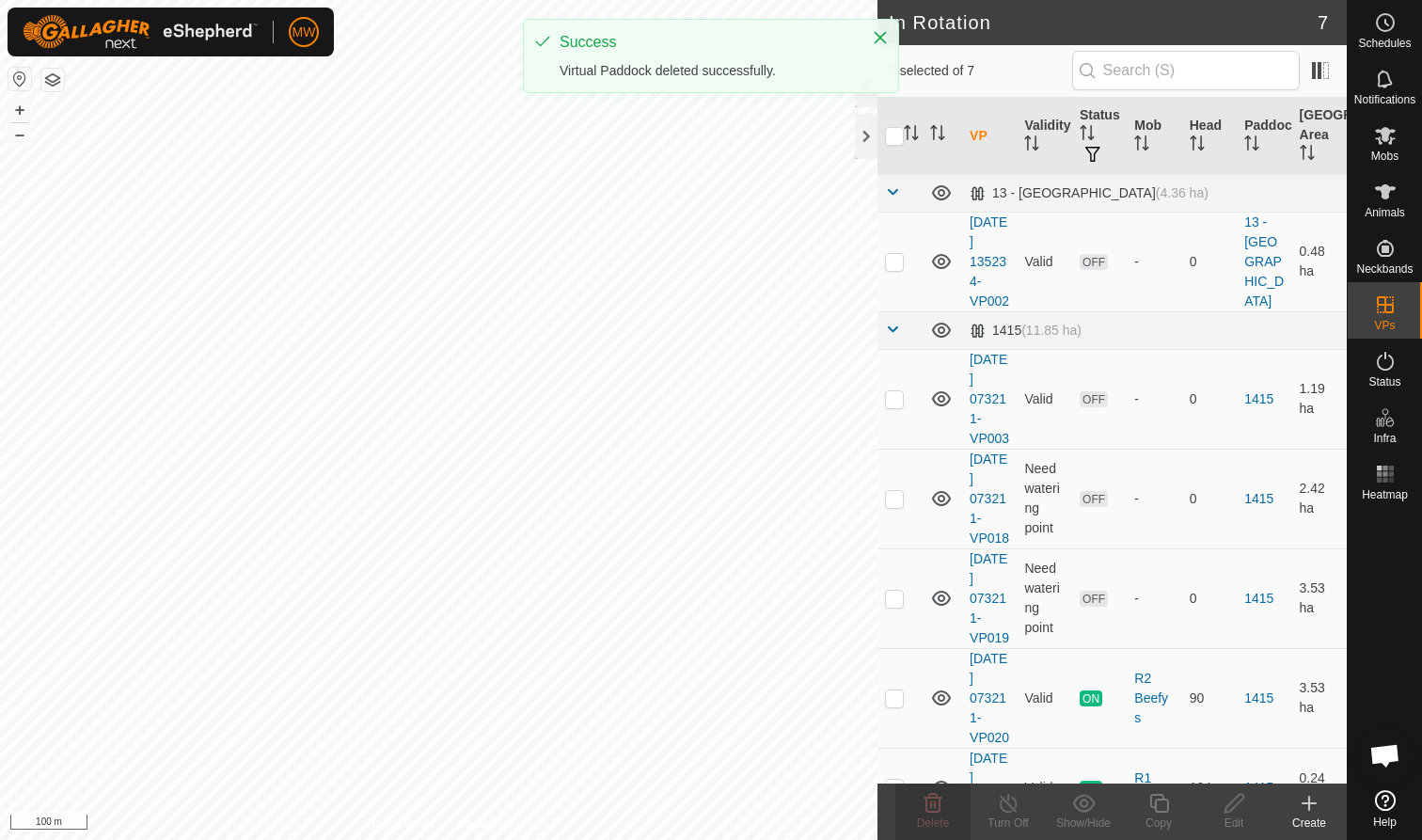
checkbox input "true"
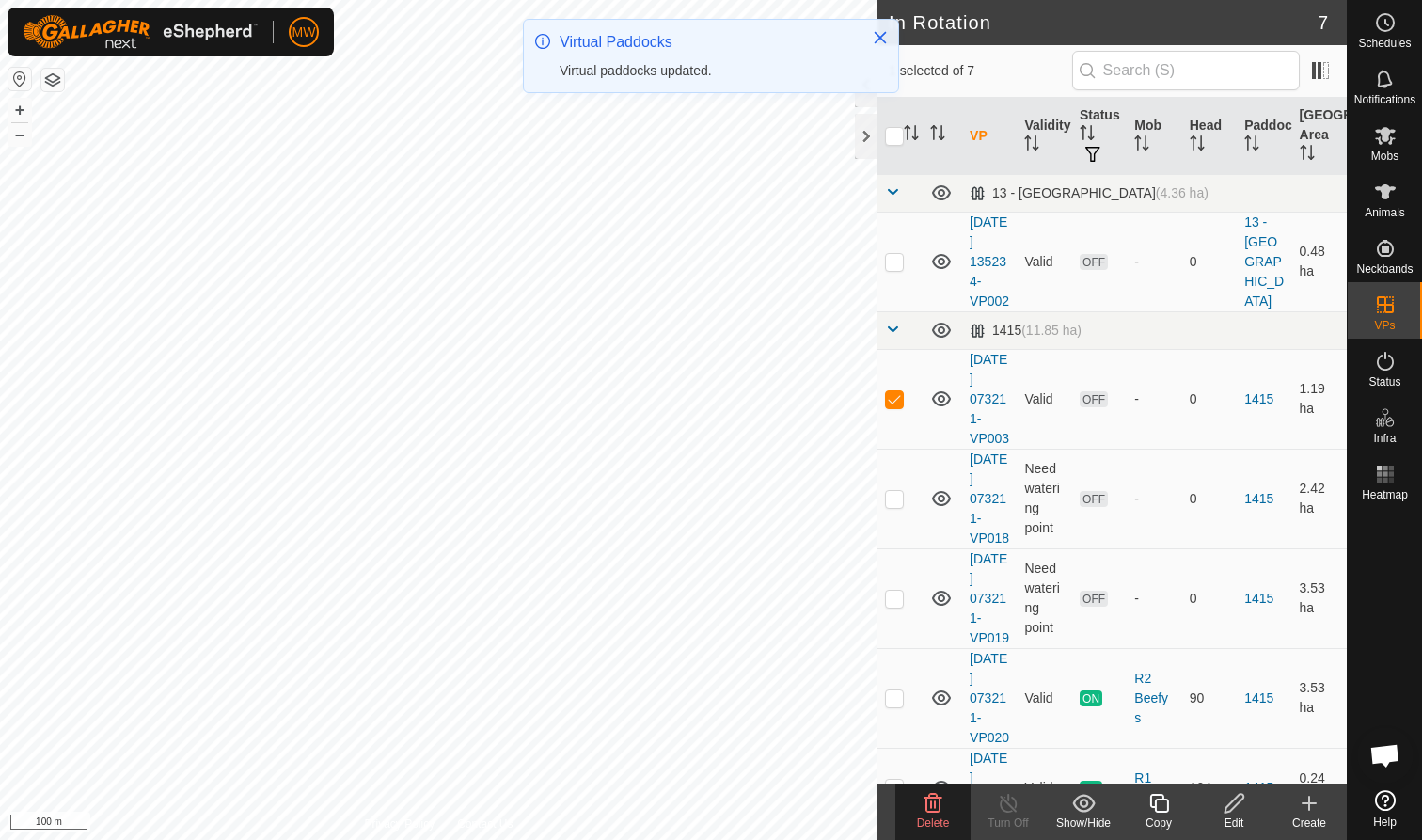
click at [927, 799] on icon at bounding box center [933, 802] width 18 height 19
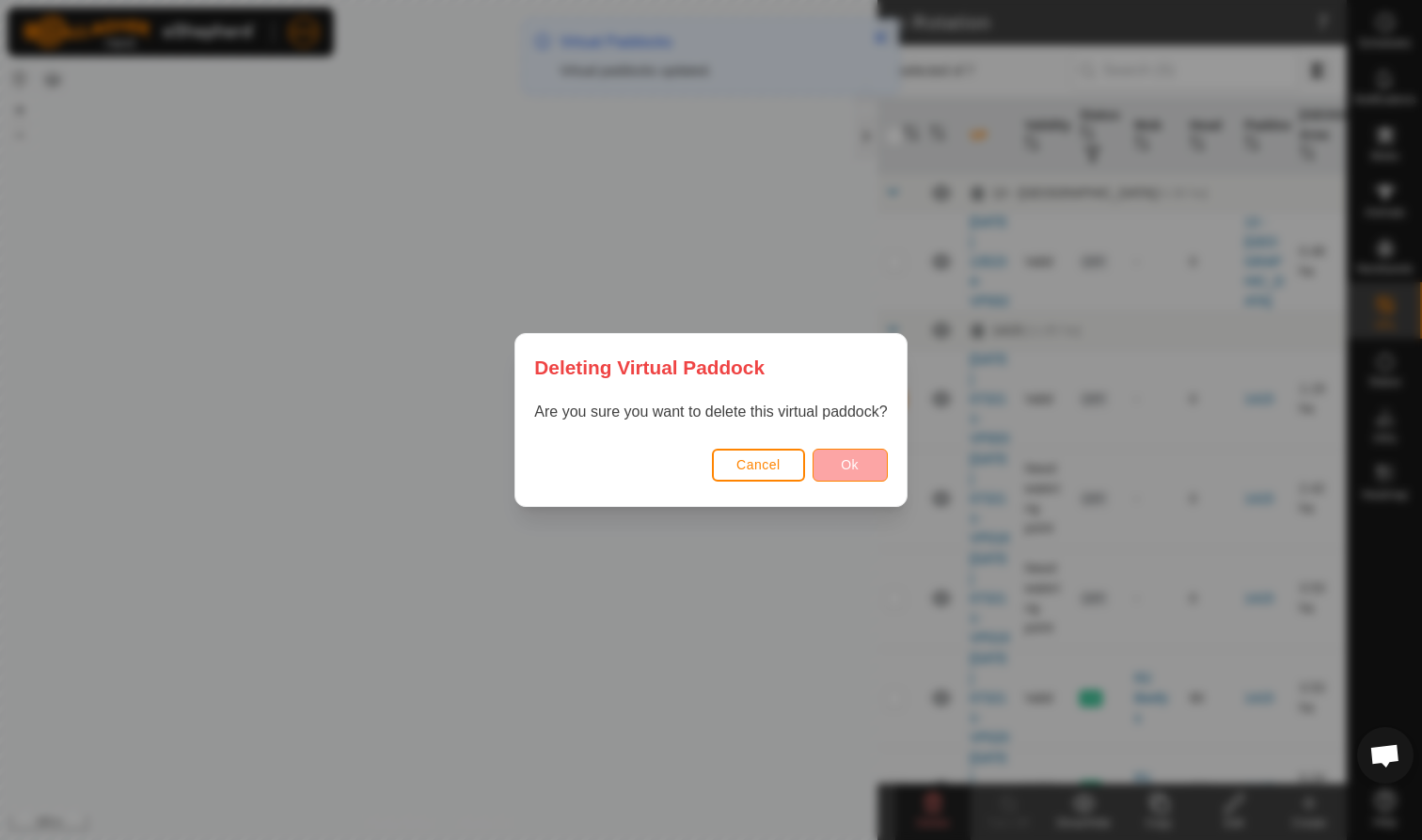
click at [854, 449] on button "Ok" at bounding box center [849, 465] width 75 height 33
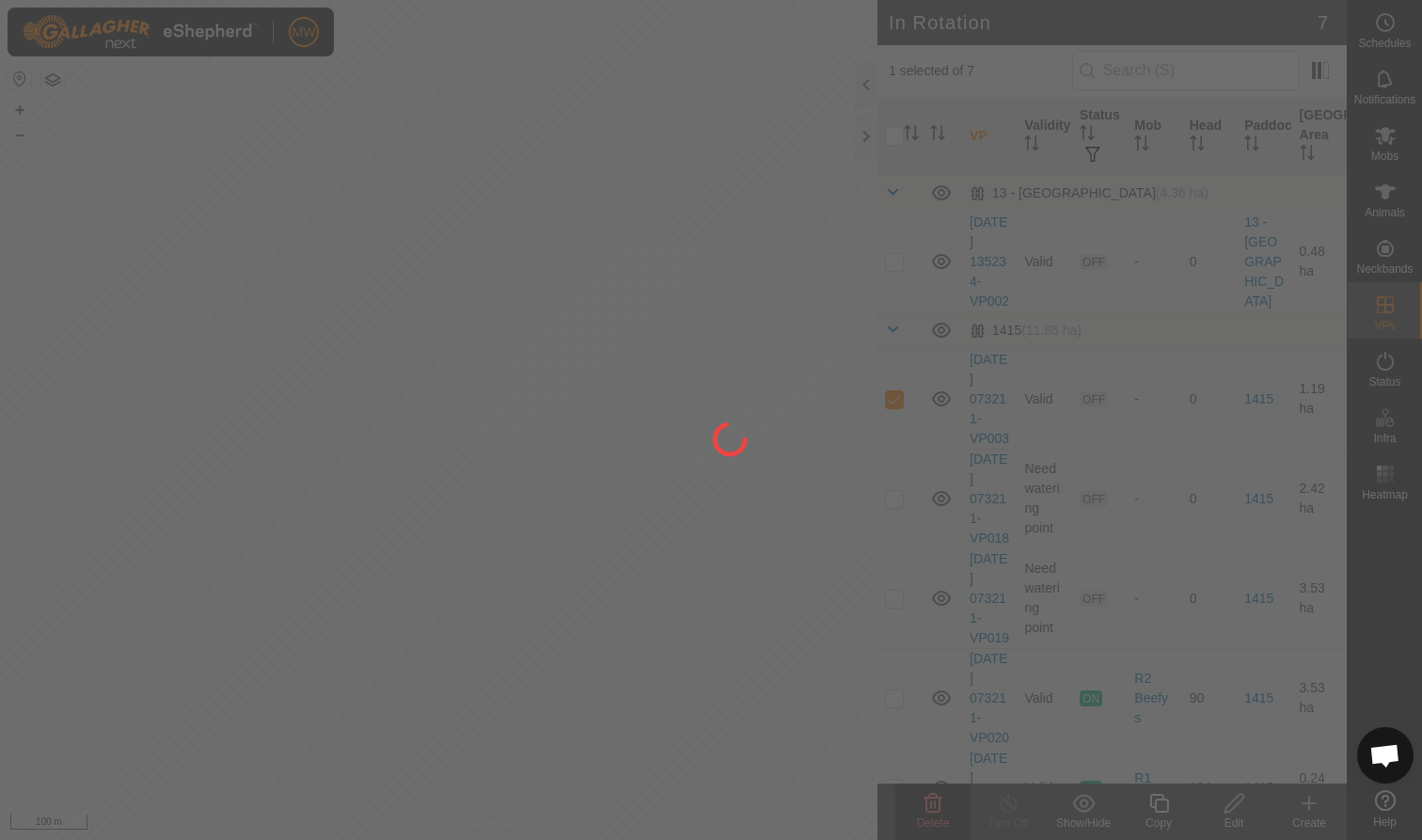
checkbox input "false"
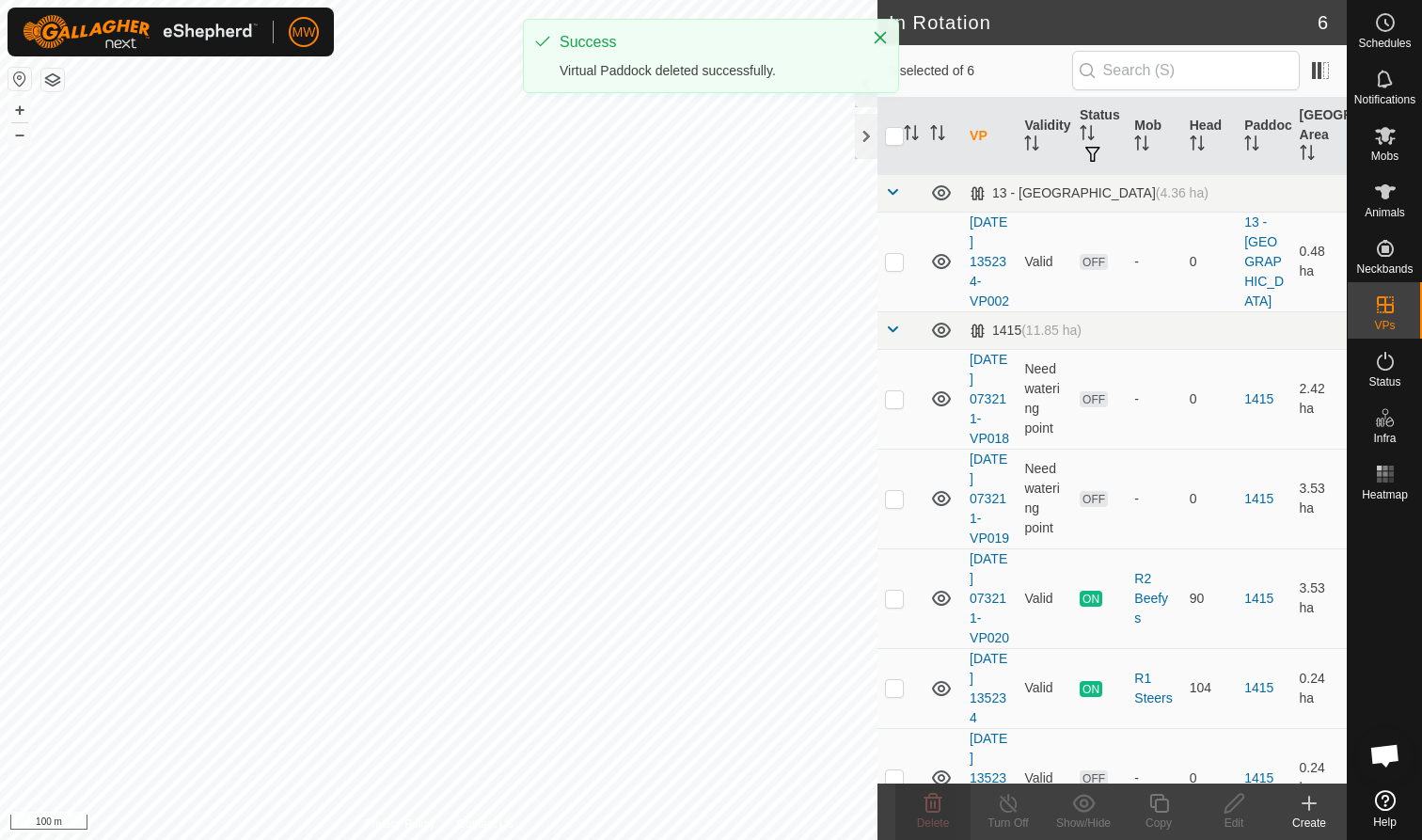
checkbox input "true"
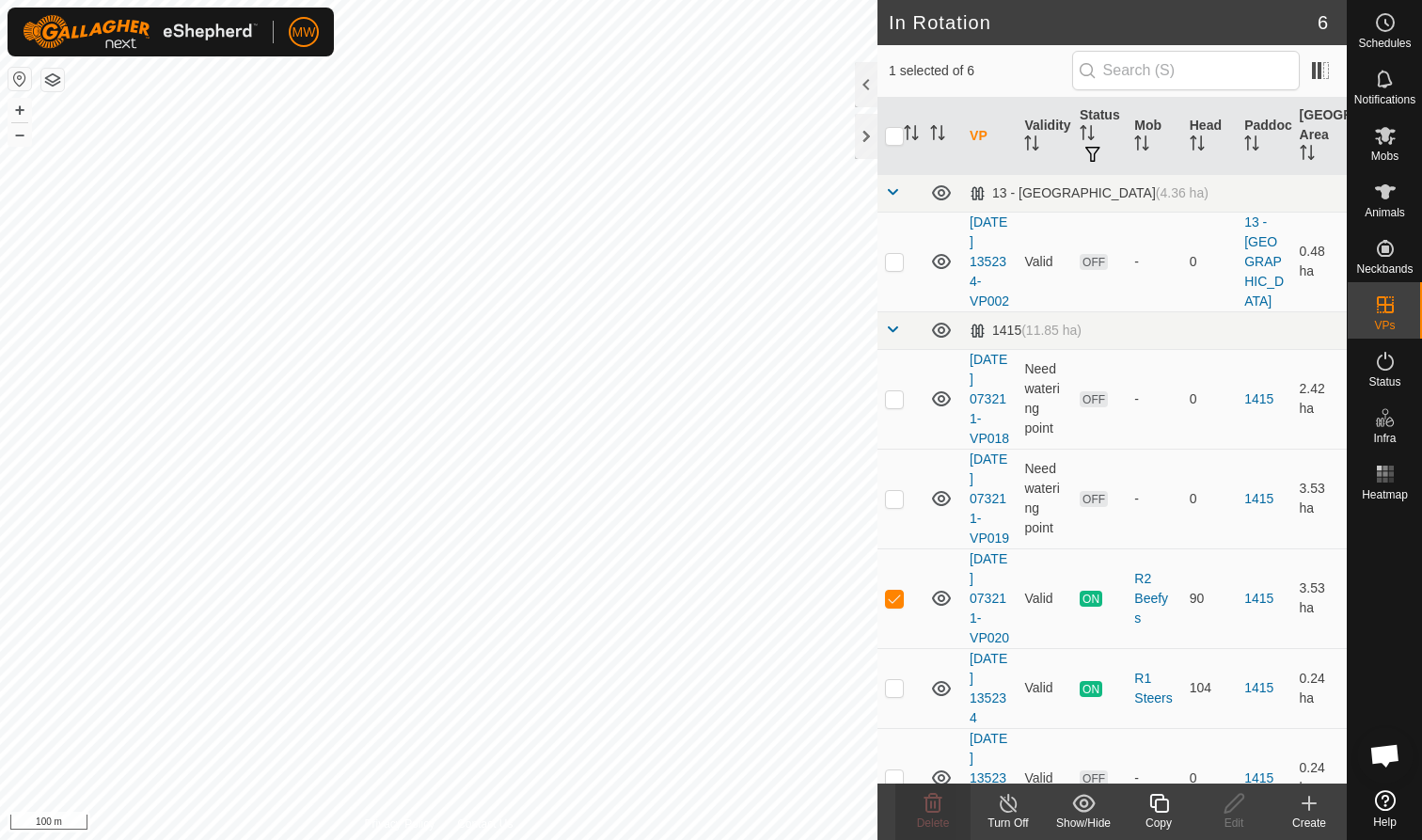
checkbox input "true"
checkbox input "false"
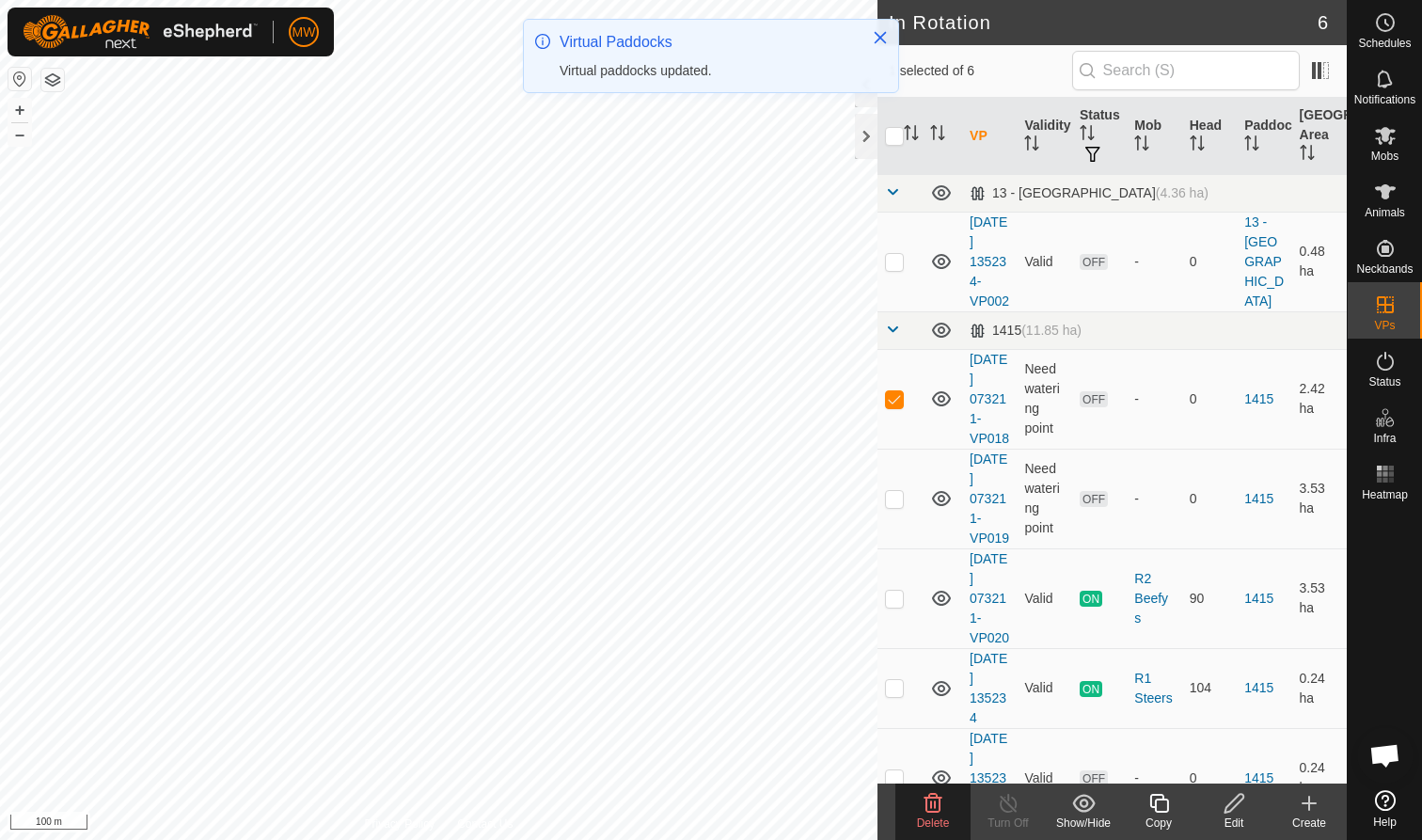
click at [929, 805] on icon at bounding box center [933, 802] width 23 height 23
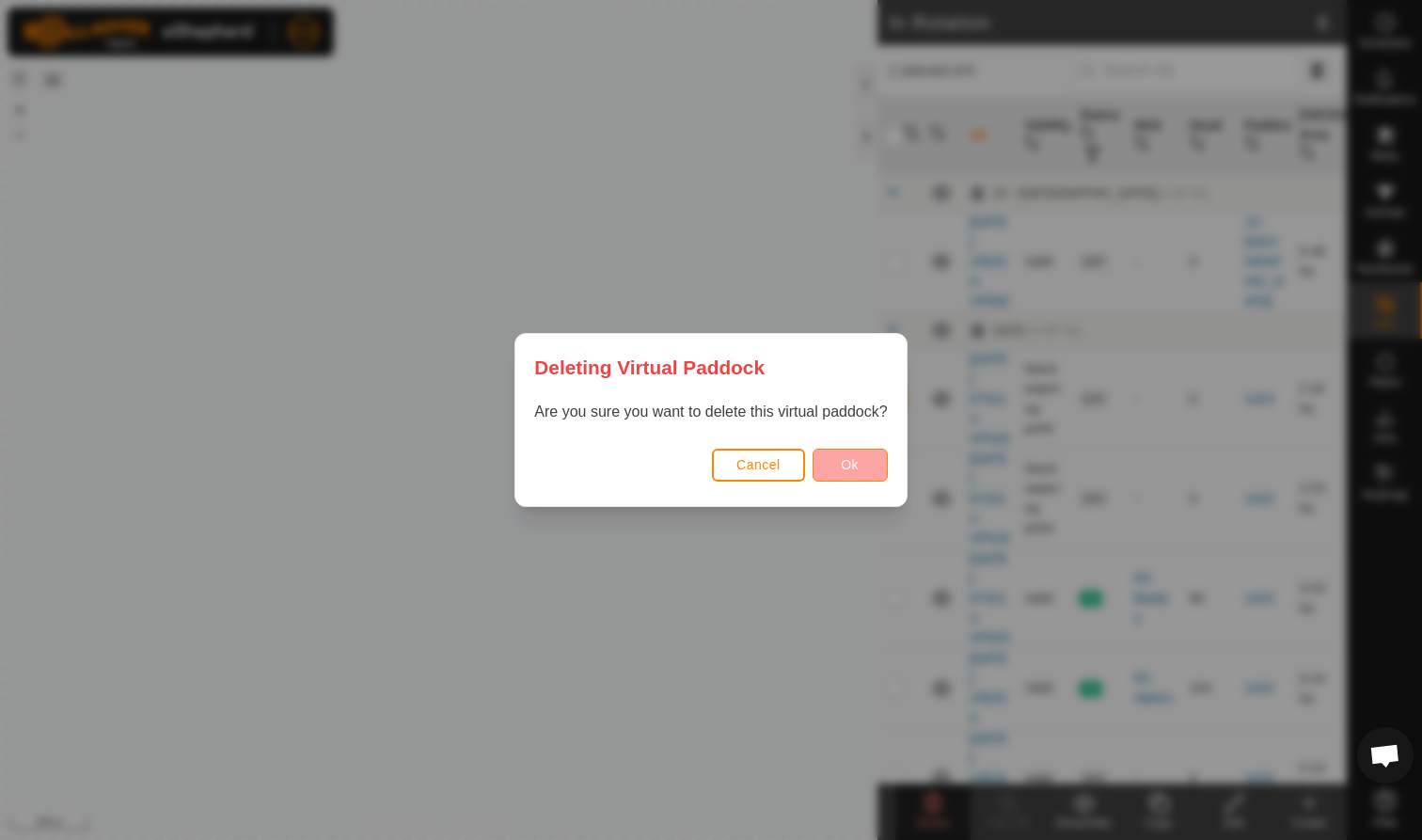
click at [839, 461] on button "Ok" at bounding box center [849, 465] width 75 height 33
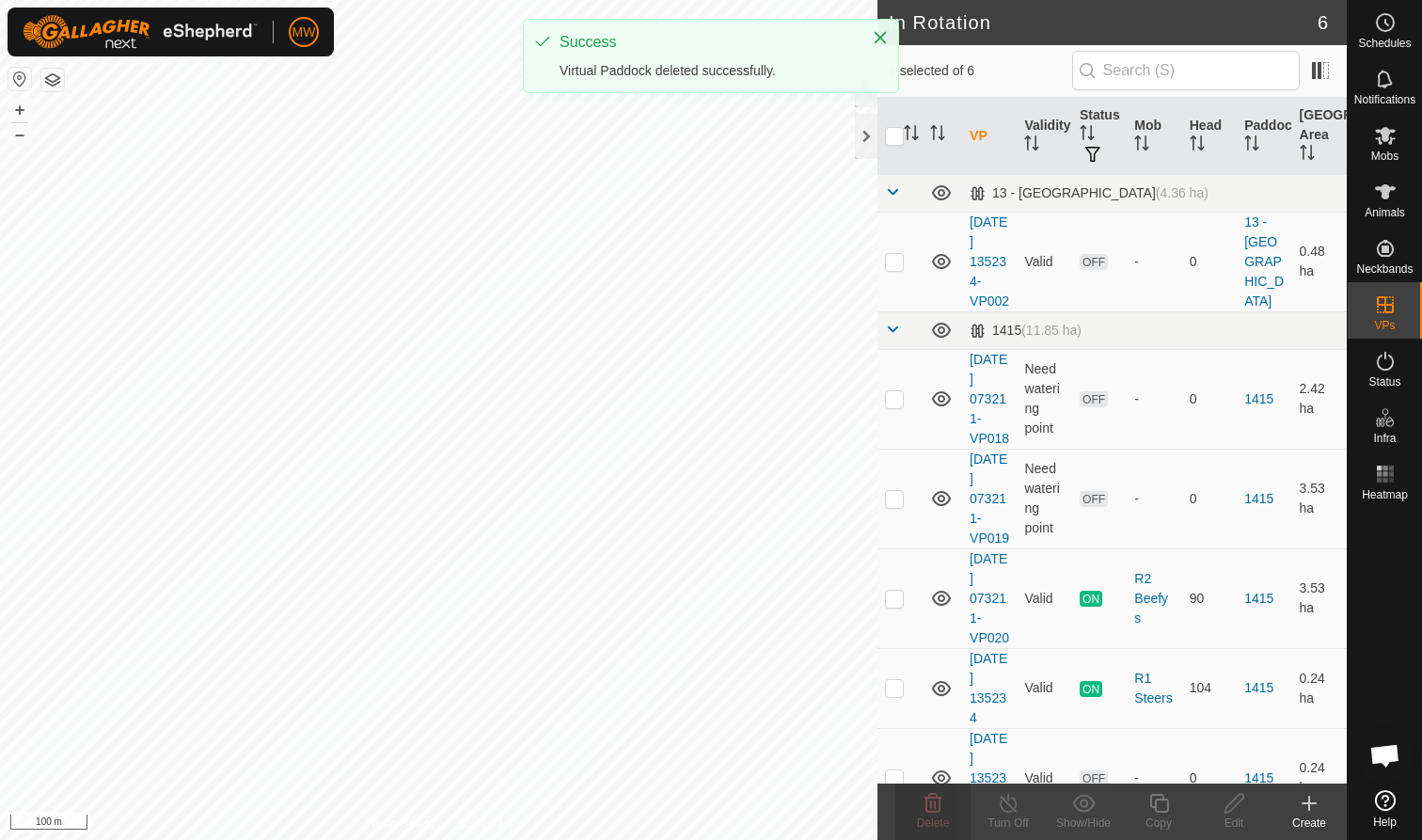
checkbox input "false"
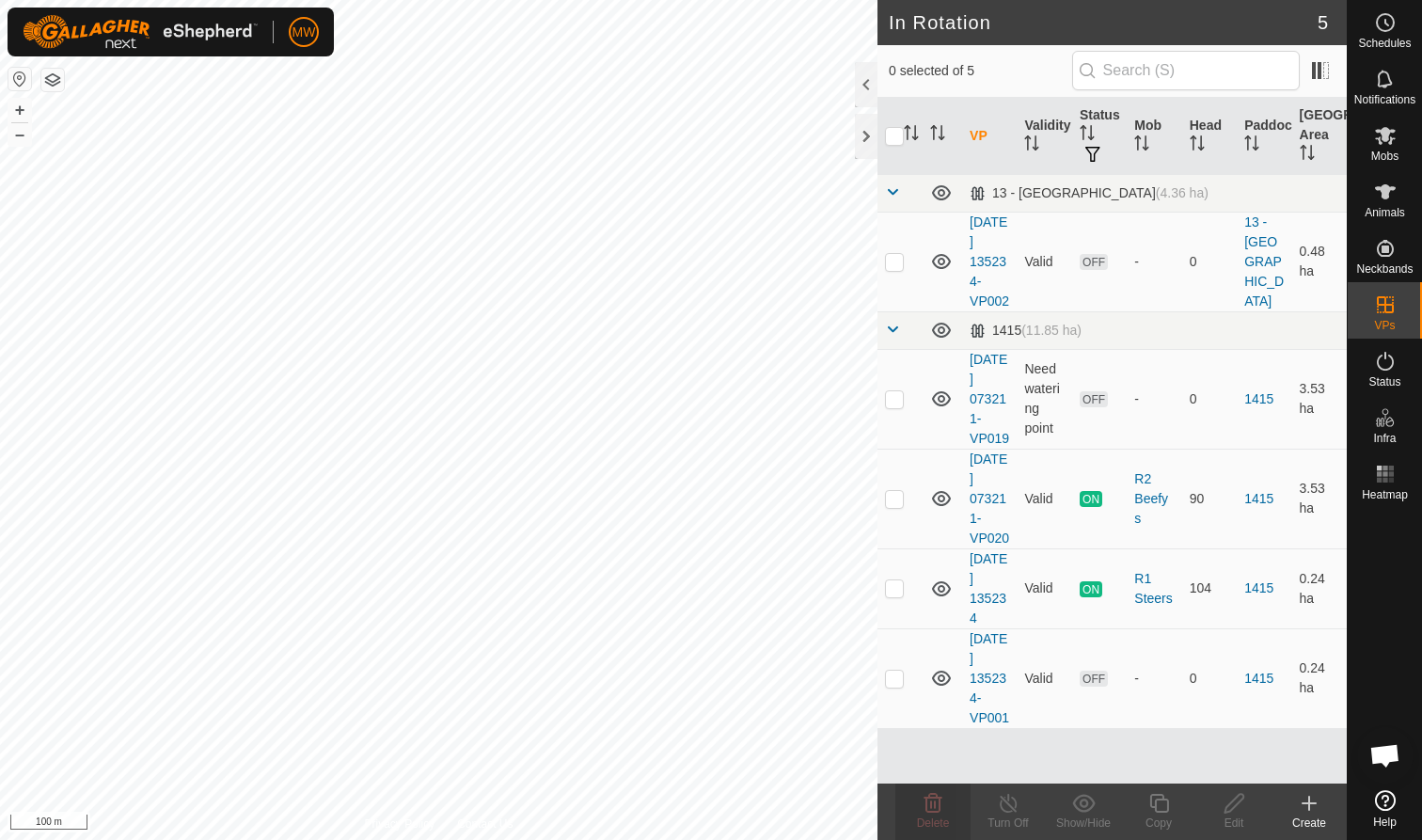
checkbox input "true"
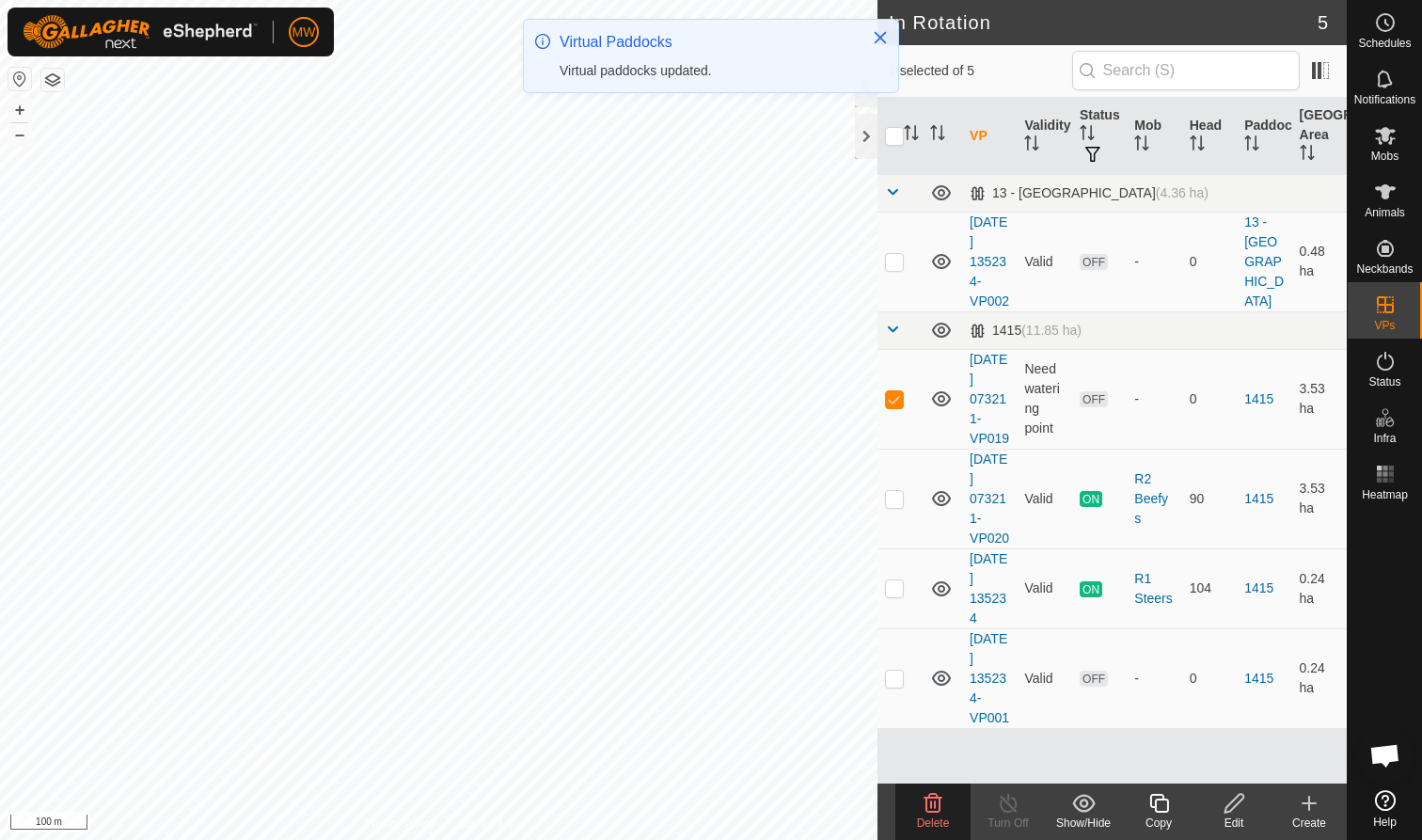
click at [928, 802] on icon at bounding box center [933, 802] width 23 height 23
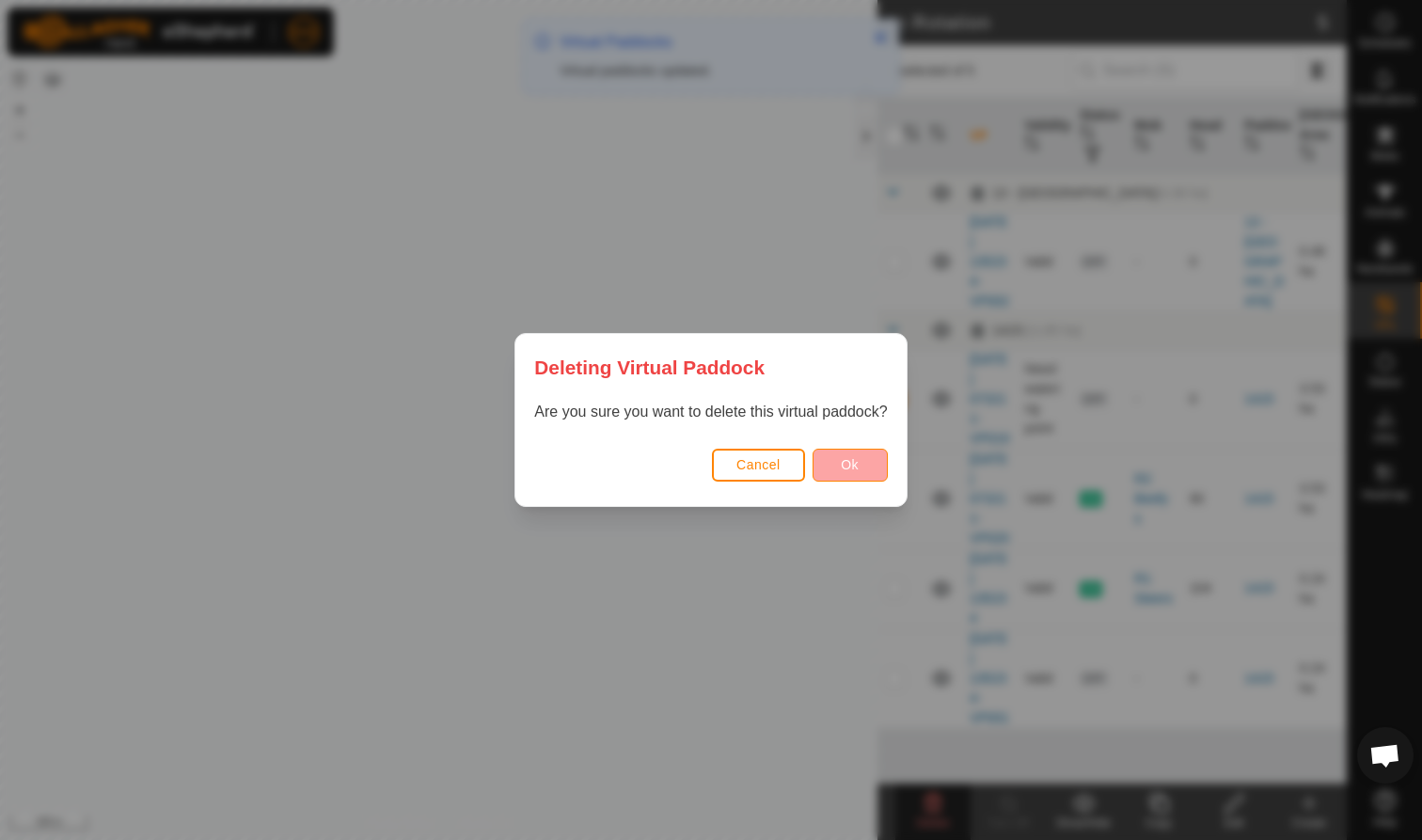
click at [858, 469] on span "Ok" at bounding box center [849, 464] width 18 height 15
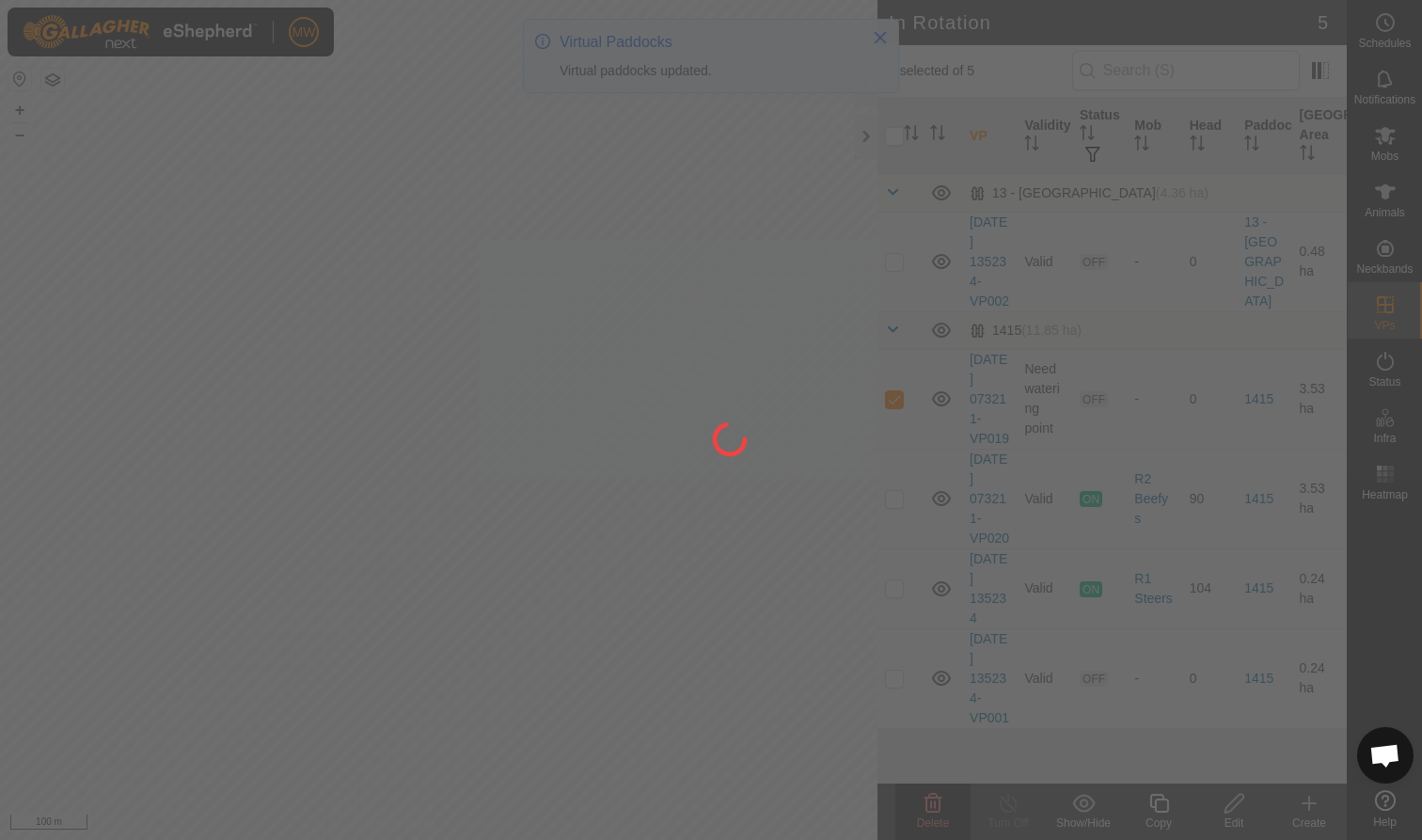
checkbox input "false"
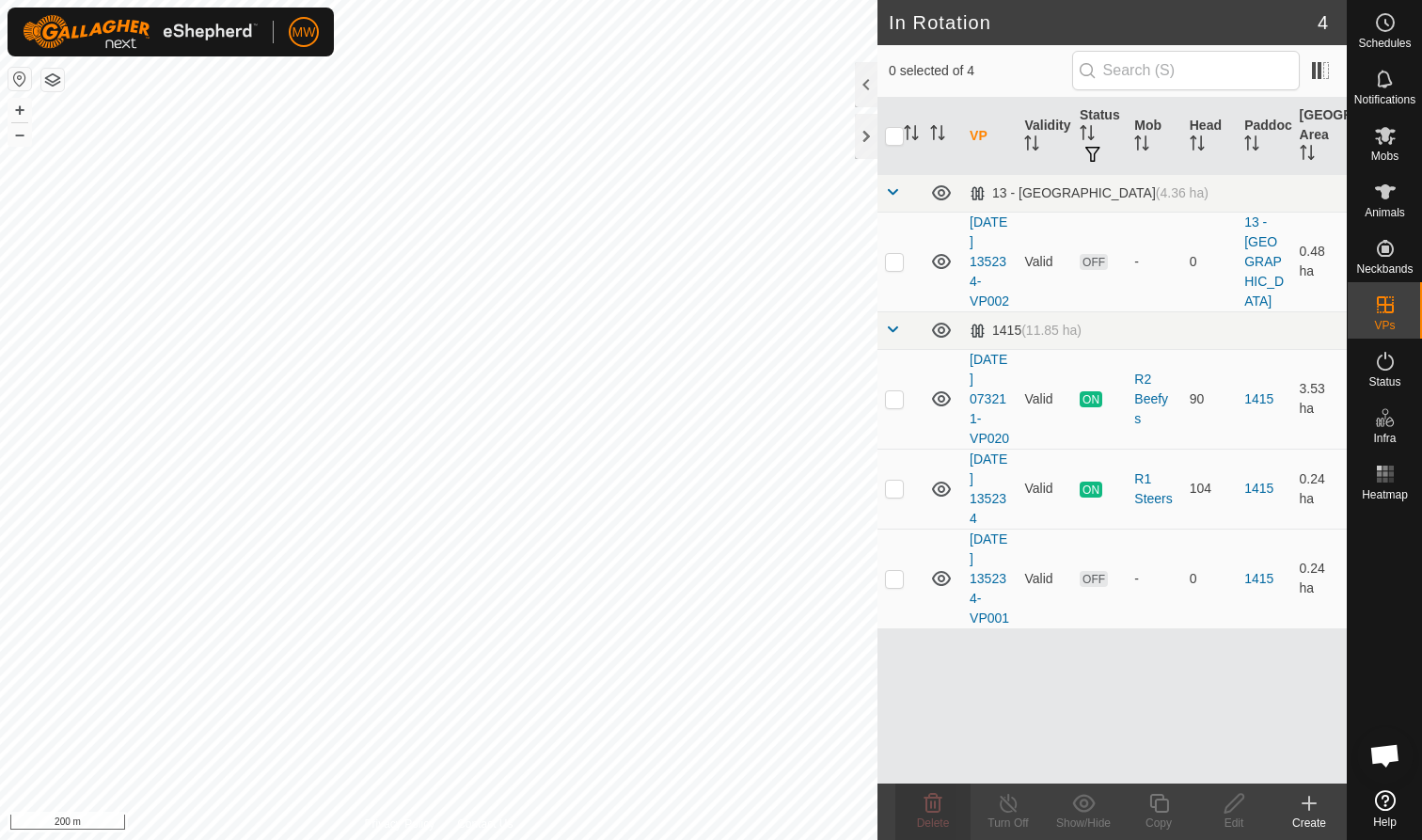
click at [1310, 803] on icon at bounding box center [1308, 803] width 13 height 0
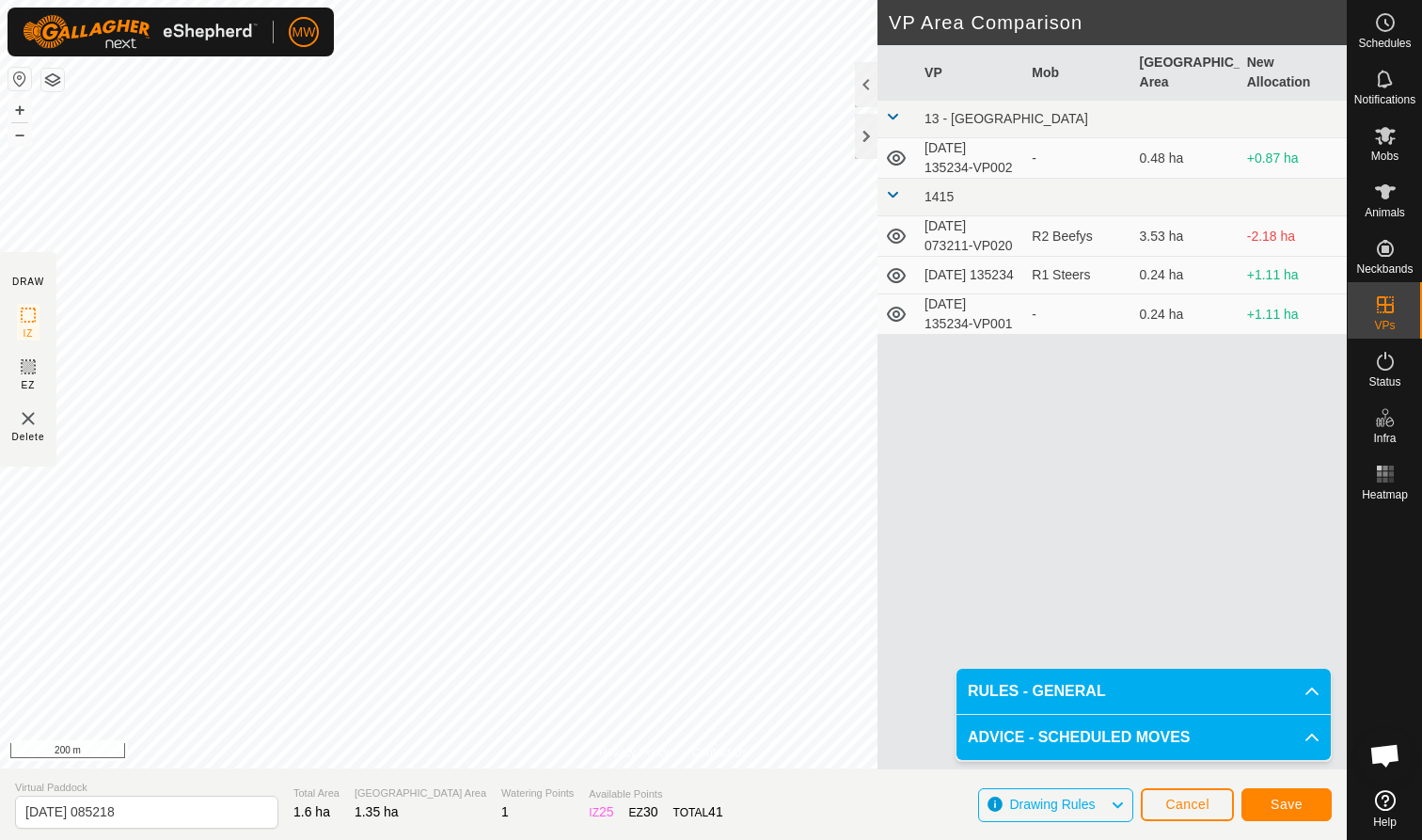
click at [1295, 800] on span "Save" at bounding box center [1286, 803] width 32 height 15
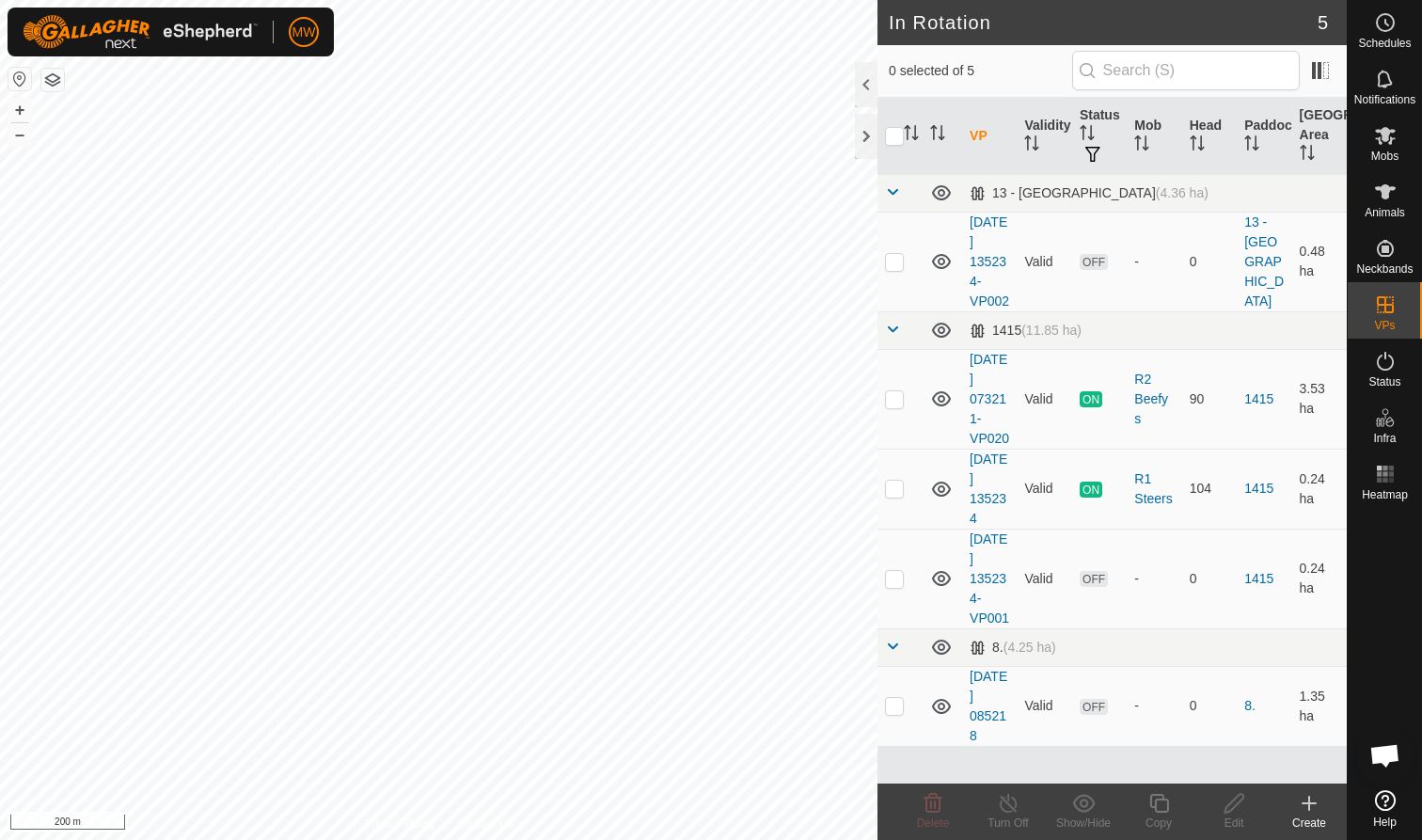
checkbox input "true"
click at [1164, 808] on icon at bounding box center [1160, 802] width 24 height 23
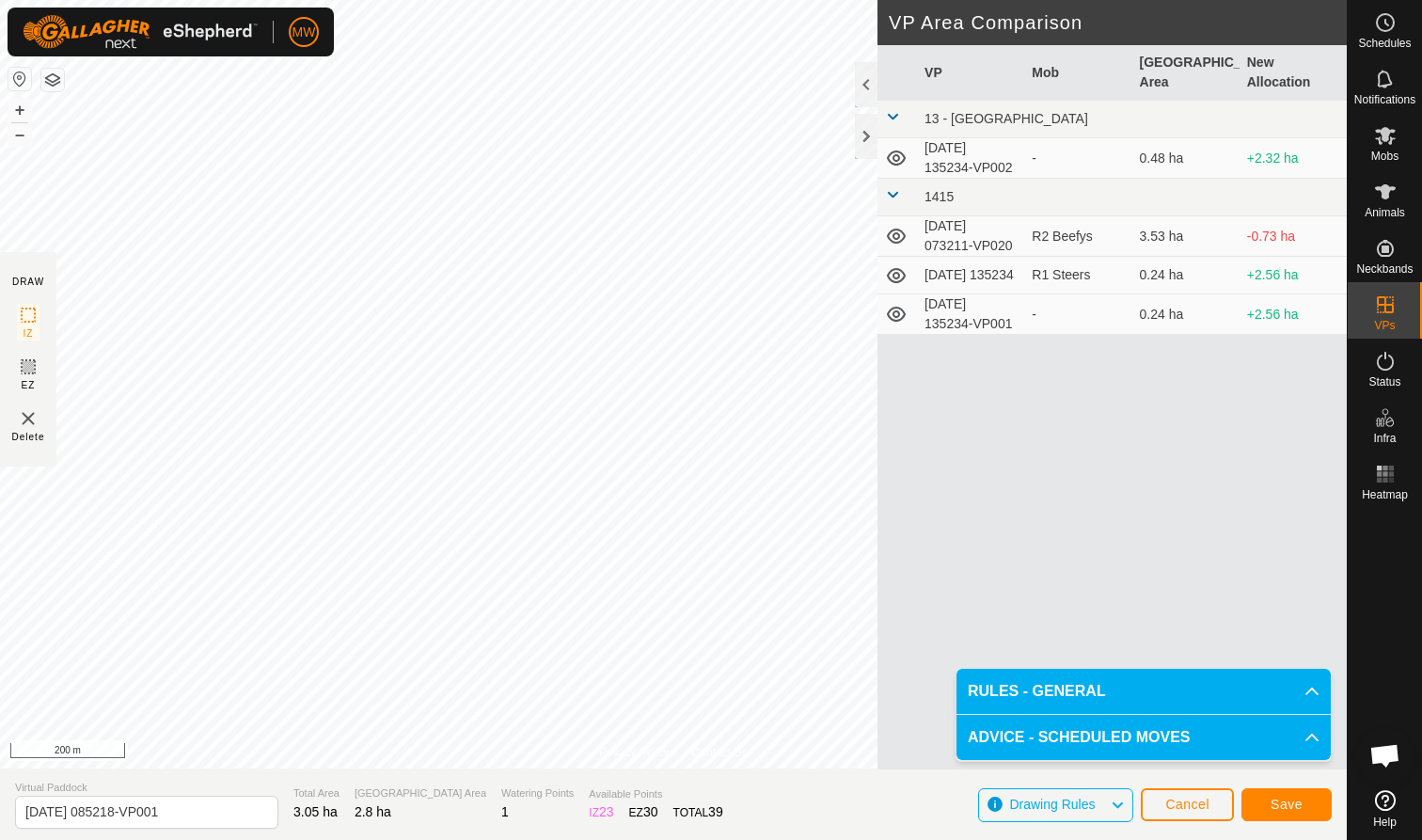
click at [1293, 805] on span "Save" at bounding box center [1286, 803] width 32 height 15
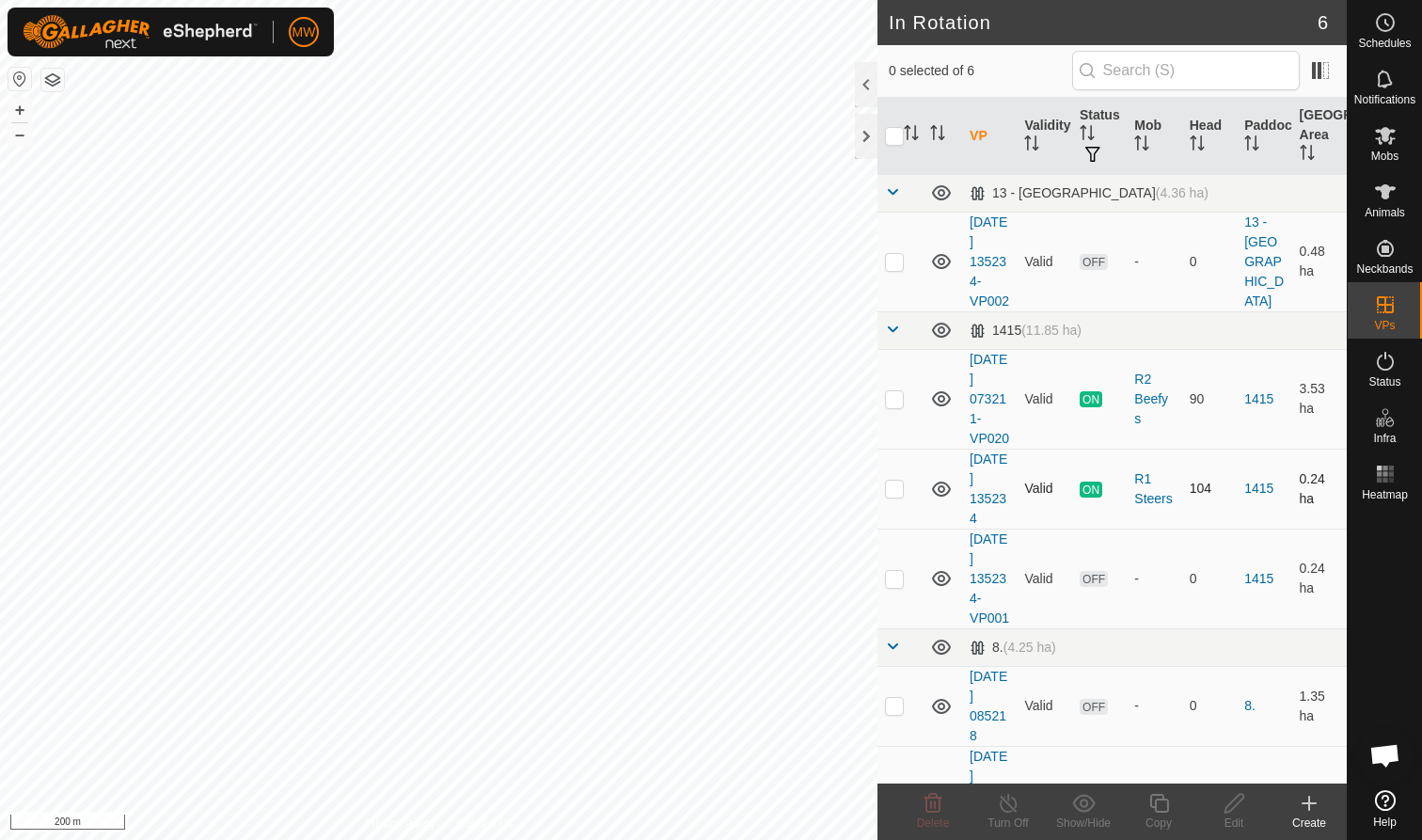
checkbox input "true"
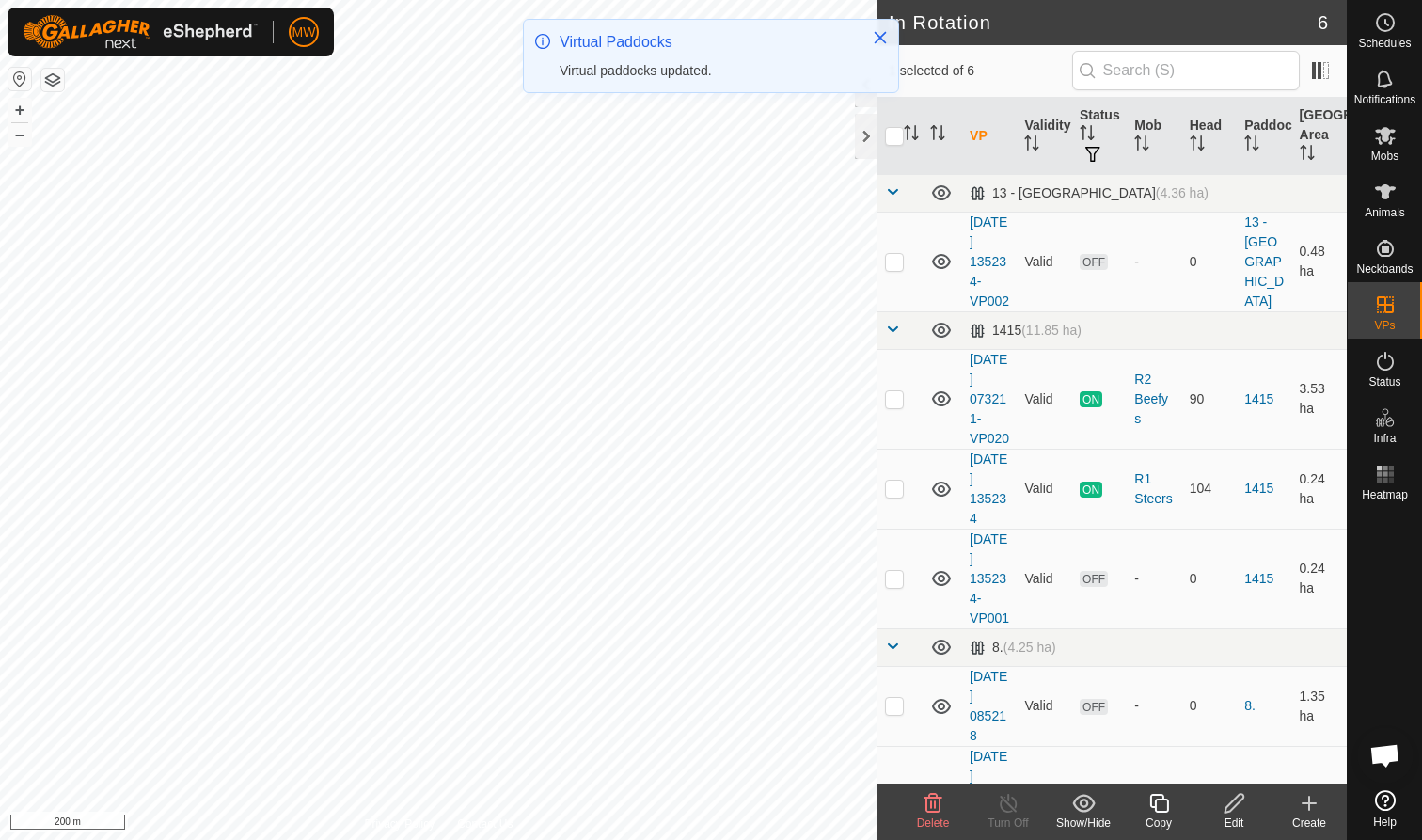
click at [1160, 804] on icon at bounding box center [1160, 802] width 24 height 23
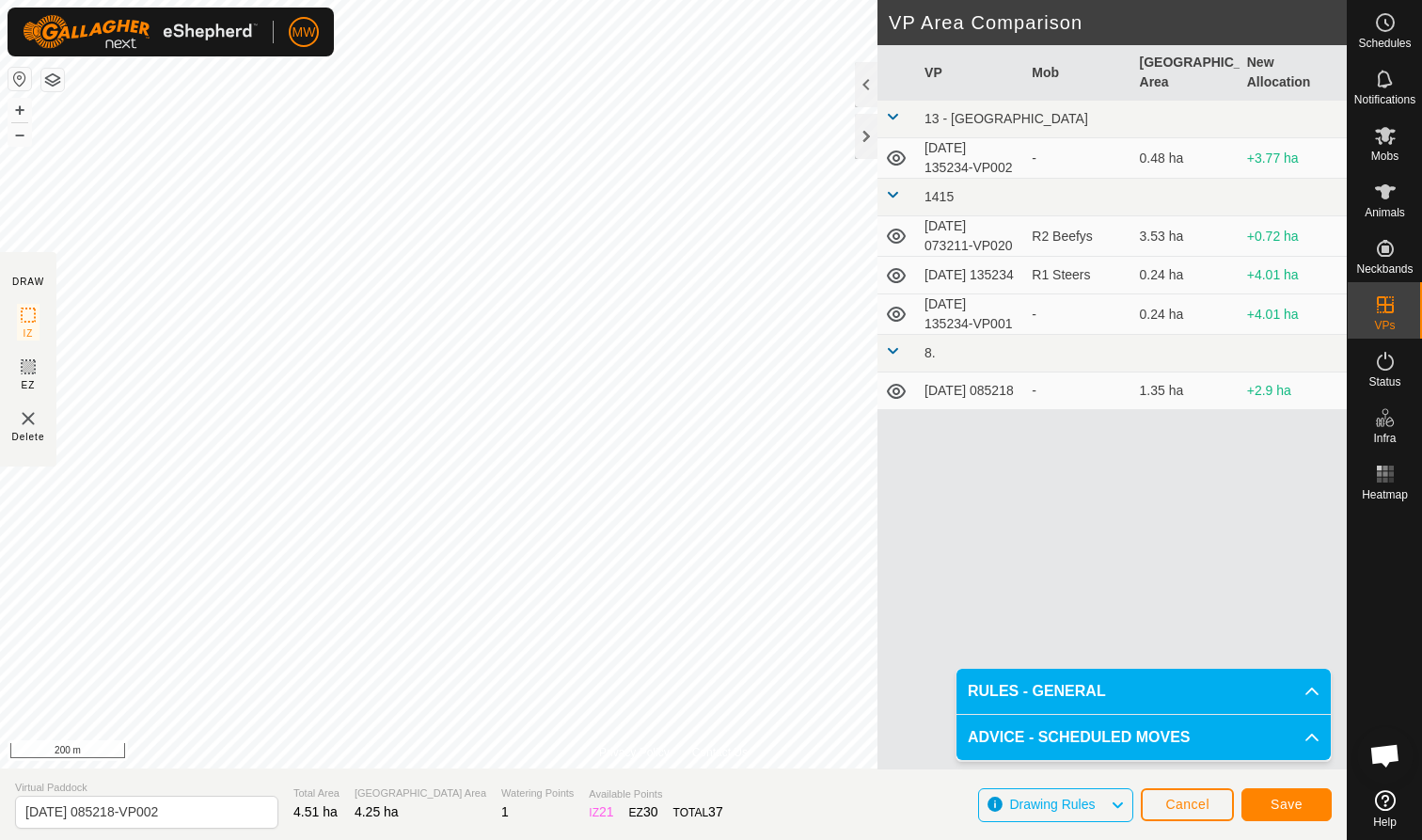
click at [1291, 797] on span "Save" at bounding box center [1286, 803] width 32 height 15
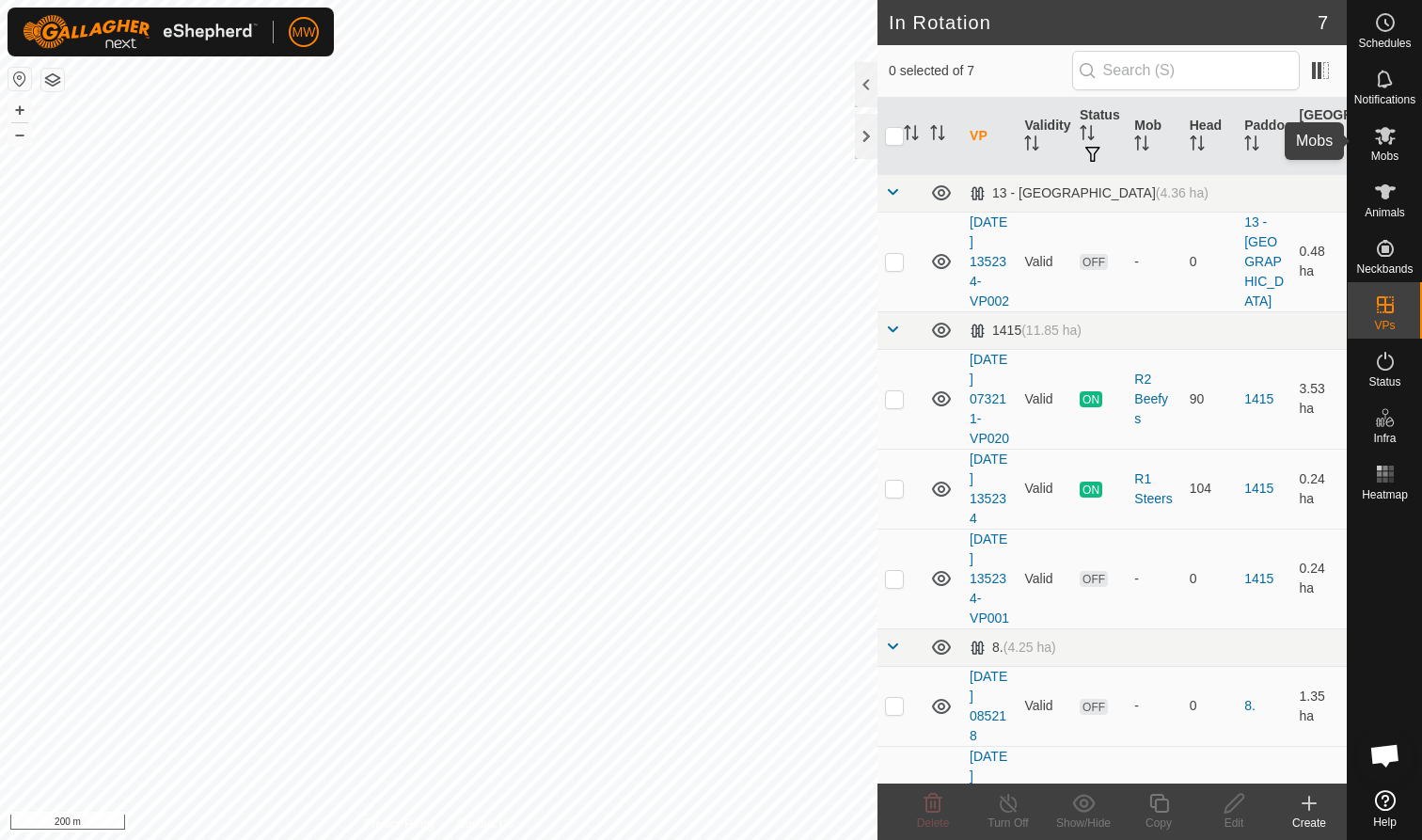
click at [1386, 141] on icon at bounding box center [1385, 136] width 21 height 18
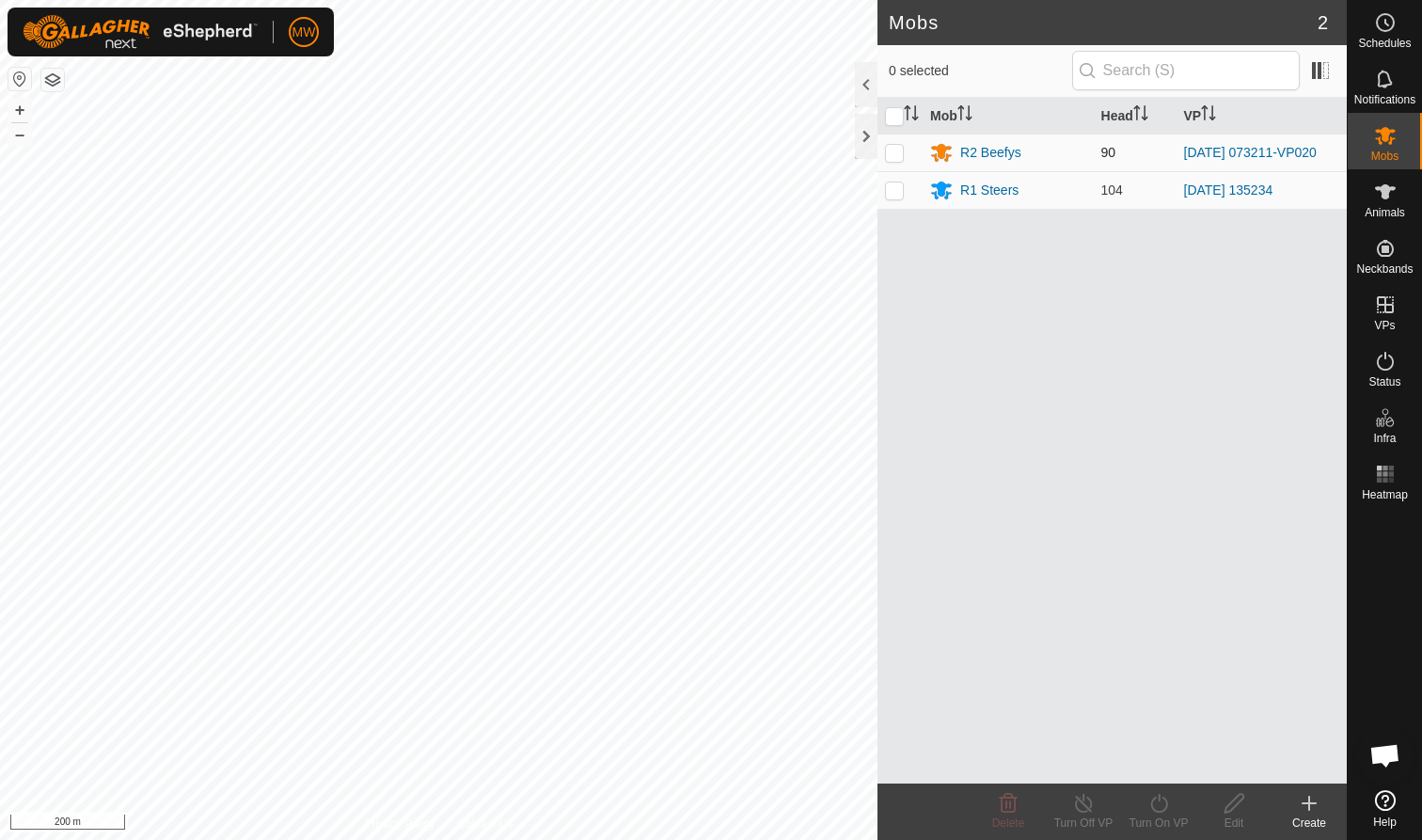
click at [897, 153] on p-checkbox at bounding box center [894, 152] width 19 height 15
checkbox input "true"
click at [1161, 798] on icon at bounding box center [1160, 802] width 24 height 23
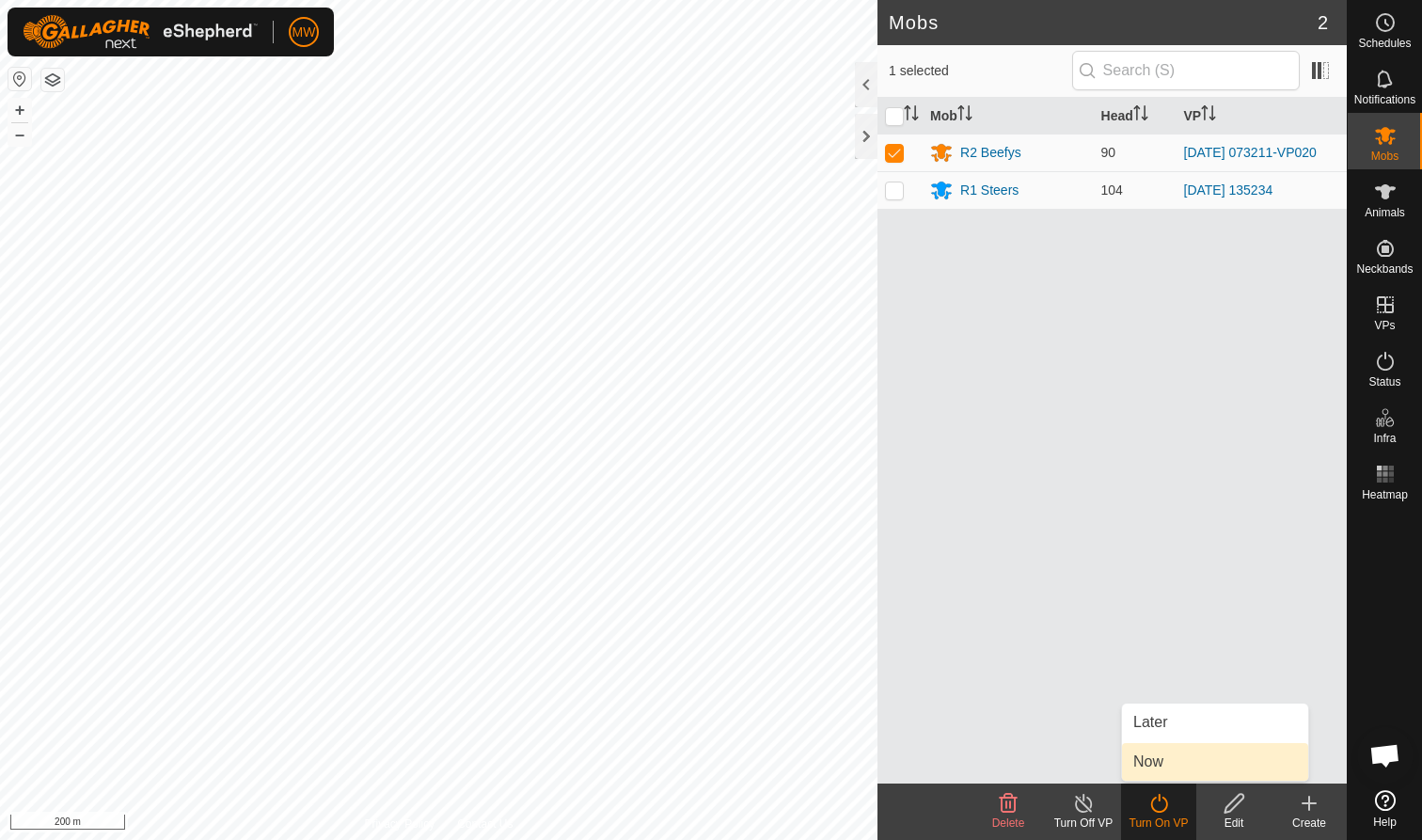
click at [1152, 760] on link "Now" at bounding box center [1214, 761] width 187 height 38
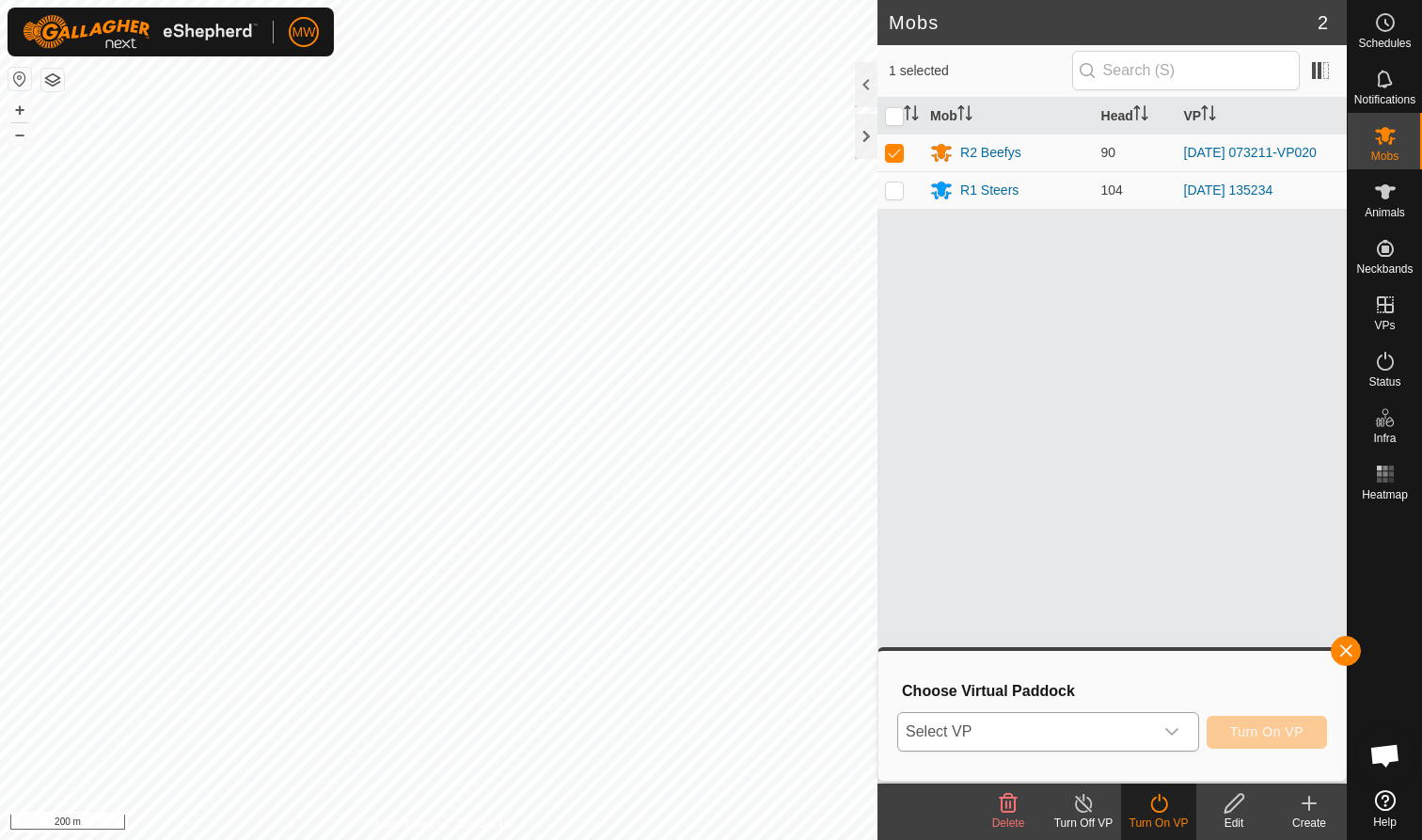
click at [1174, 726] on icon "dropdown trigger" at bounding box center [1172, 731] width 15 height 15
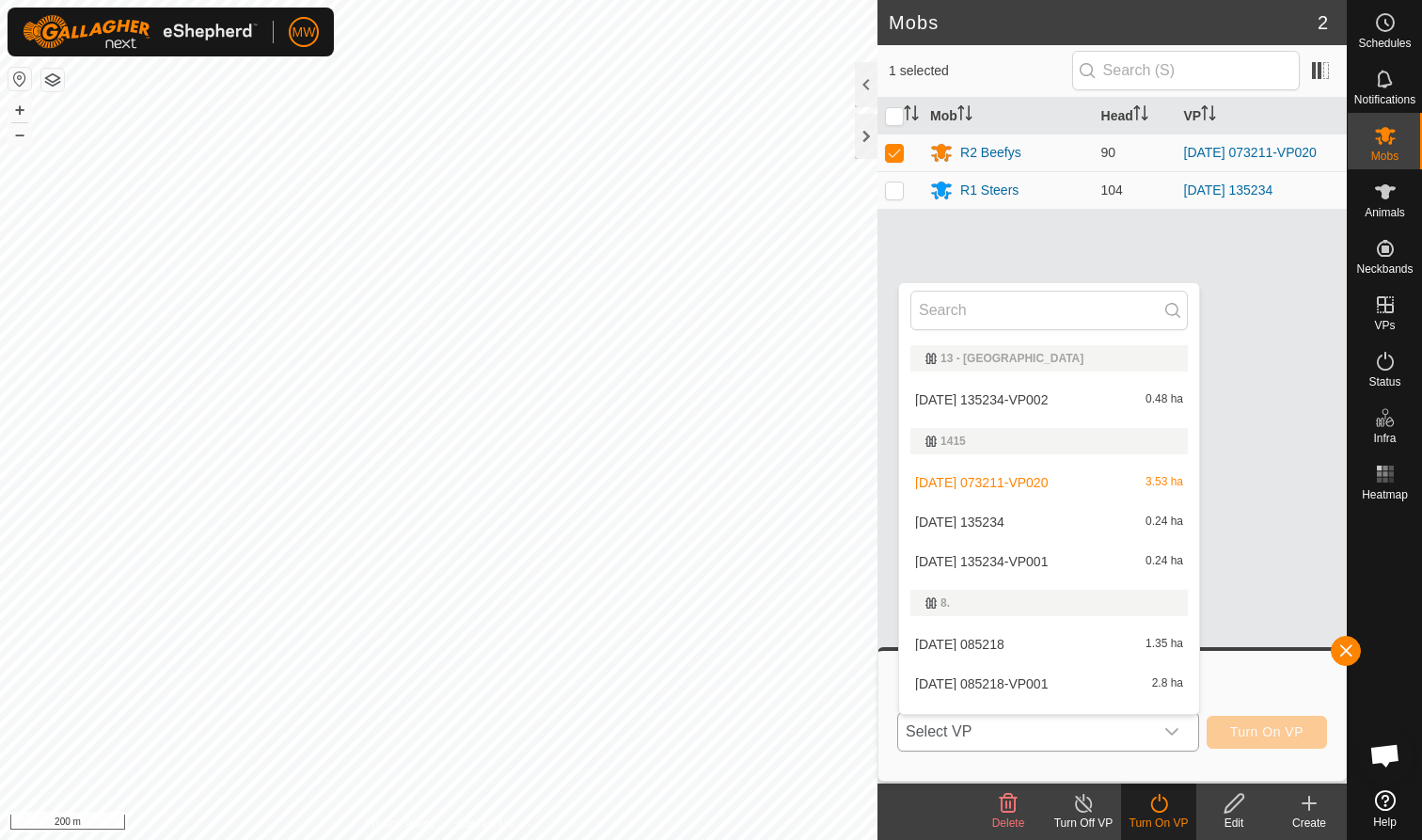
scroll to position [28, 0]
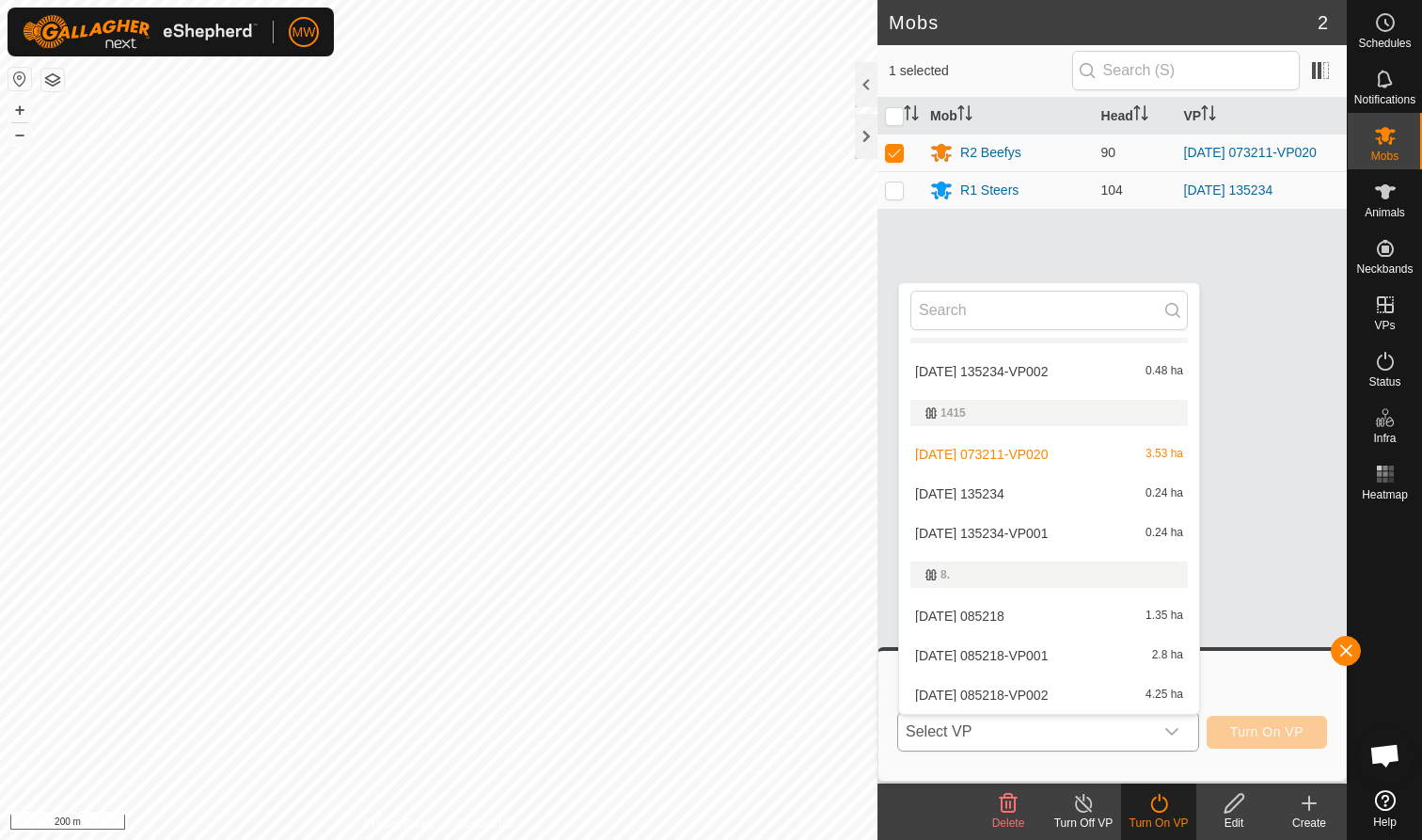
click at [997, 619] on li "2025-09-13 085218 1.35 ha" at bounding box center [1049, 616] width 300 height 38
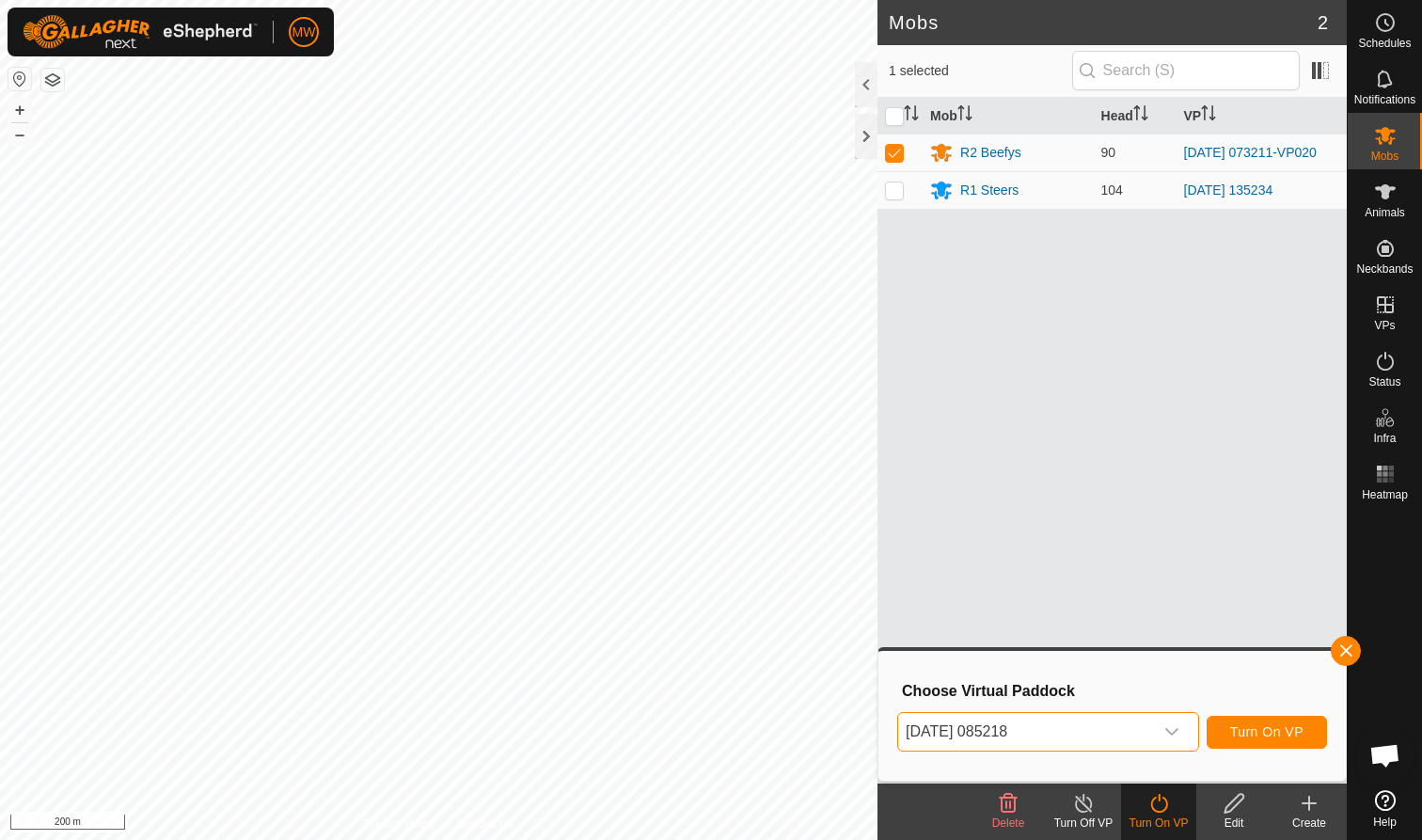
click at [1253, 730] on span "Turn On VP" at bounding box center [1267, 731] width 74 height 15
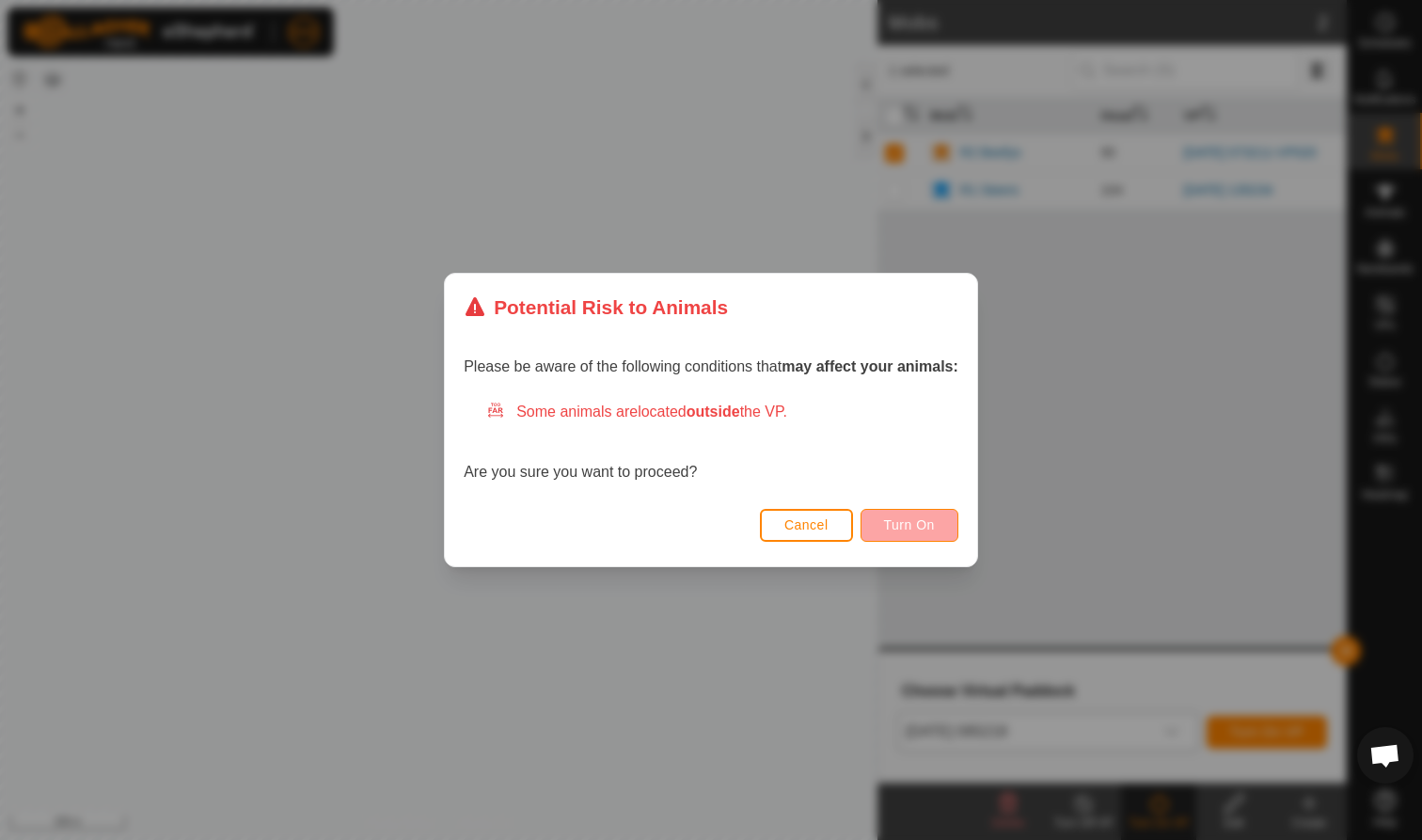
click at [908, 523] on span "Turn On" at bounding box center [909, 524] width 51 height 15
